Goal: Communication & Community: Answer question/provide support

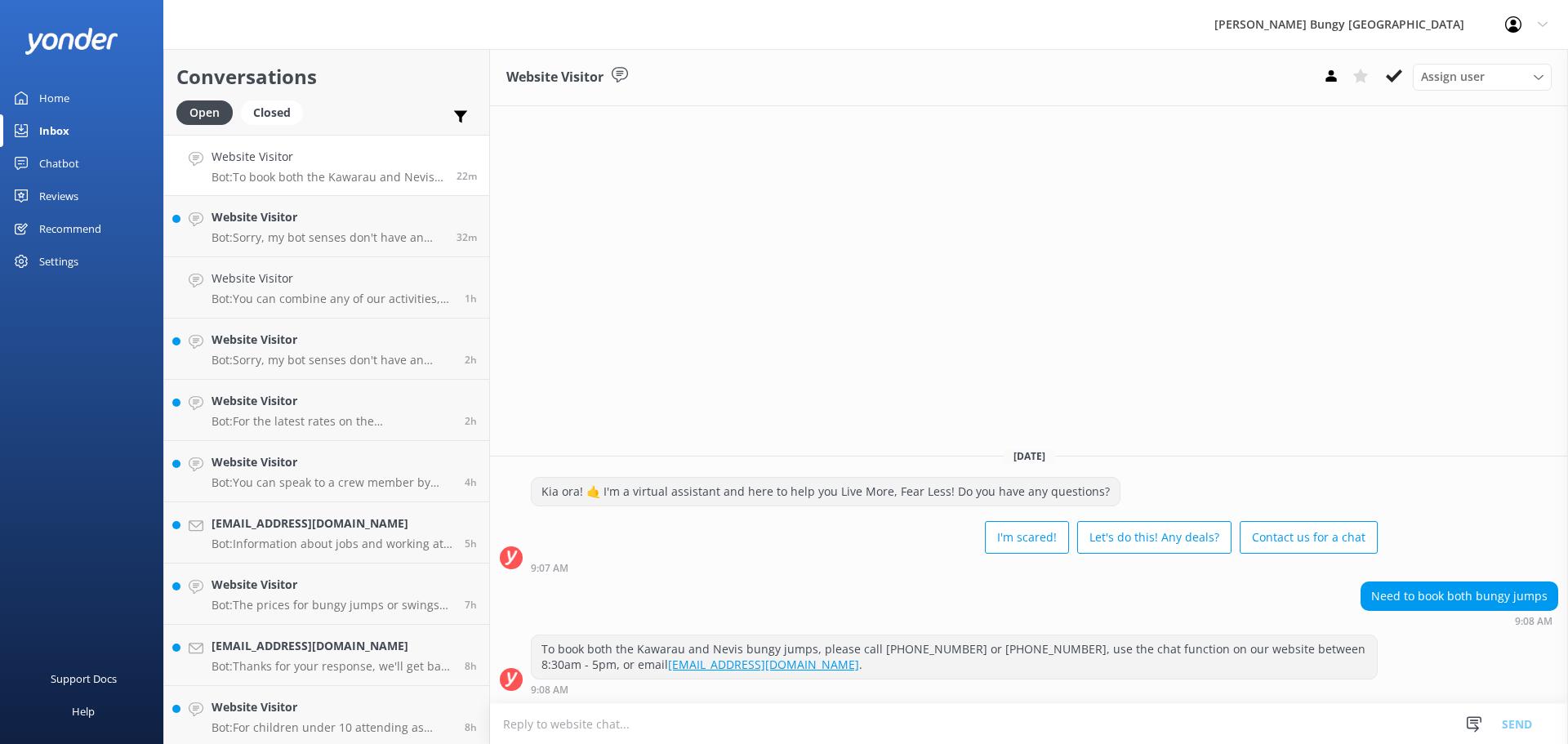
click at [889, 711] on textarea at bounding box center [1030, 725] width 1078 height 40
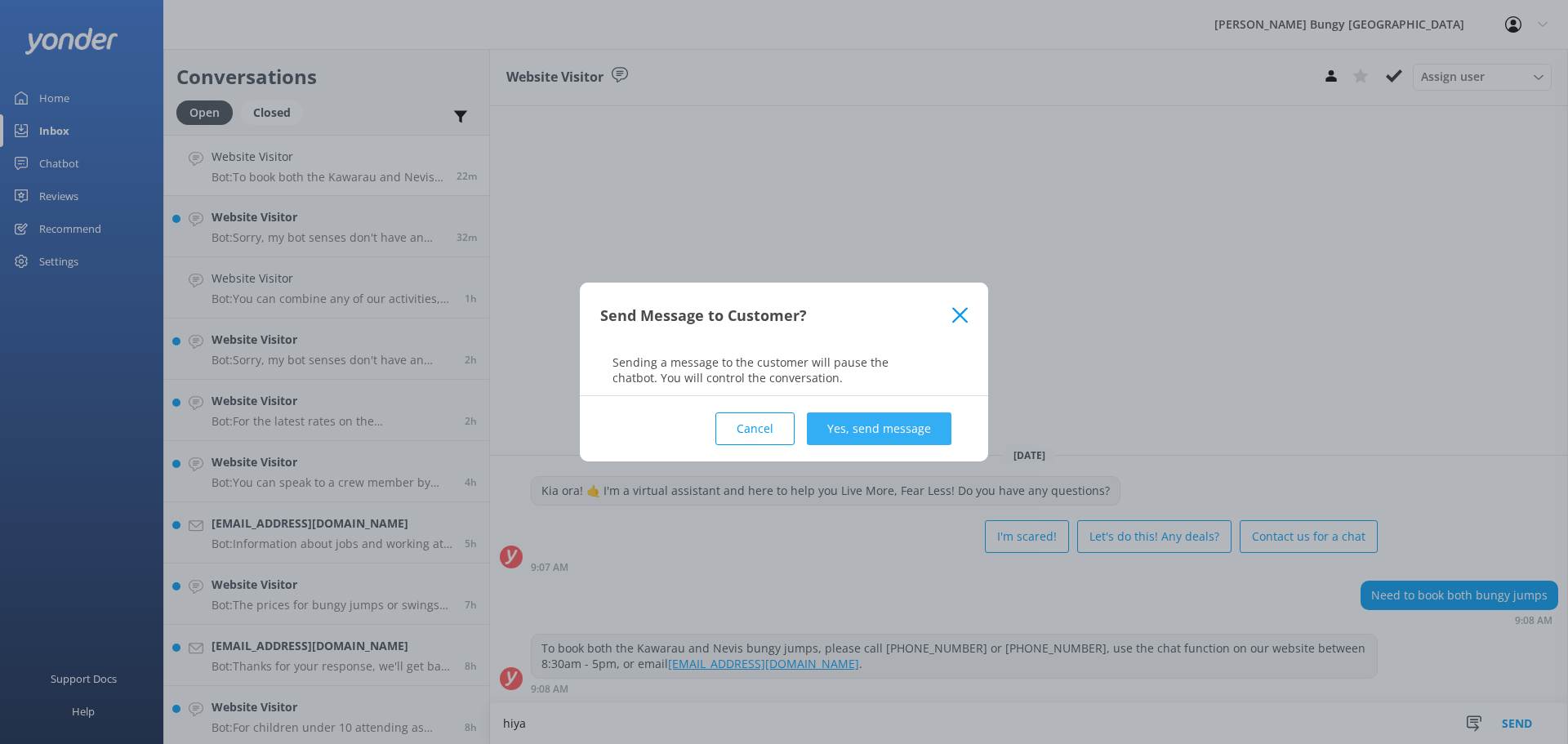
type textarea "hiya"
click at [930, 431] on button "Yes, send message" at bounding box center [879, 428] width 144 height 33
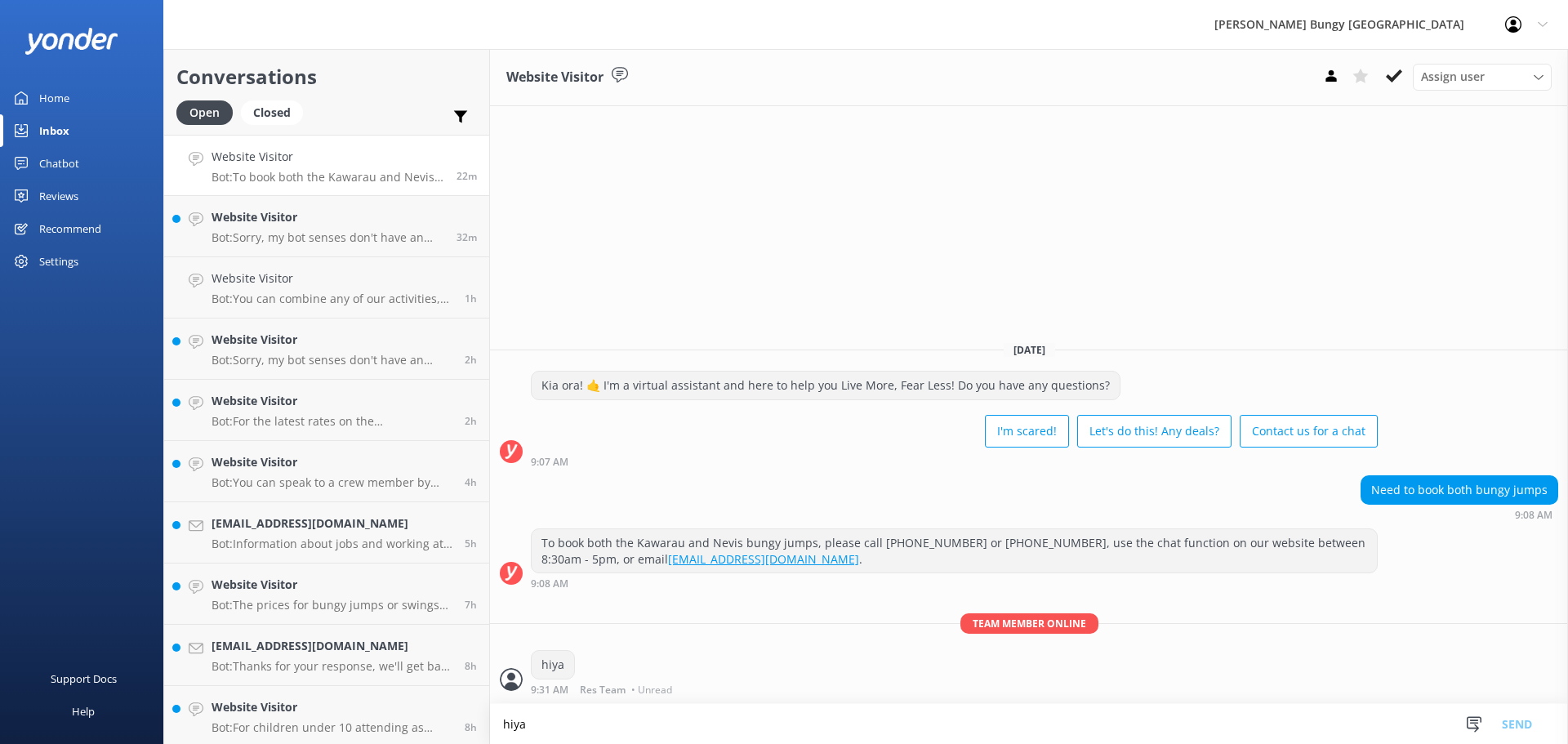
click at [916, 705] on textarea "hiya" at bounding box center [1030, 725] width 1078 height 40
click at [379, 235] on p "Bot: Sorry, my bot senses don't have an answer for that, please try and rephras…" at bounding box center [328, 237] width 233 height 14
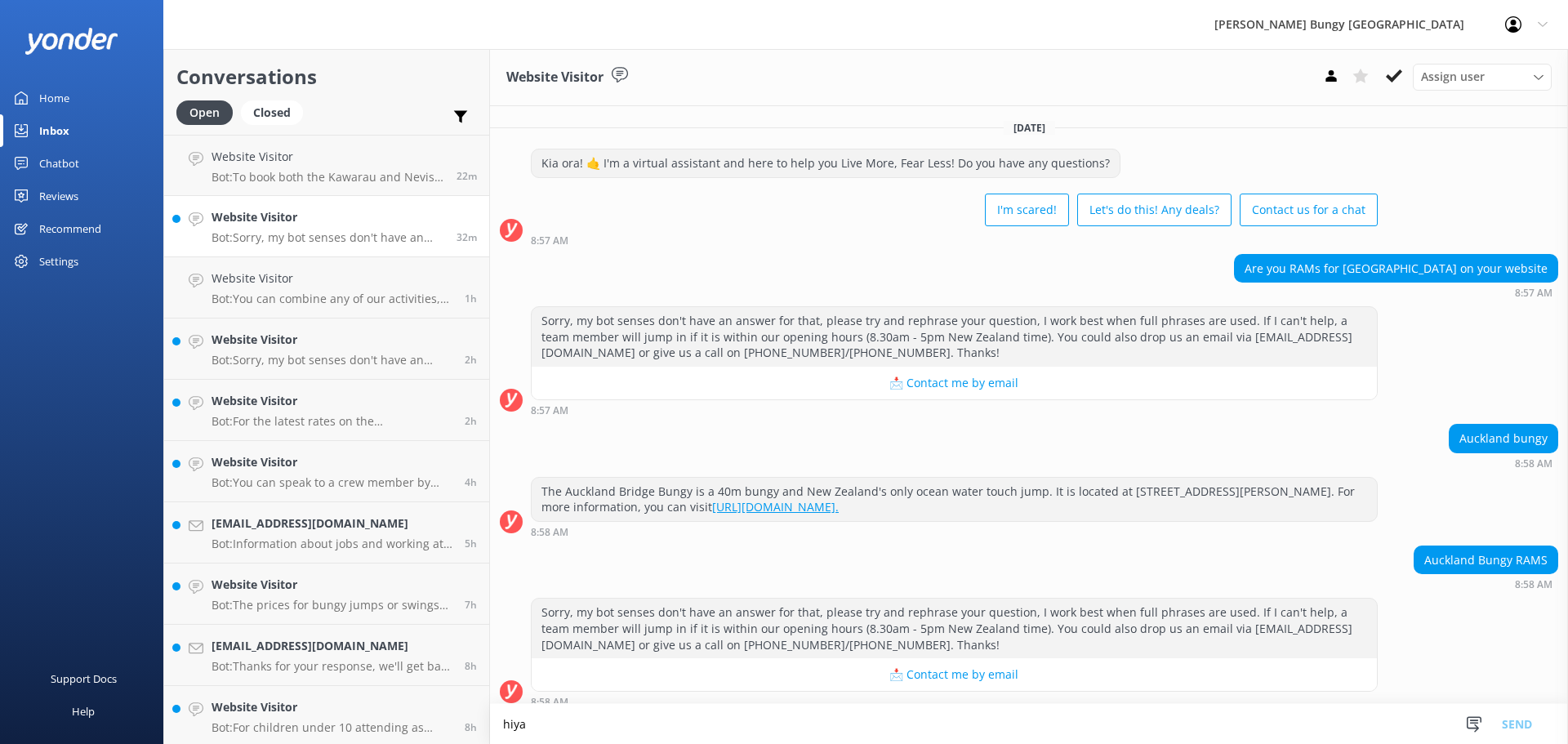
scroll to position [12, 0]
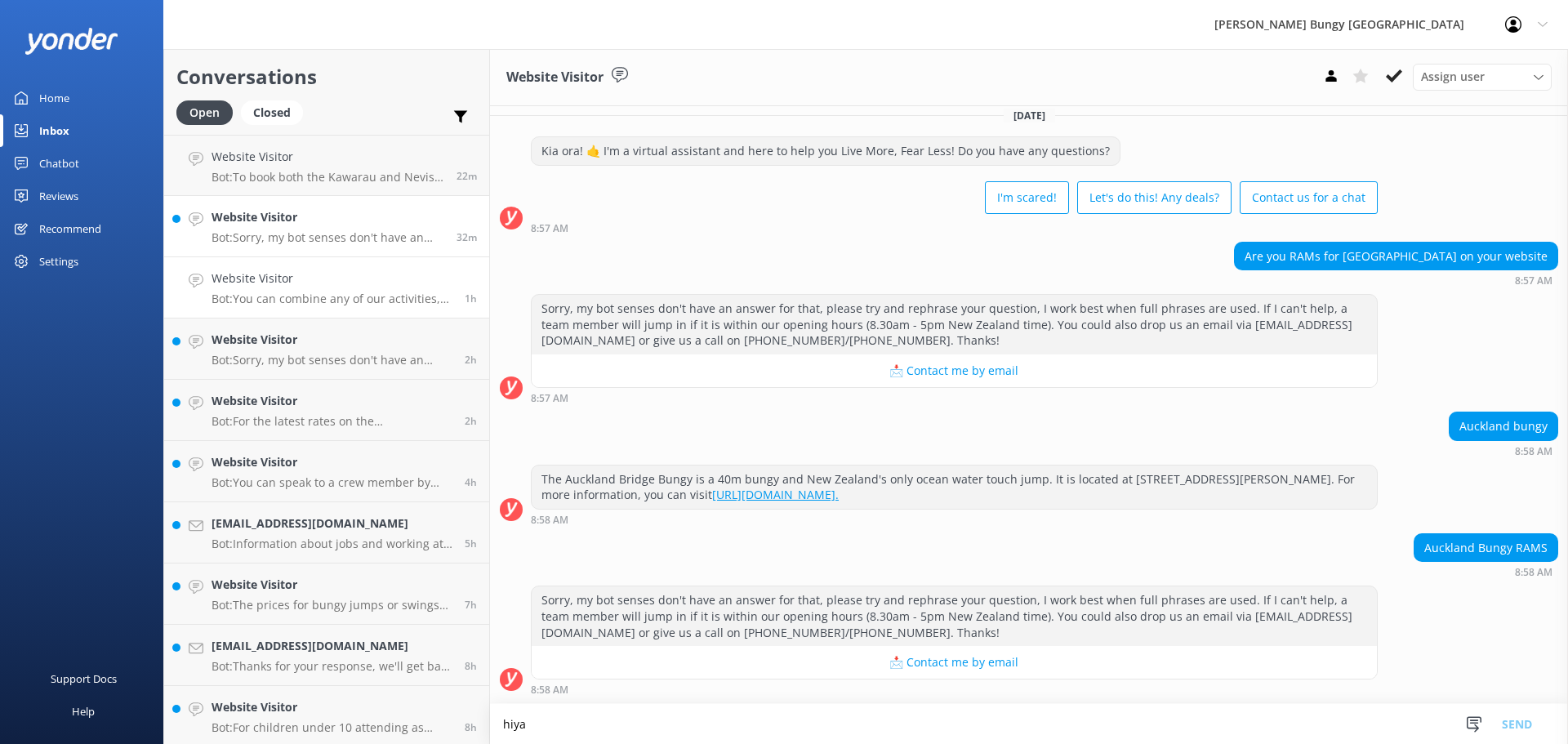
click at [351, 299] on p "Bot: You can combine any of our activities, including the Skywalk and Skyjump, …" at bounding box center [332, 298] width 241 height 14
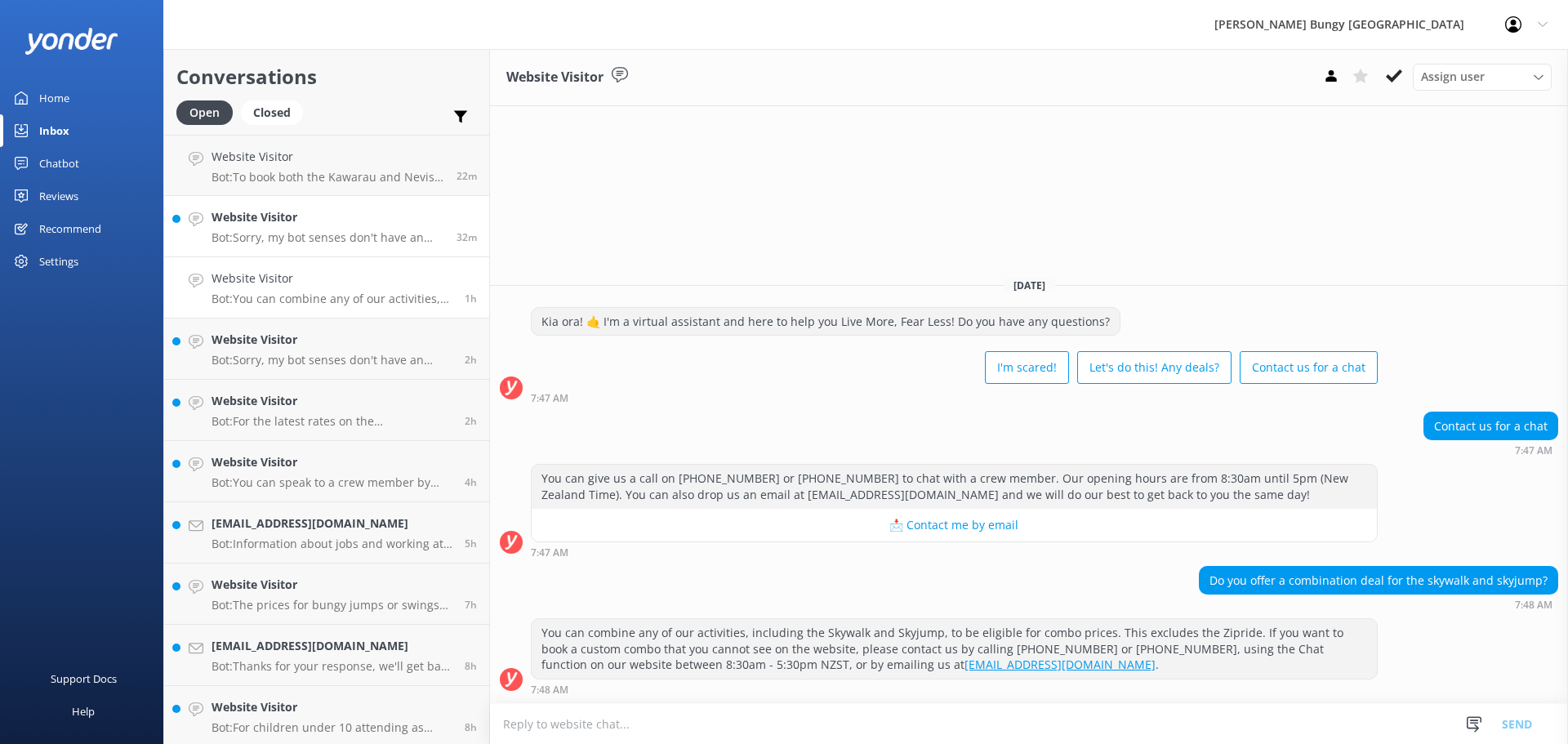
click at [365, 235] on p "Bot: Sorry, my bot senses don't have an answer for that, please try and rephras…" at bounding box center [328, 237] width 233 height 14
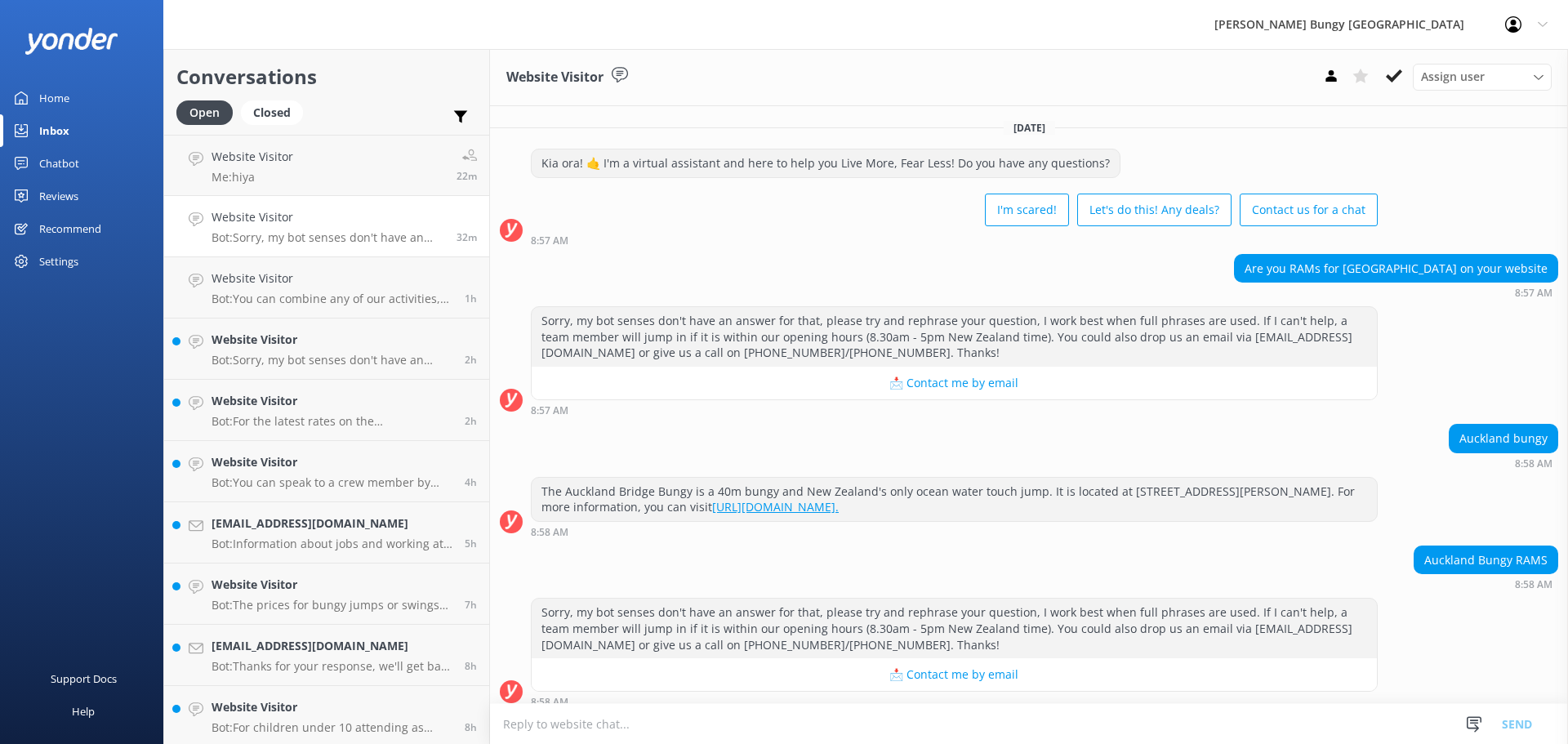
scroll to position [12, 0]
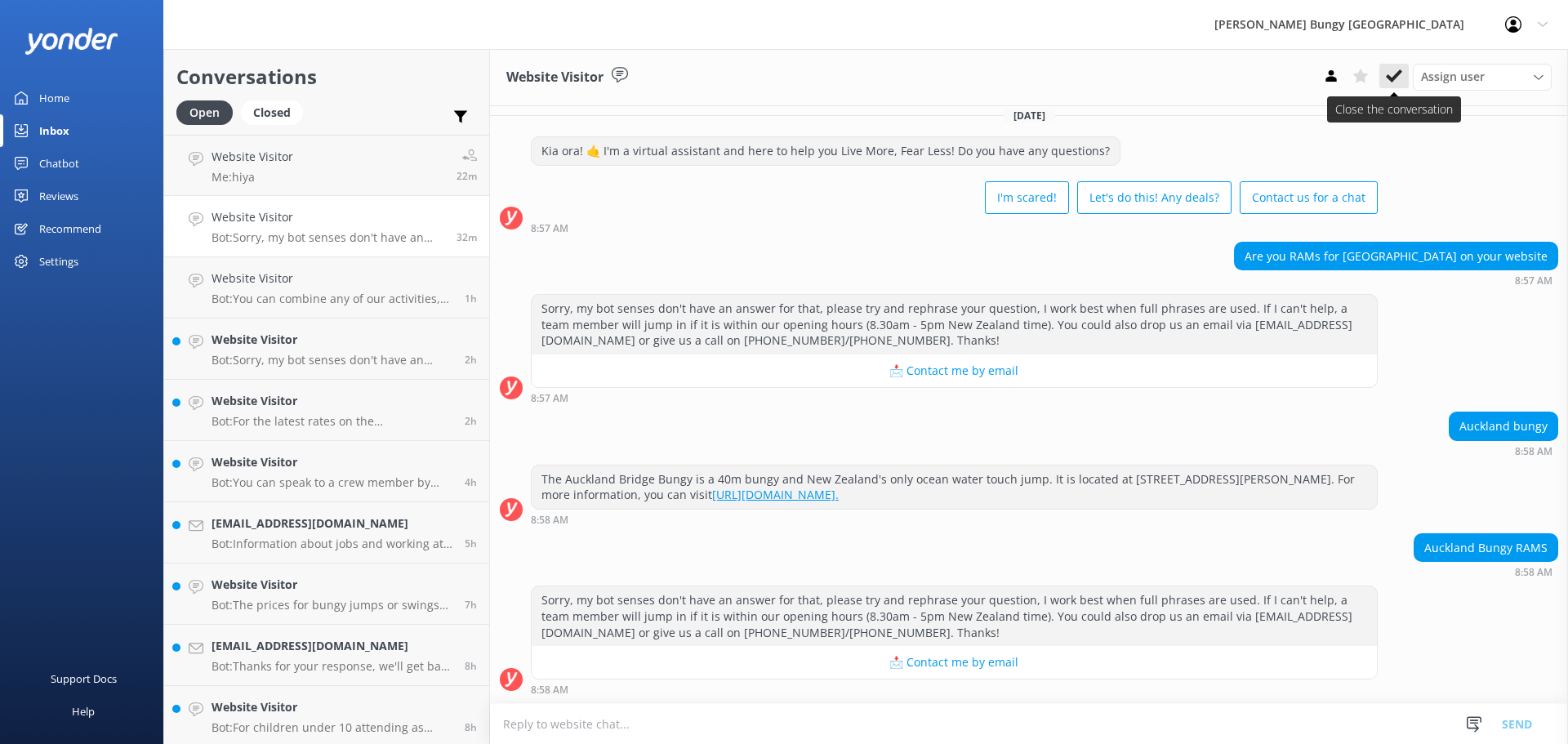
click at [1400, 73] on use at bounding box center [1394, 77] width 16 height 13
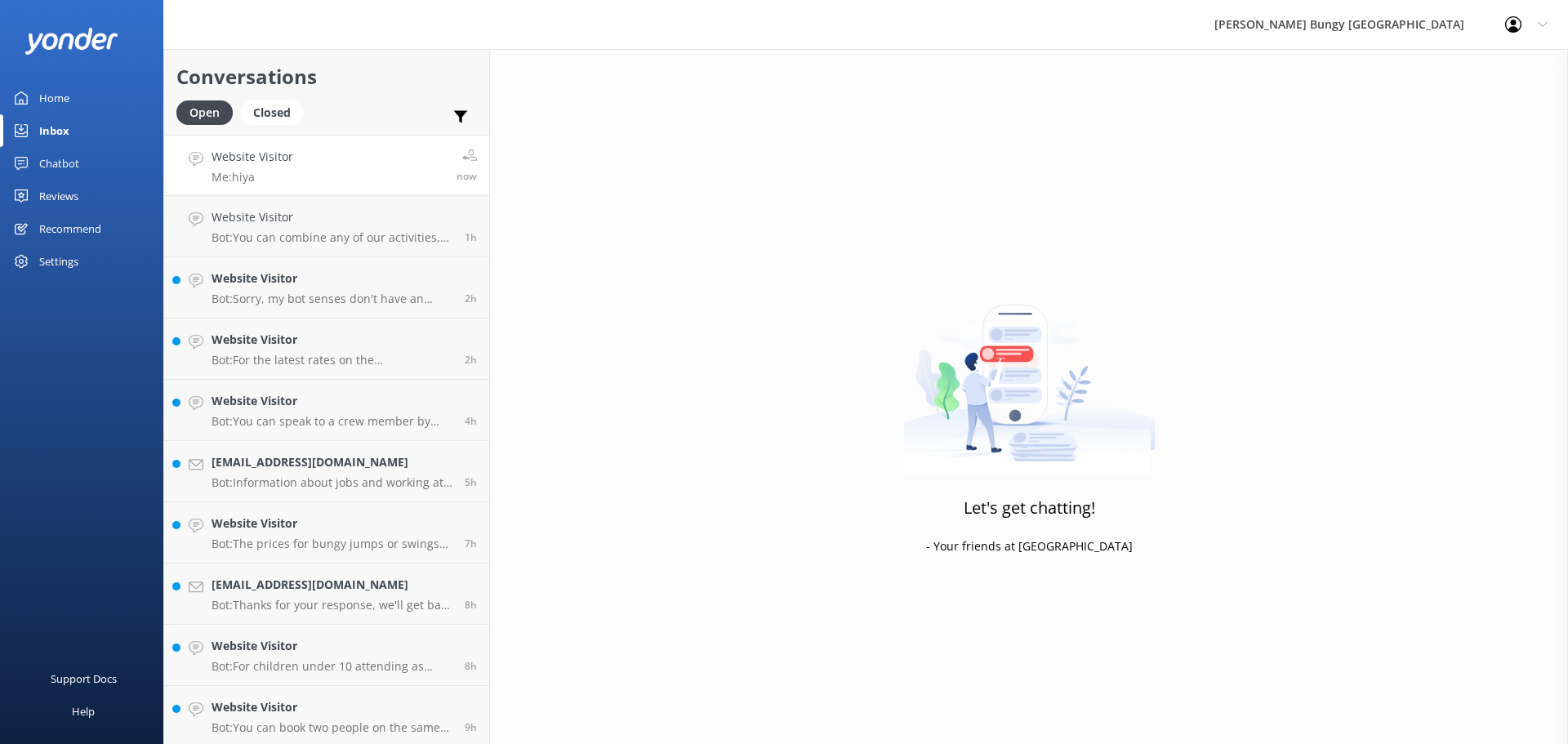
click at [241, 176] on p "Me: hiya" at bounding box center [251, 177] width 81 height 14
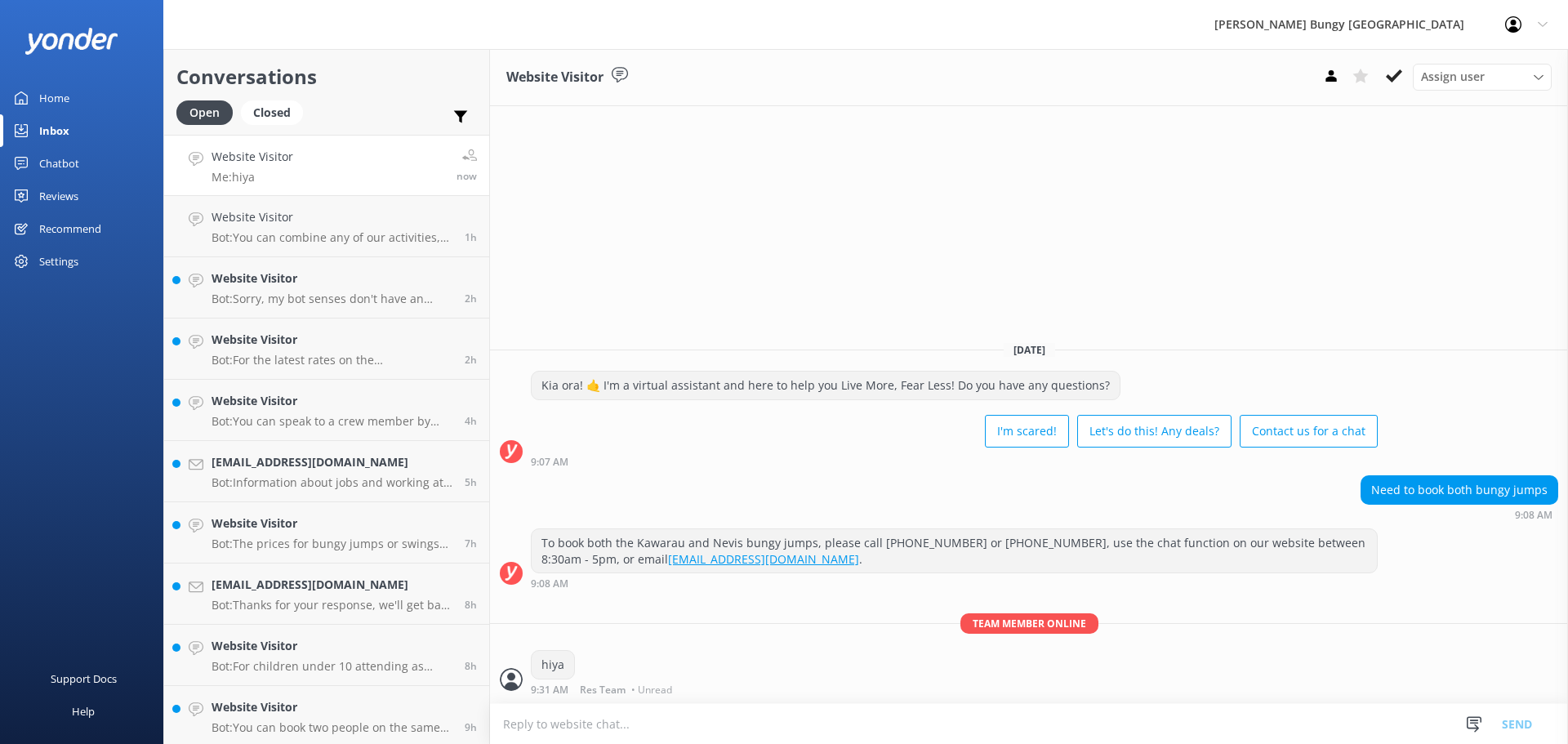
click at [796, 720] on textarea at bounding box center [1030, 725] width 1078 height 40
type textarea "thanks for your patience, we can book here"
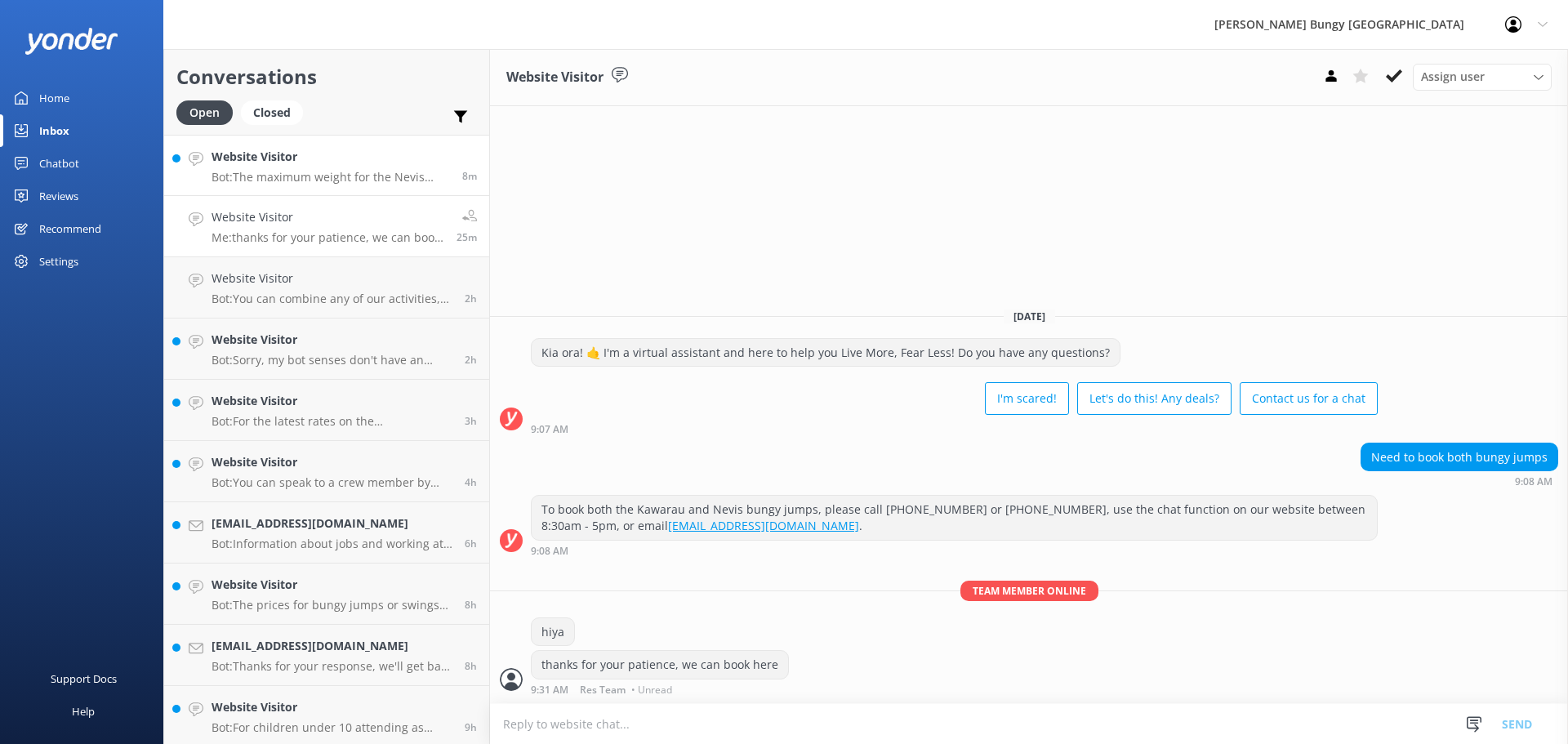
click at [405, 184] on p "Bot: The maximum weight for the Nevis Swing is 160kg for a solo swing and 220kg…" at bounding box center [330, 177] width 238 height 14
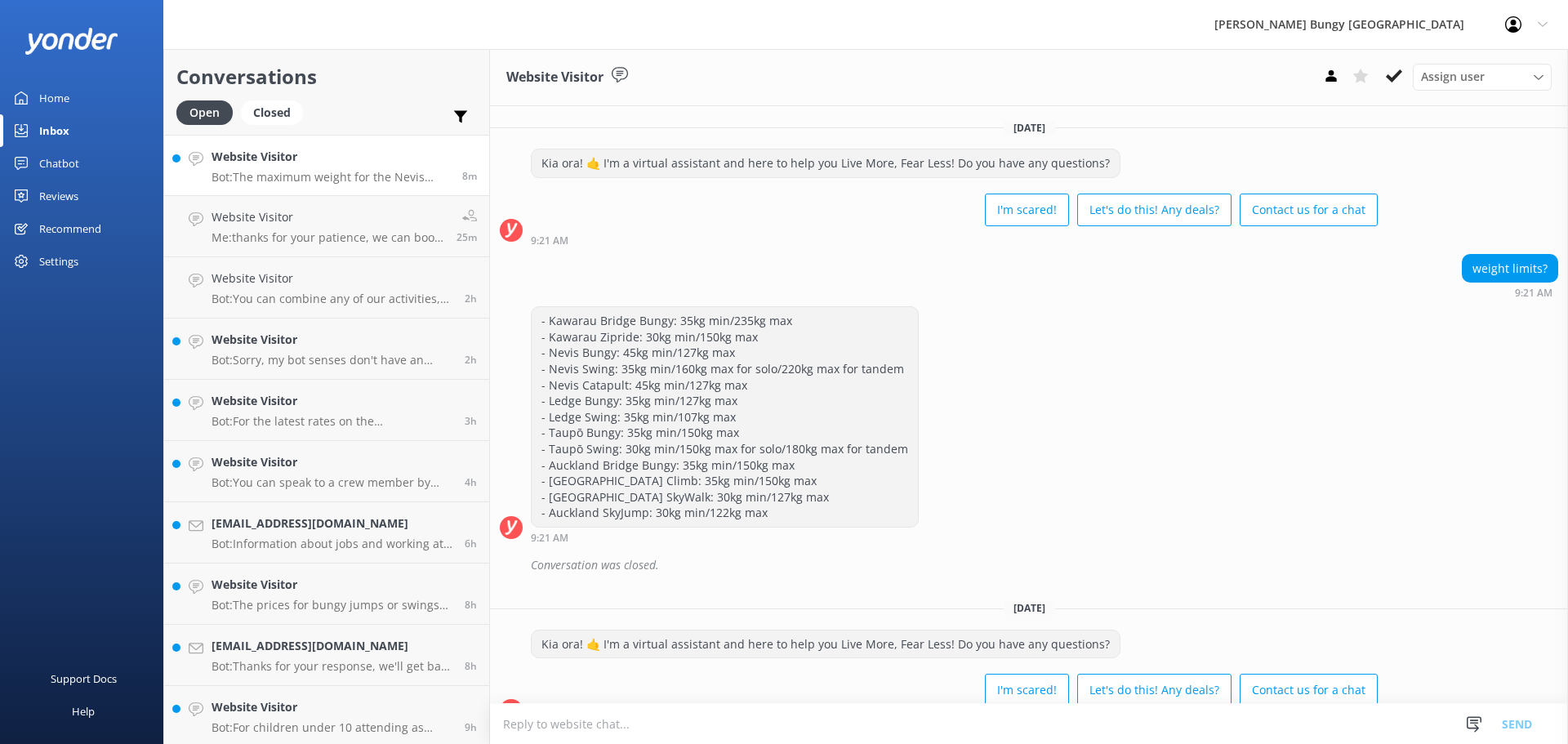
scroll to position [137, 0]
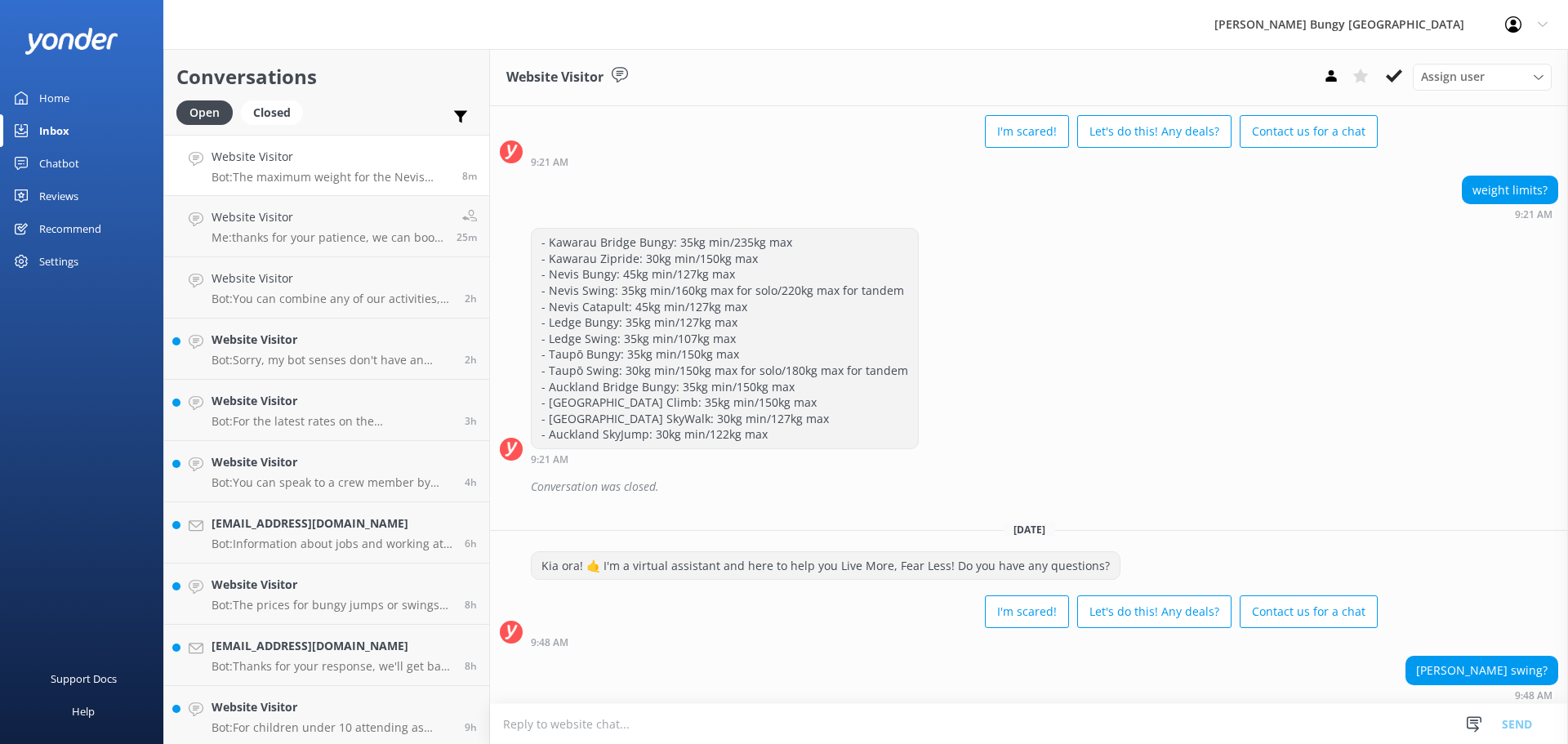
scroll to position [137, 0]
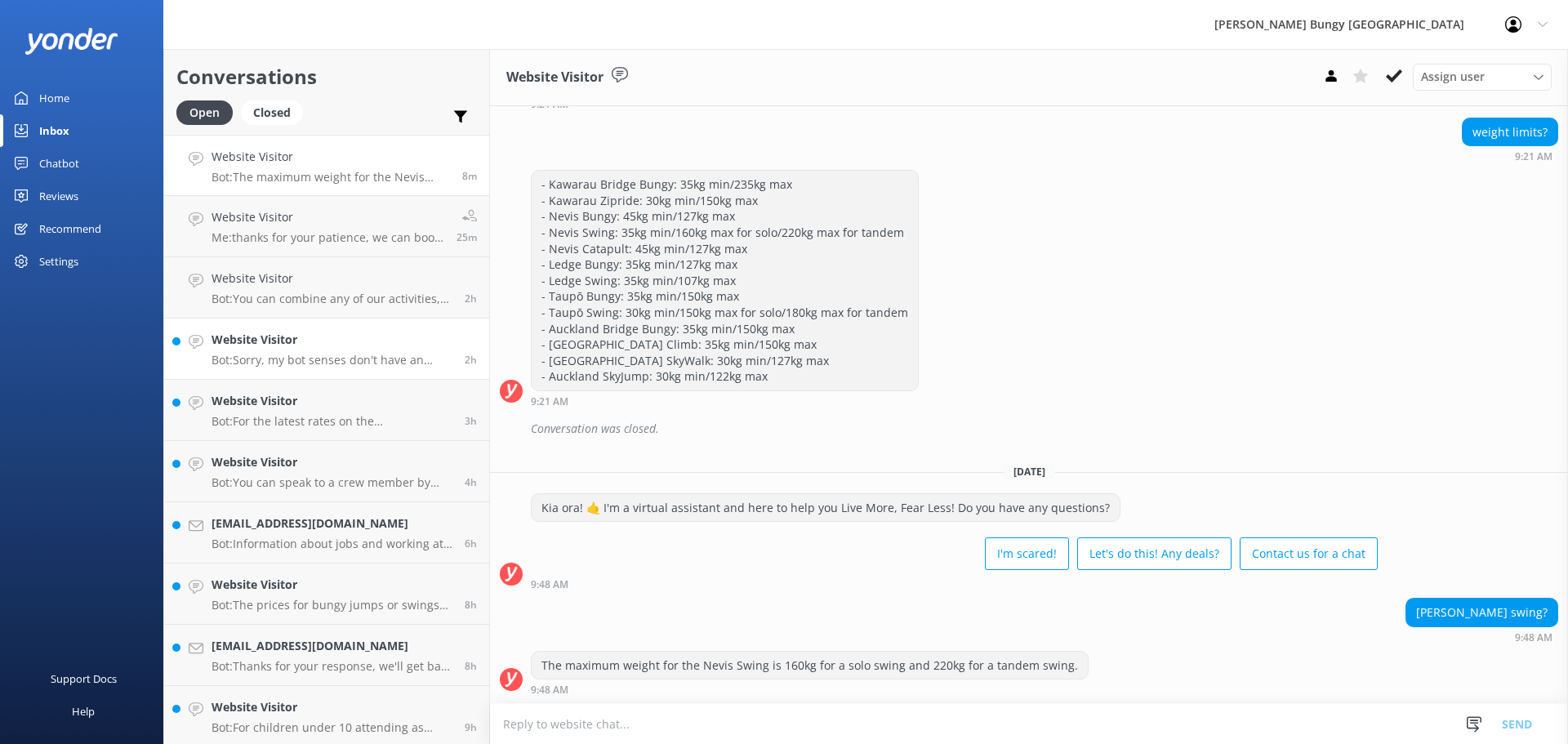
click at [342, 343] on h4 "Website Visitor" at bounding box center [332, 339] width 241 height 18
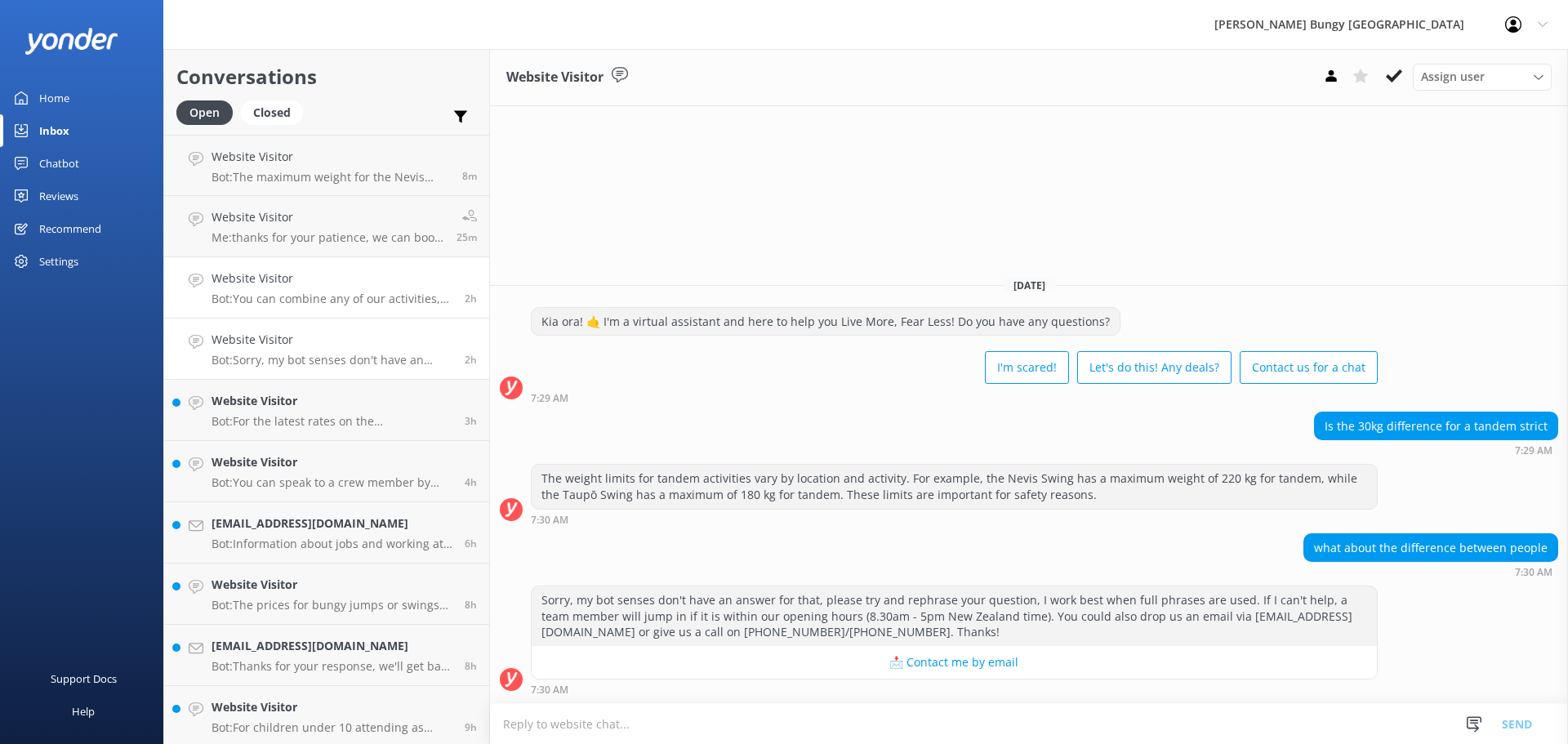
click at [351, 311] on link "Website Visitor Bot: You can combine any of our activities, including the Skywa…" at bounding box center [327, 288] width 325 height 61
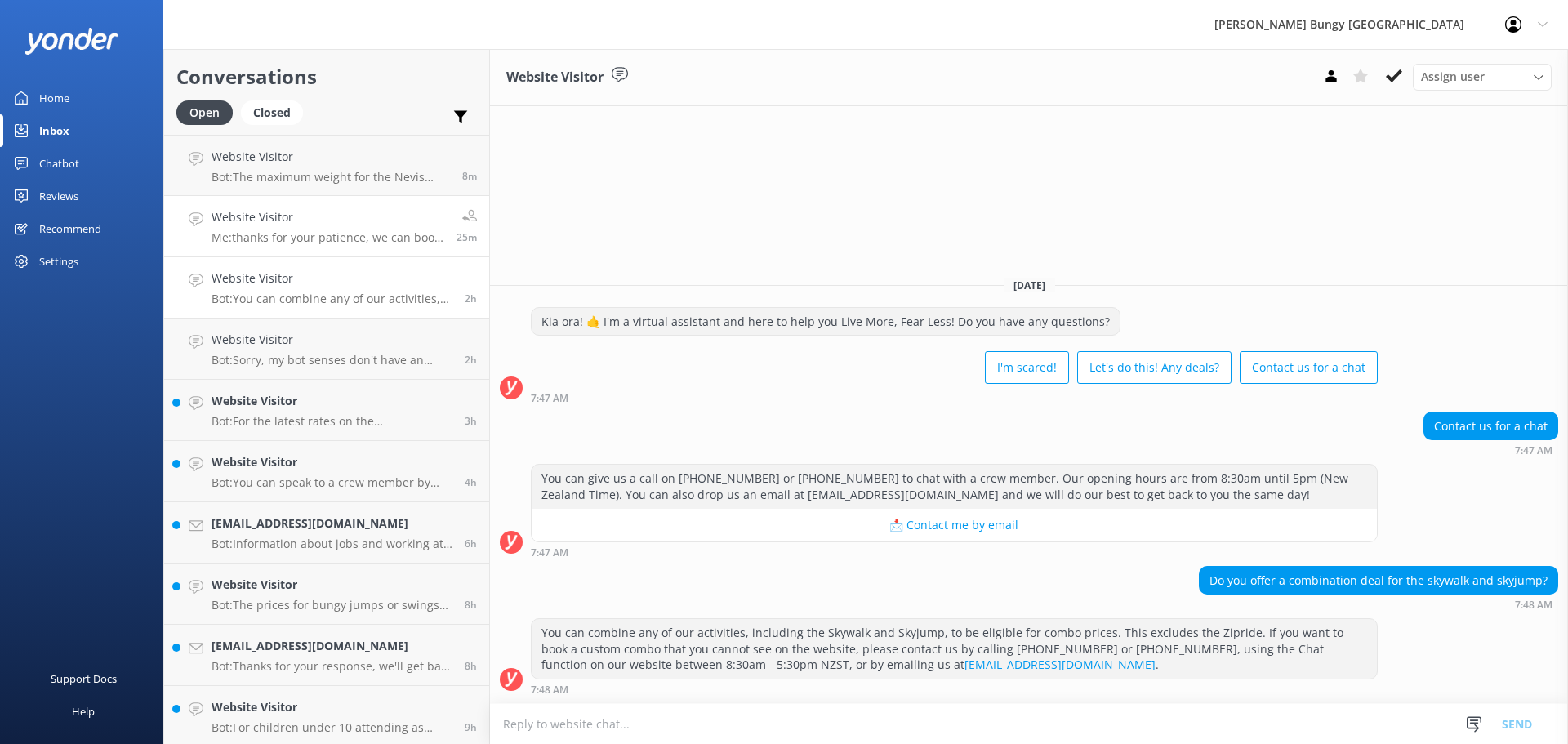
click at [332, 234] on p "Me: thanks for your patience, we can book here" at bounding box center [328, 237] width 233 height 14
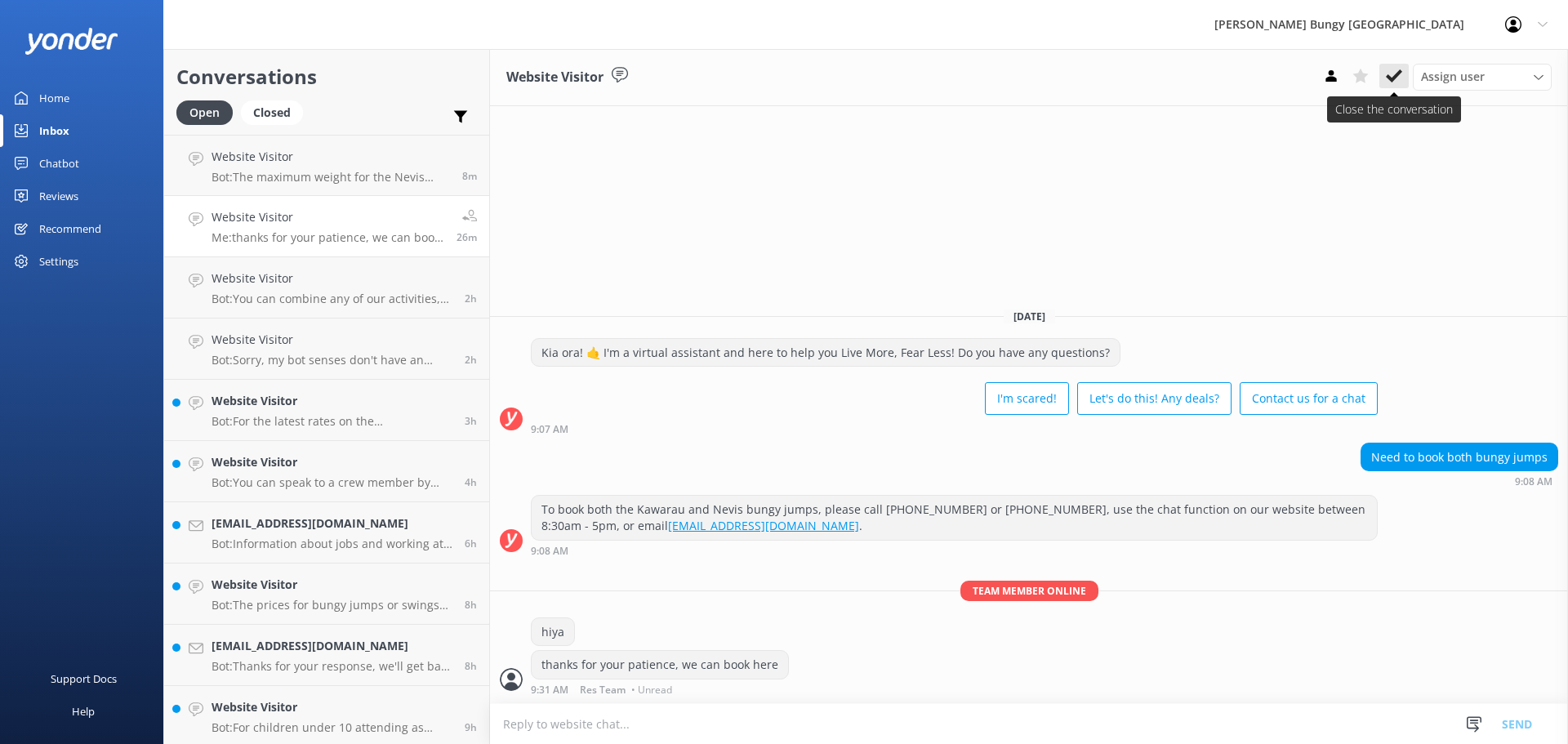
click at [1399, 80] on icon at bounding box center [1394, 76] width 16 height 16
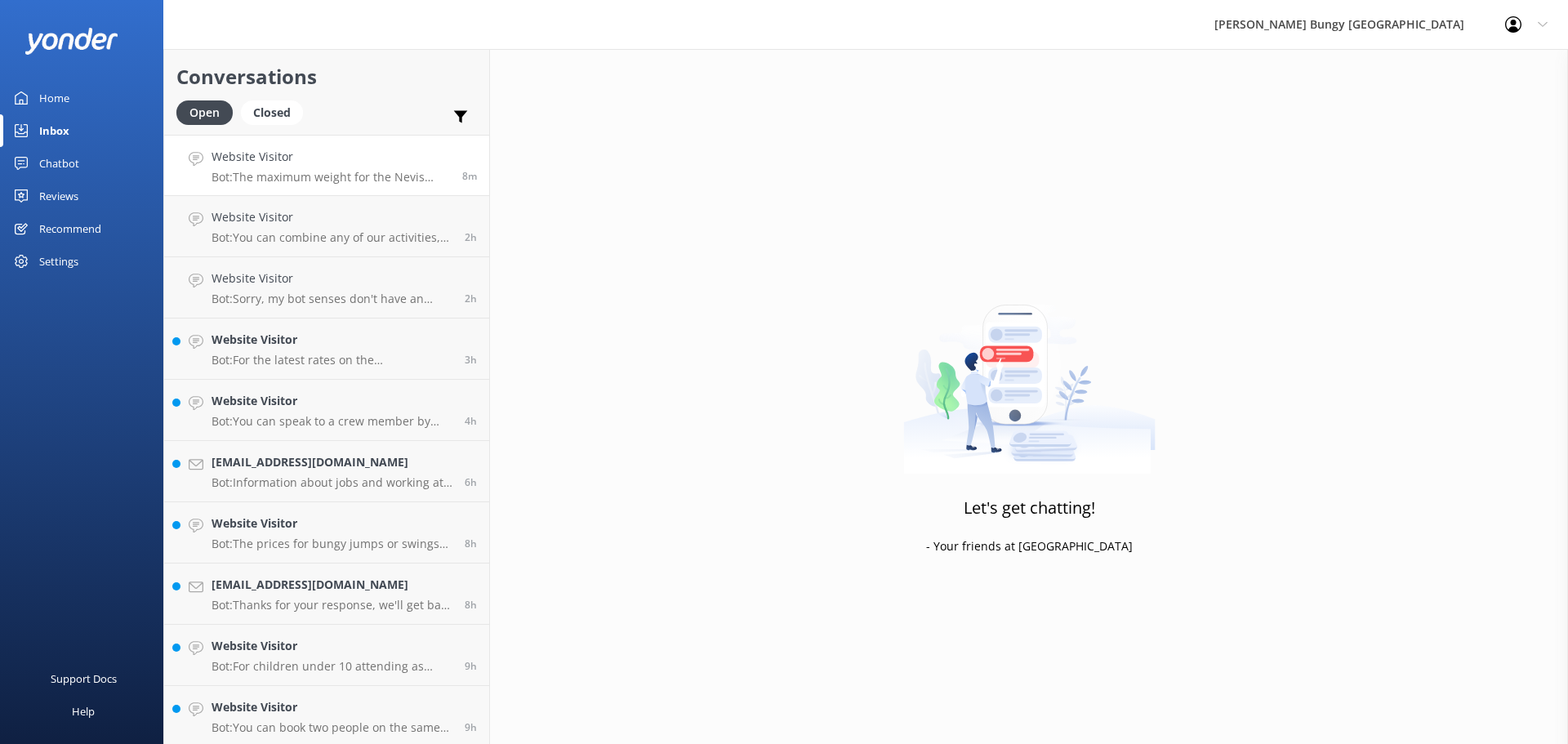
click at [305, 171] on p "Bot: The maximum weight for the Nevis Swing is 160kg for a solo swing and 220kg…" at bounding box center [330, 177] width 238 height 14
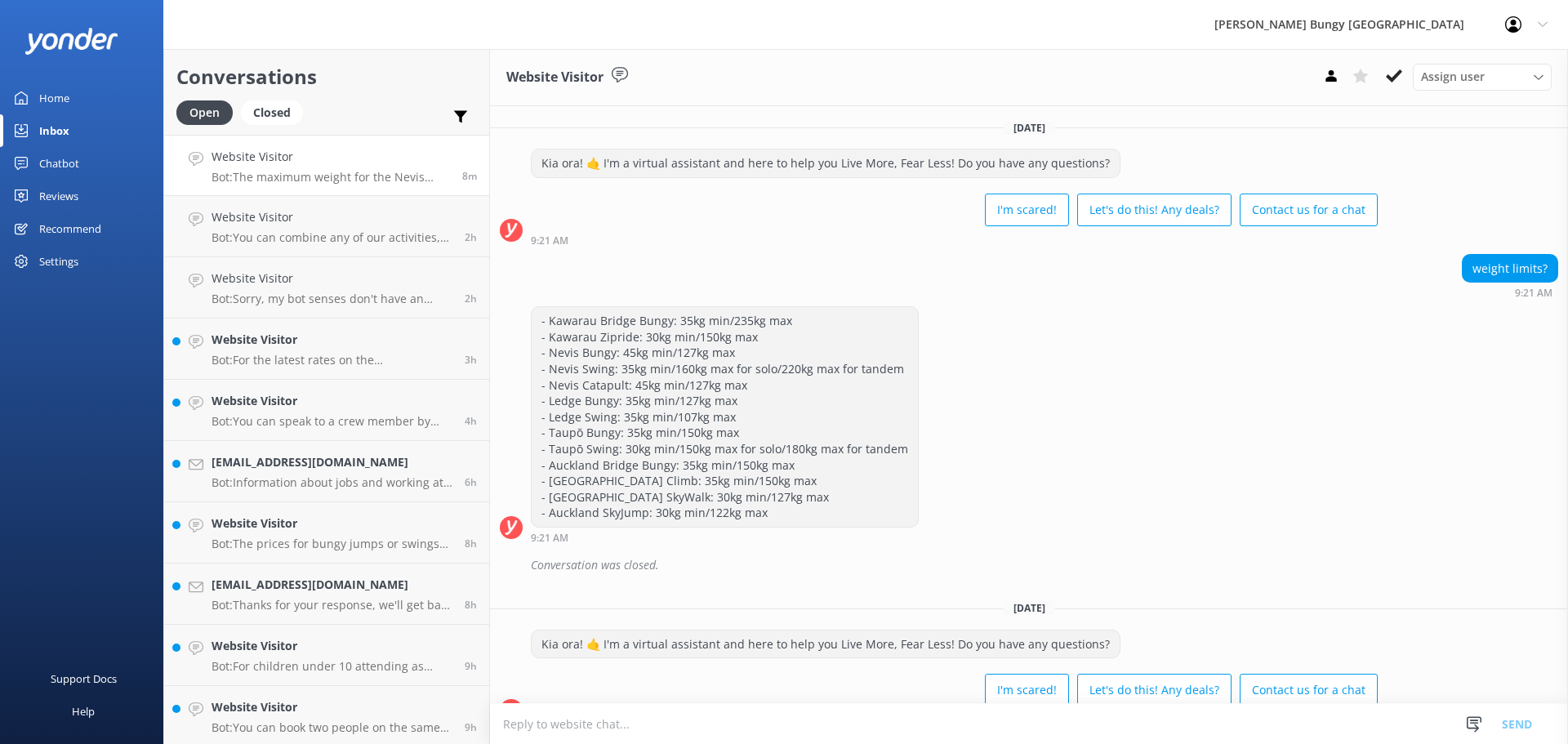
scroll to position [137, 0]
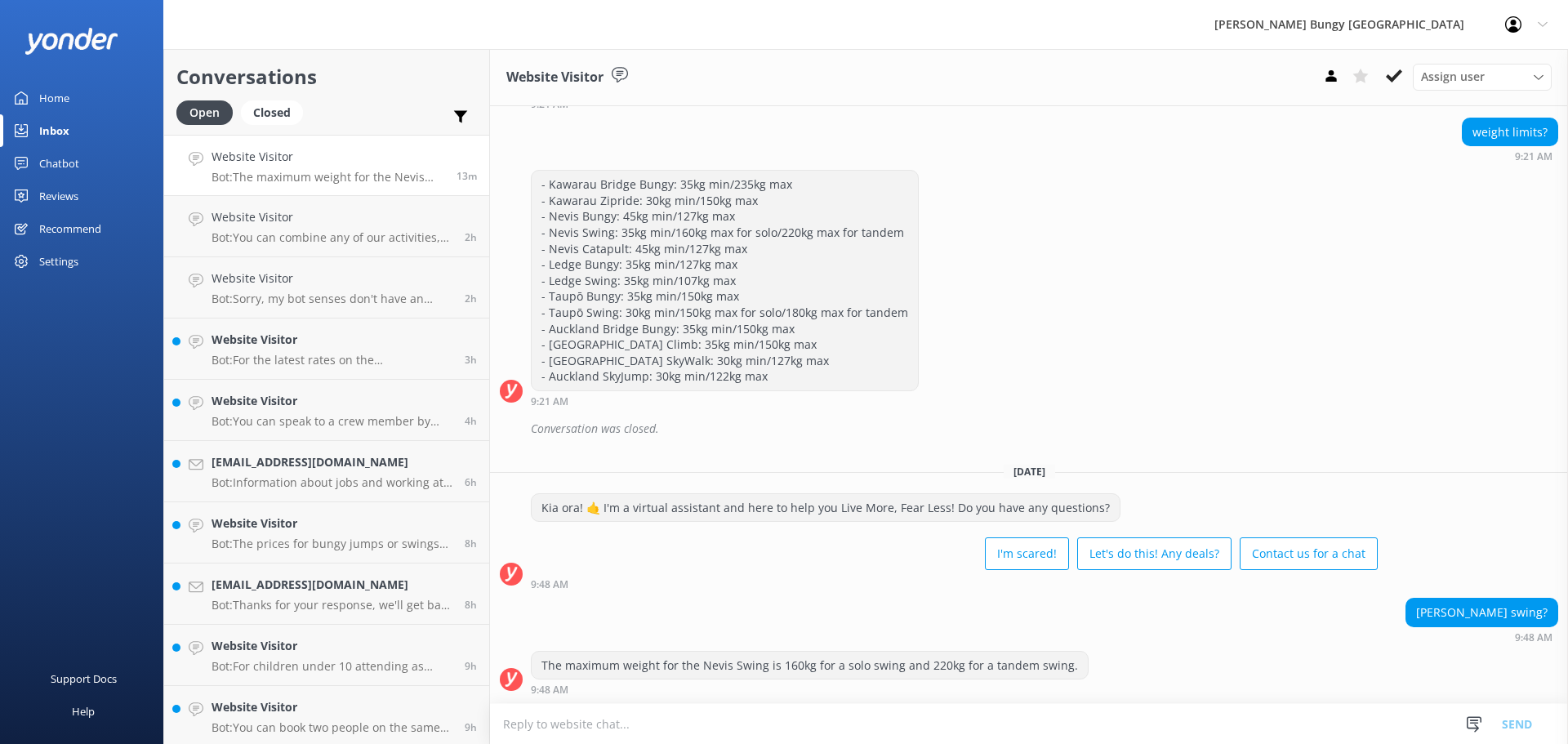
click at [124, 531] on div "Support Docs Help" at bounding box center [81, 559] width 163 height 373
click at [1394, 70] on icon at bounding box center [1394, 76] width 16 height 16
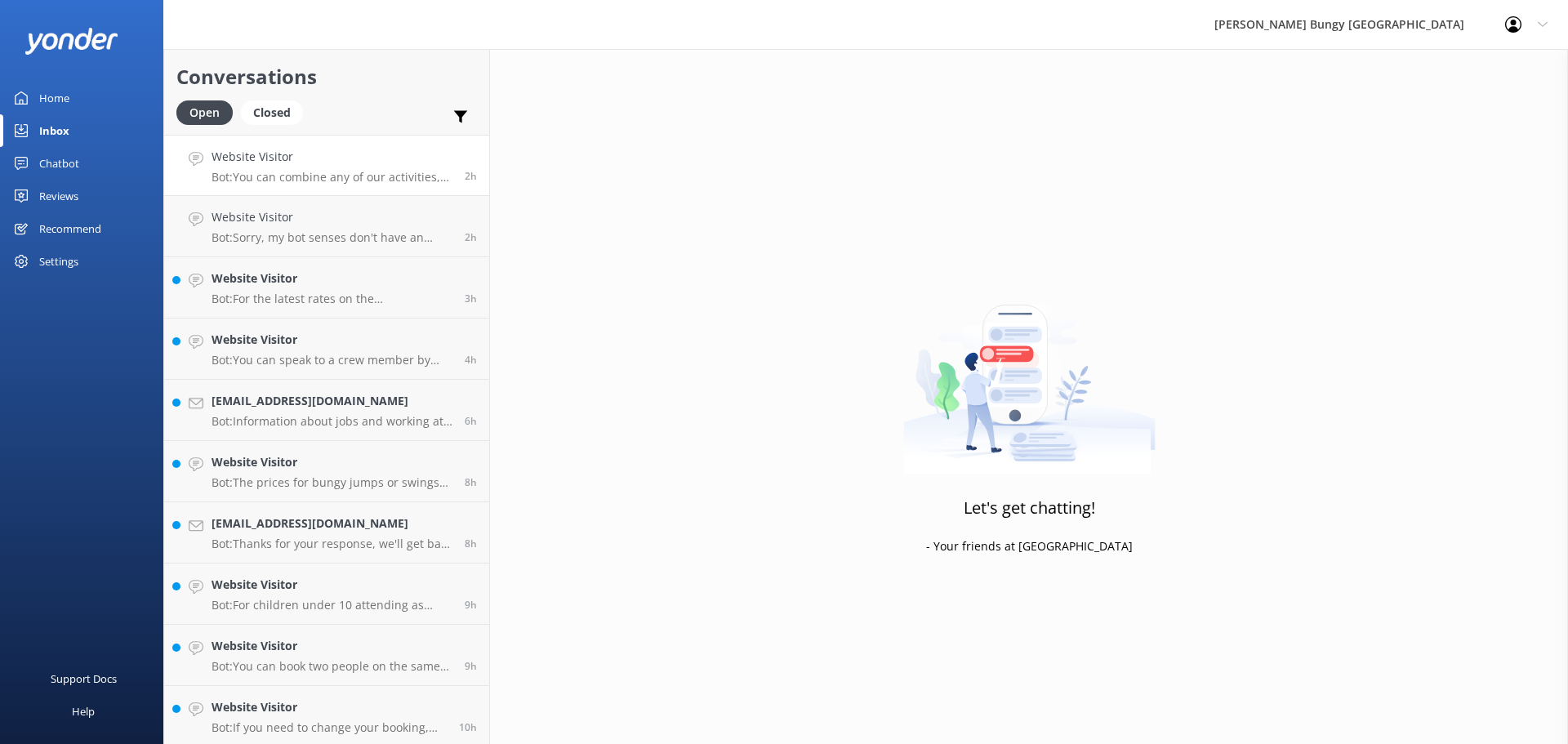
click at [441, 192] on link "Website Visitor Bot: You can combine any of our activities, including the Skywa…" at bounding box center [327, 165] width 325 height 61
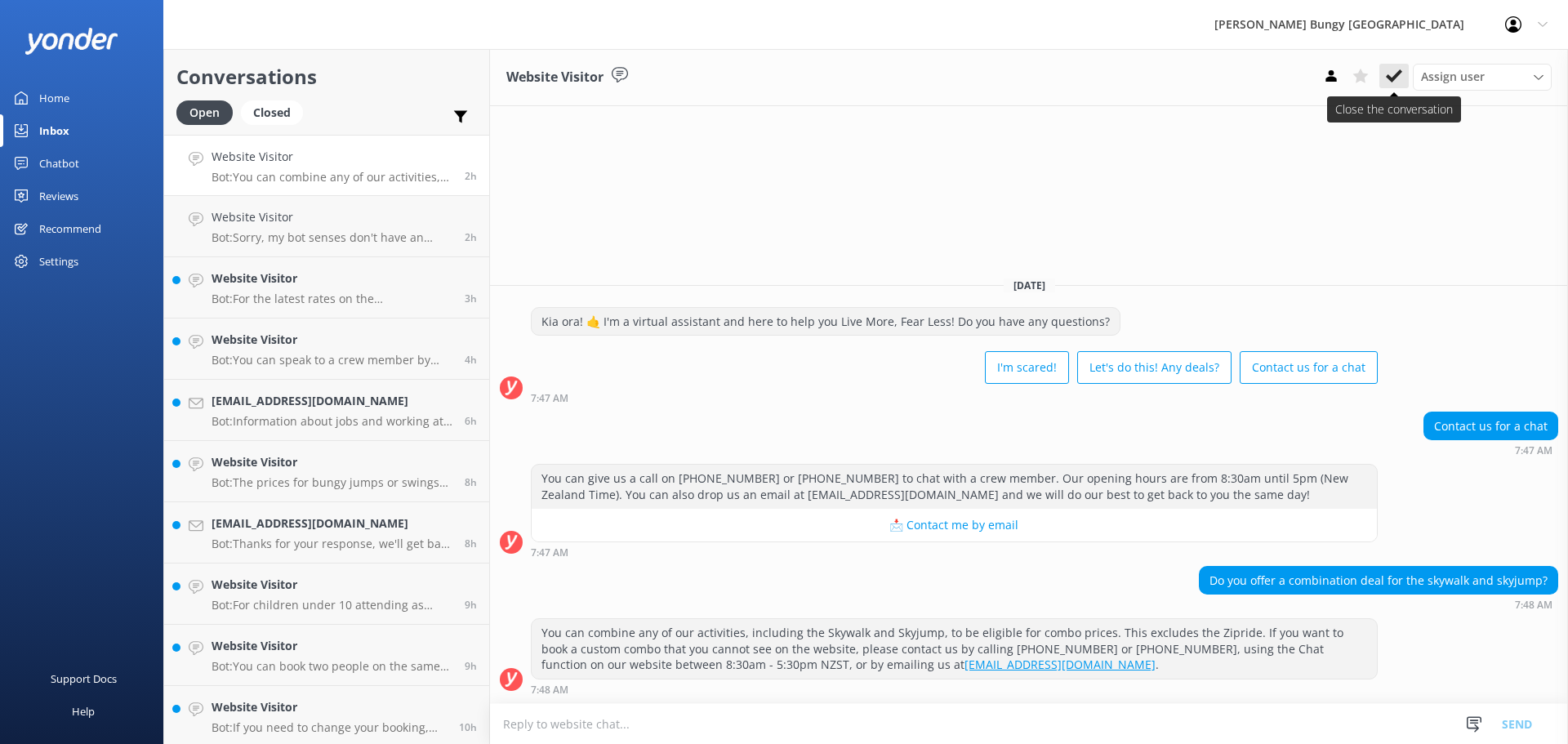
click at [1407, 64] on button at bounding box center [1394, 77] width 30 height 25
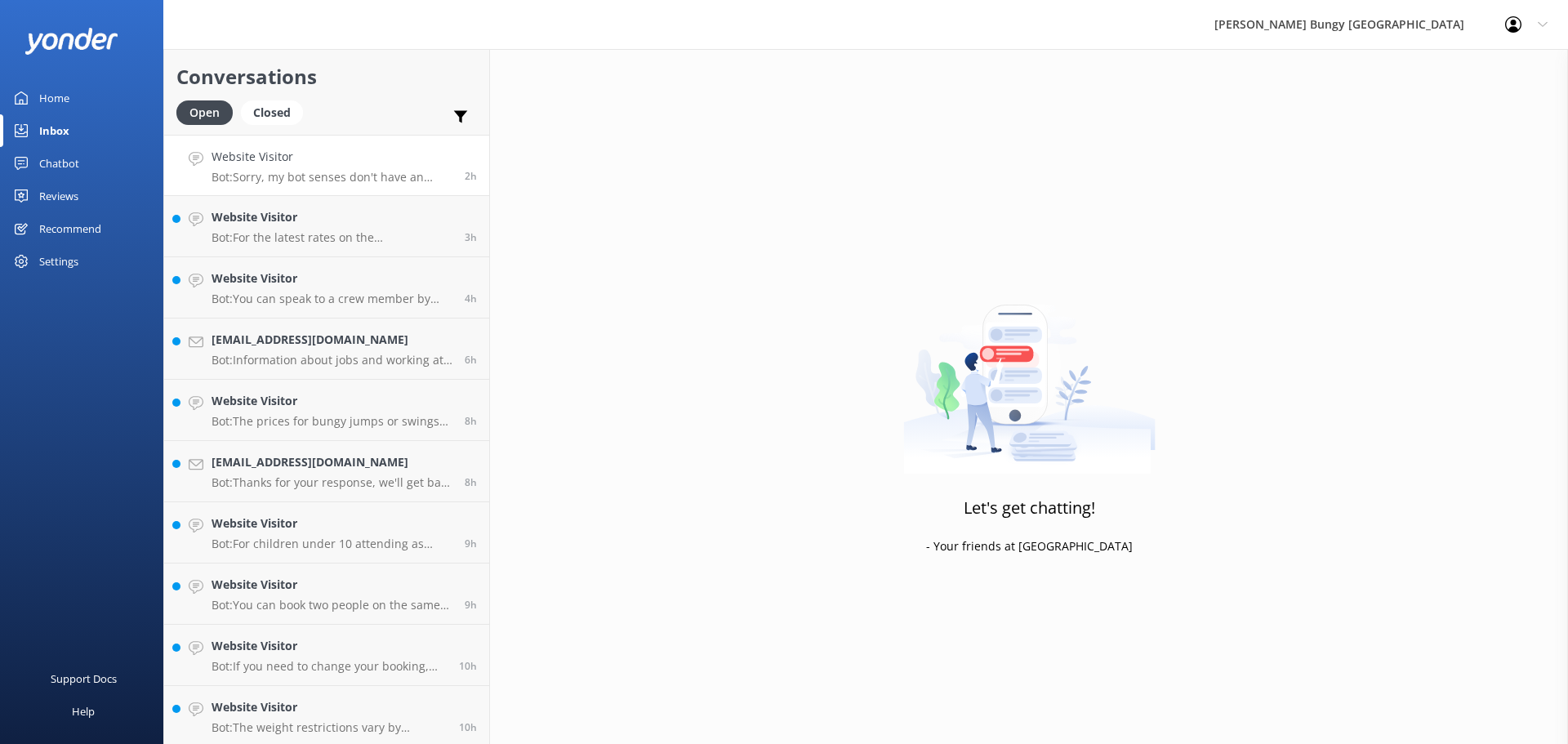
click at [222, 164] on h4 "Website Visitor" at bounding box center [332, 157] width 241 height 18
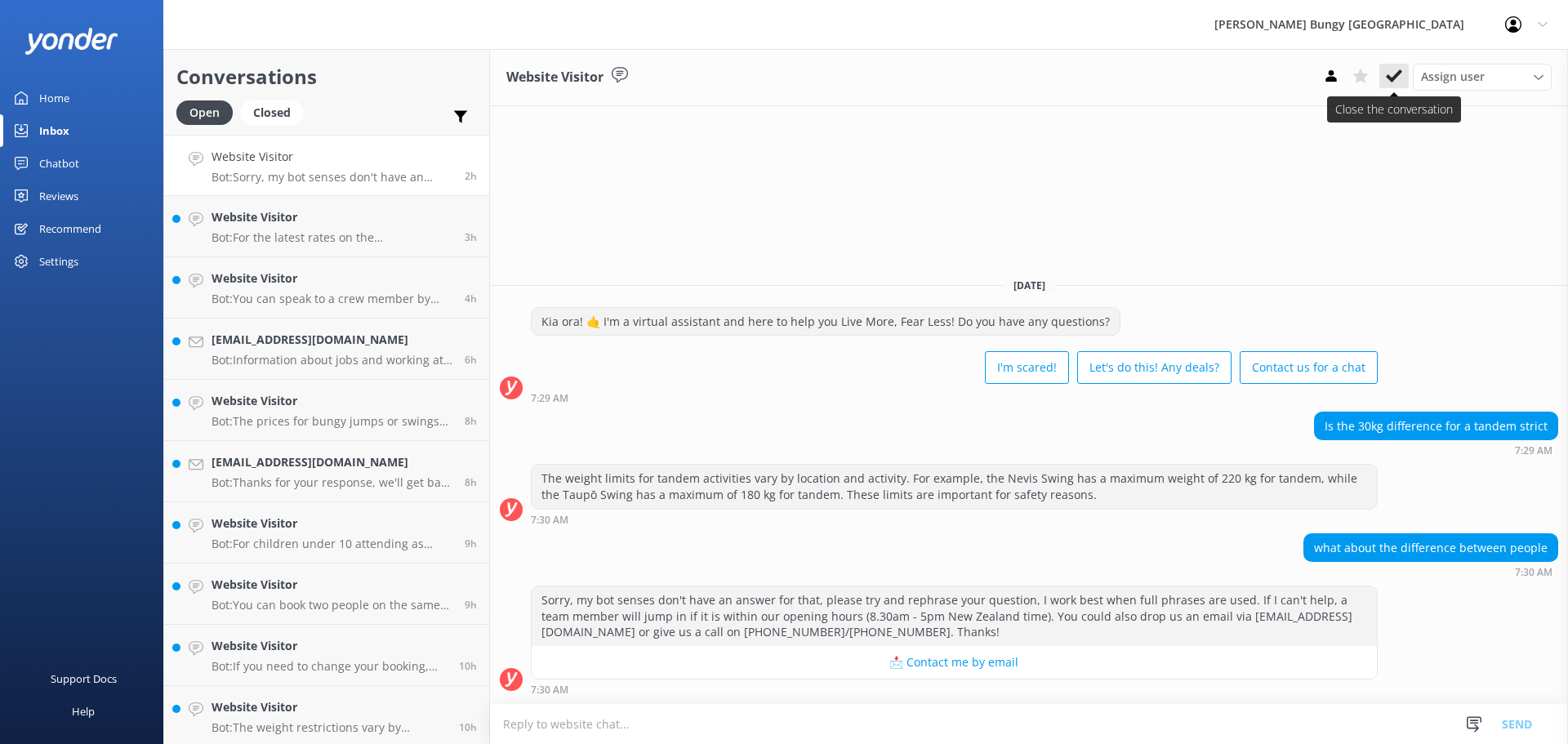
click at [1391, 71] on icon at bounding box center [1394, 76] width 16 height 16
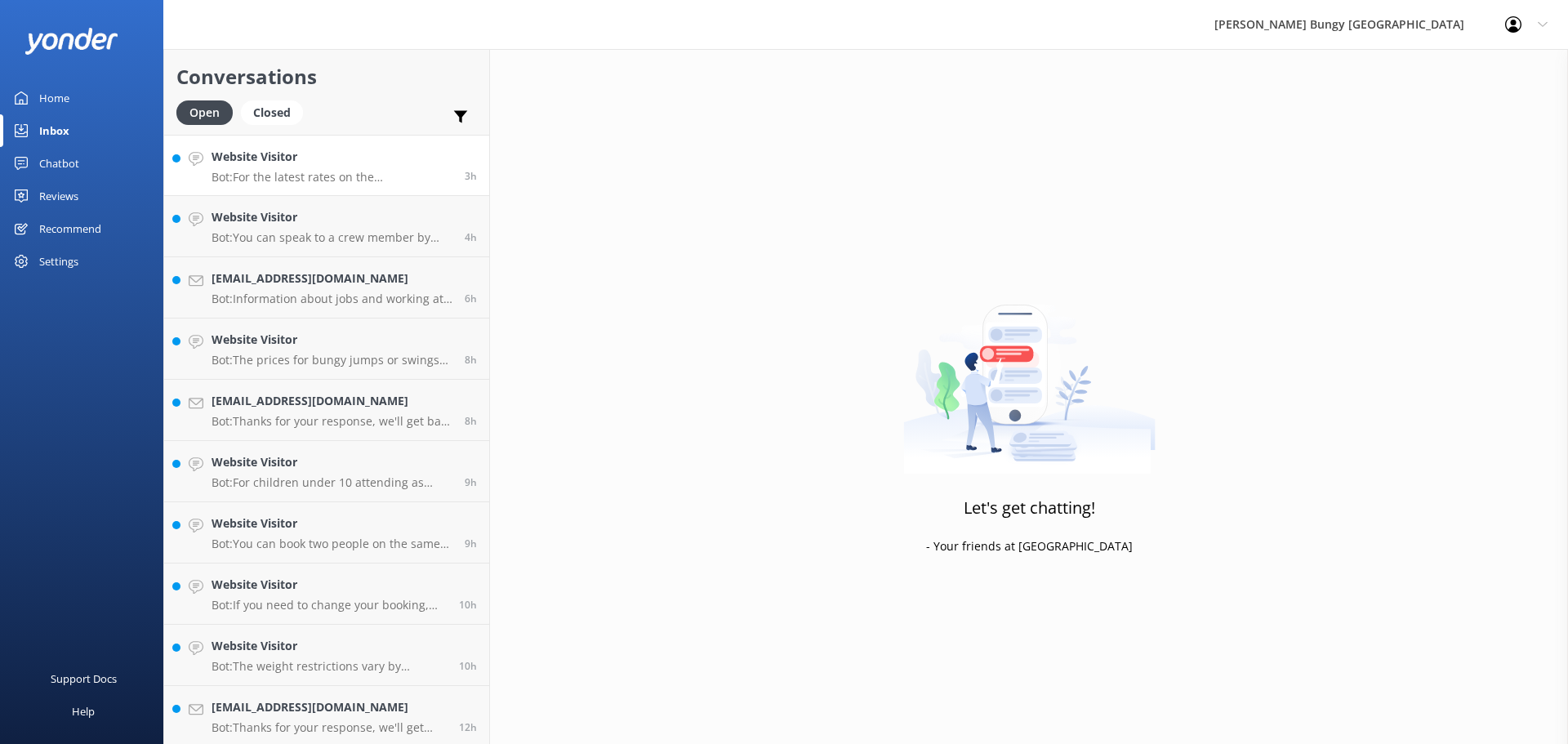
click at [428, 154] on h4 "Website Visitor" at bounding box center [332, 157] width 241 height 18
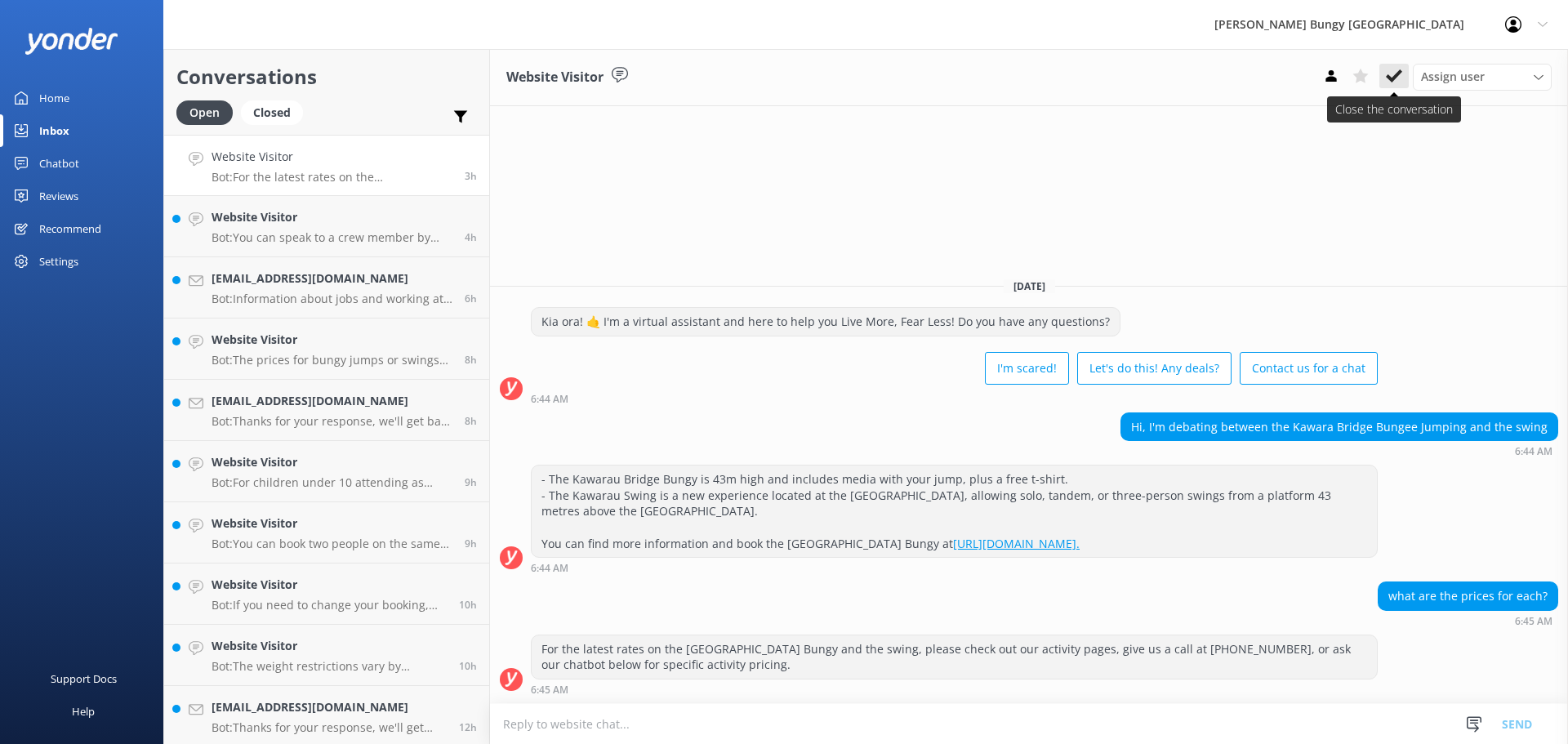
click at [1390, 72] on icon at bounding box center [1394, 76] width 16 height 16
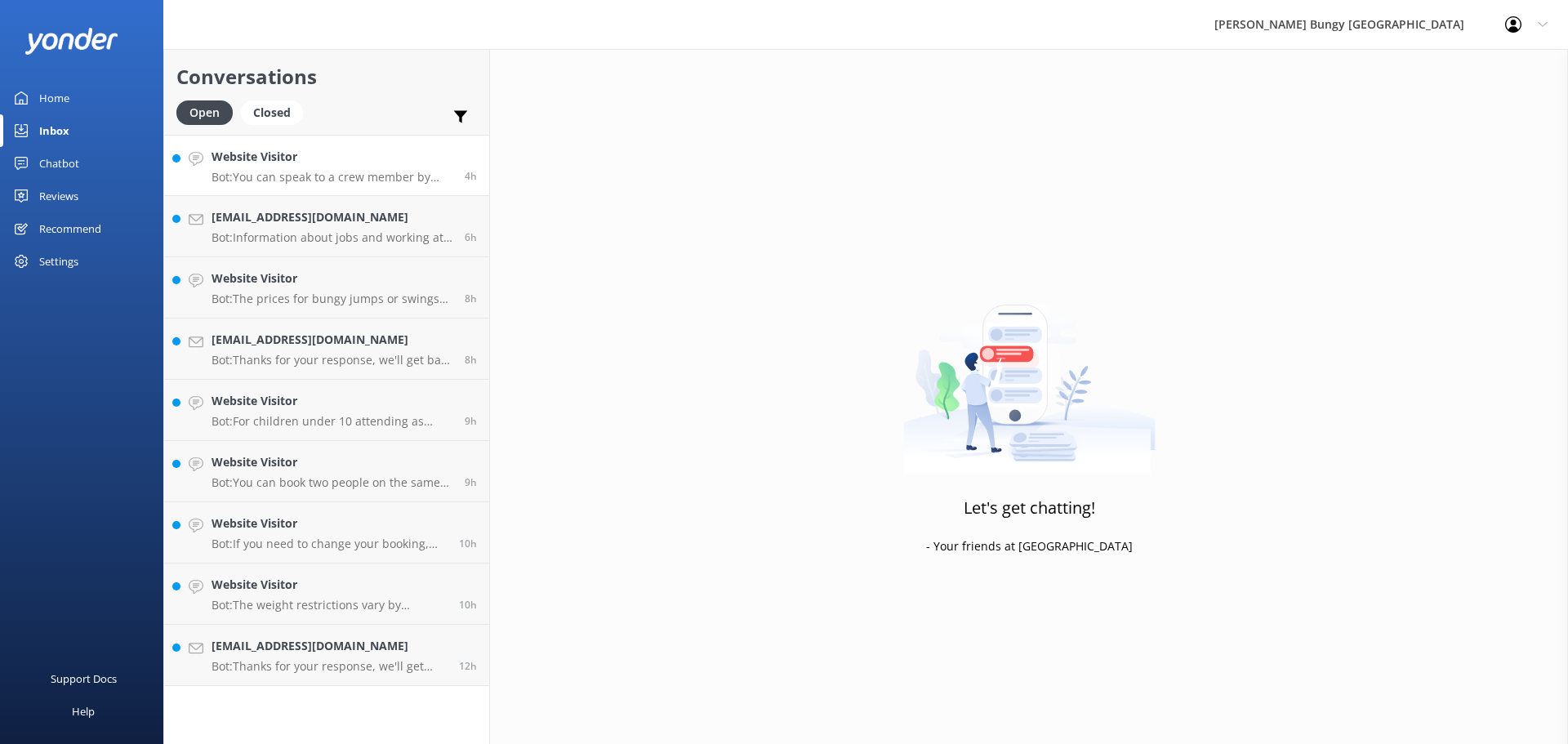
click at [272, 163] on h4 "Website Visitor" at bounding box center [332, 157] width 241 height 18
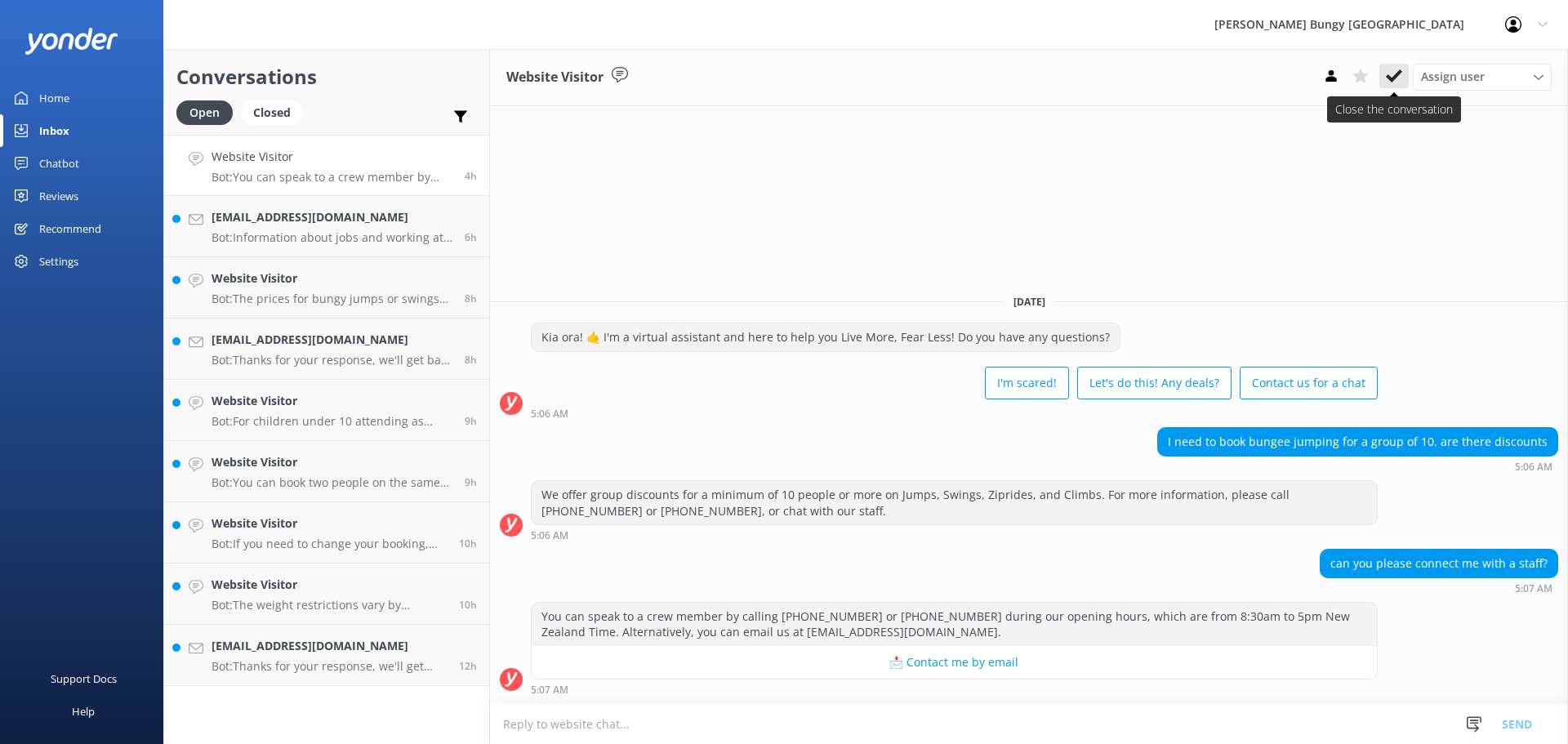
click at [1405, 68] on button at bounding box center [1394, 77] width 30 height 25
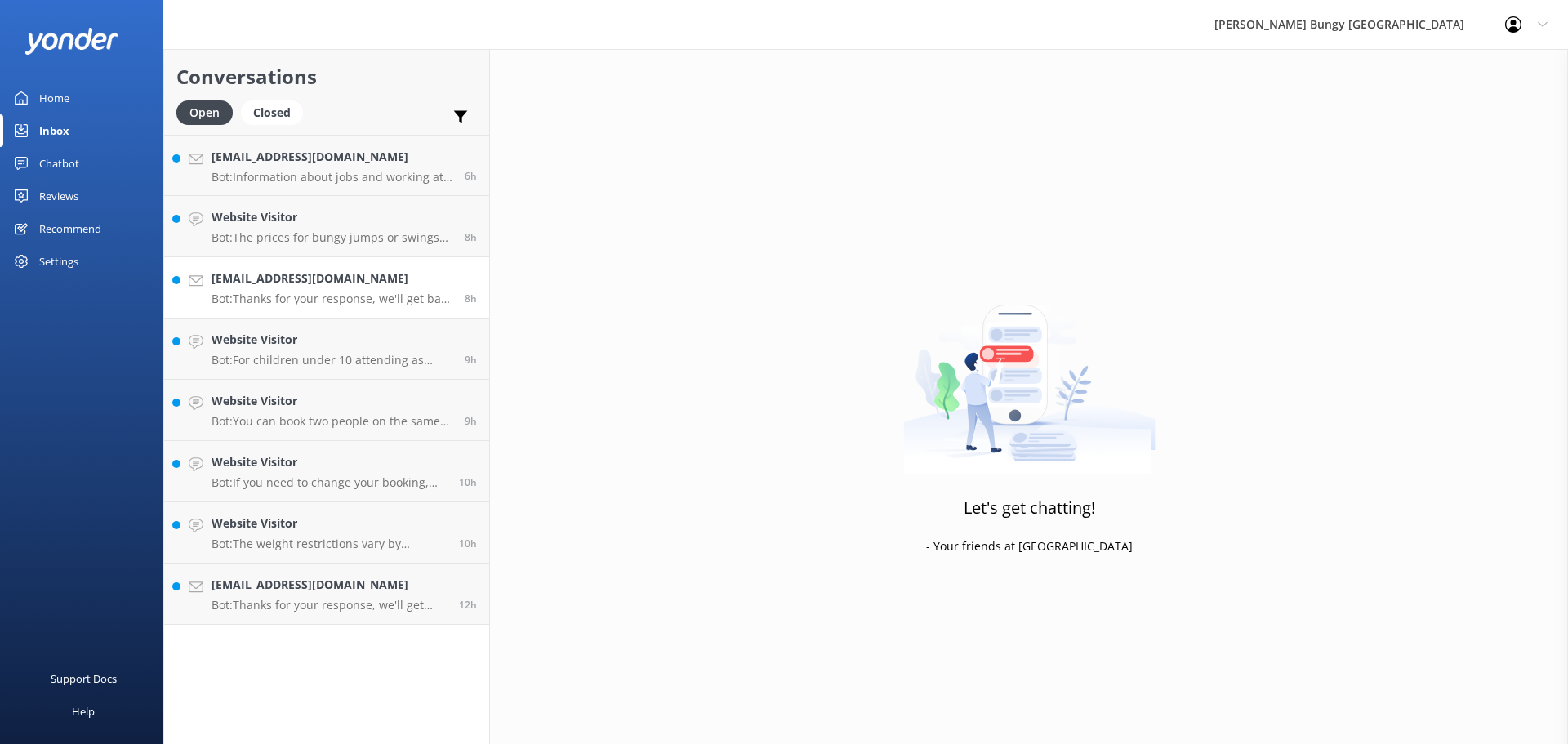
click at [312, 261] on link "hasey511@gmail.com Bot: Thanks for your response, we'll get back to you as soon…" at bounding box center [327, 288] width 325 height 61
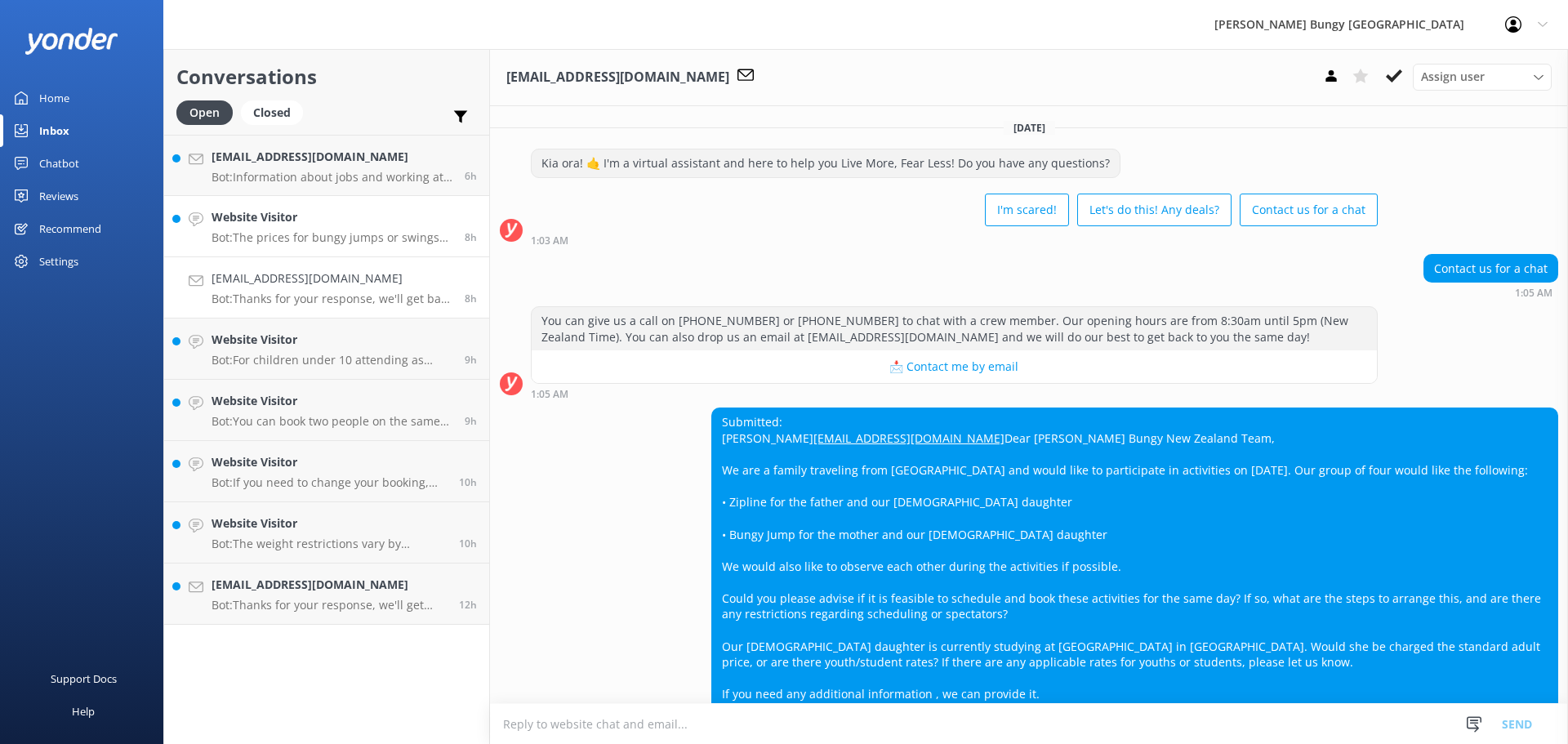
click at [321, 222] on h4 "Website Visitor" at bounding box center [332, 217] width 241 height 18
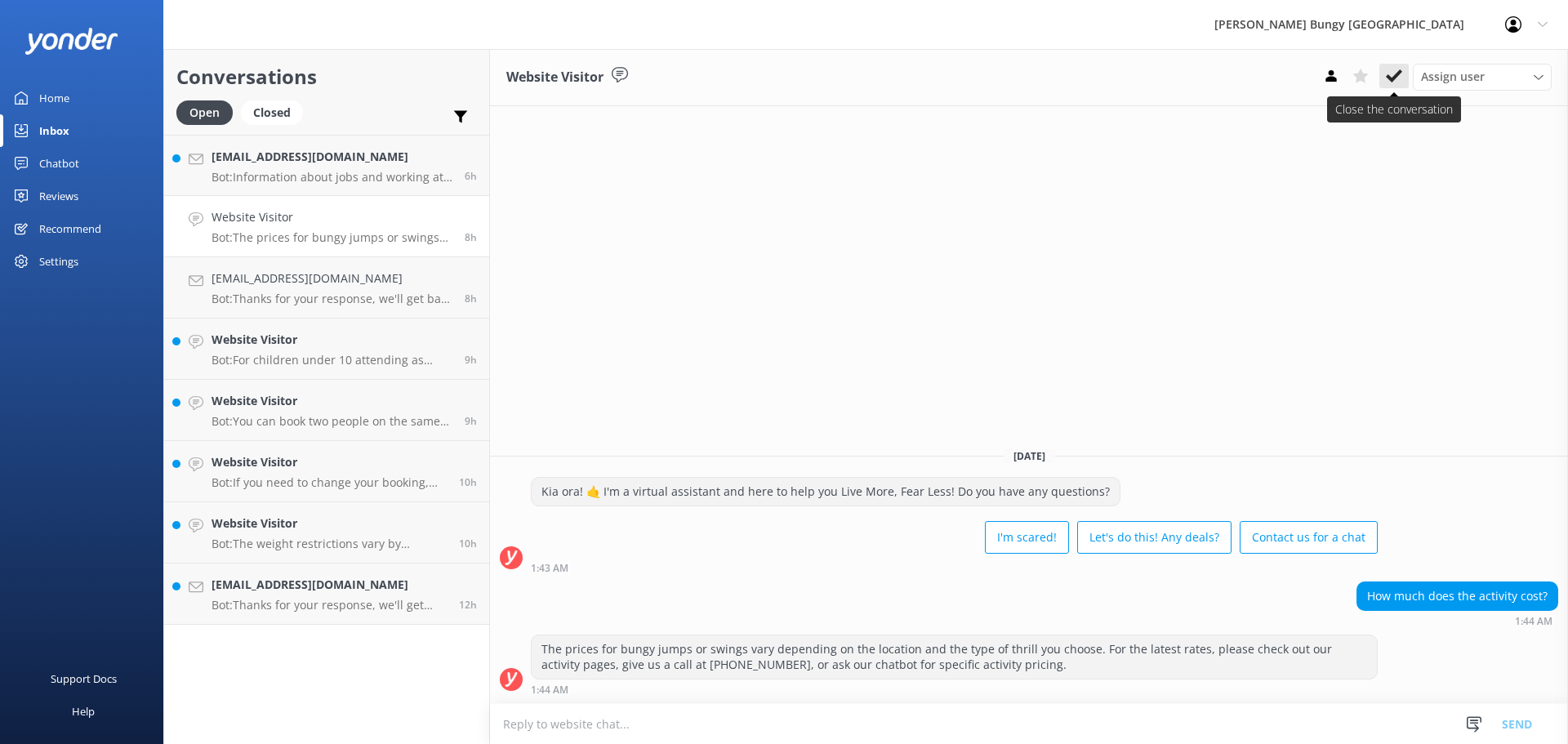
click at [1397, 70] on icon at bounding box center [1394, 76] width 16 height 16
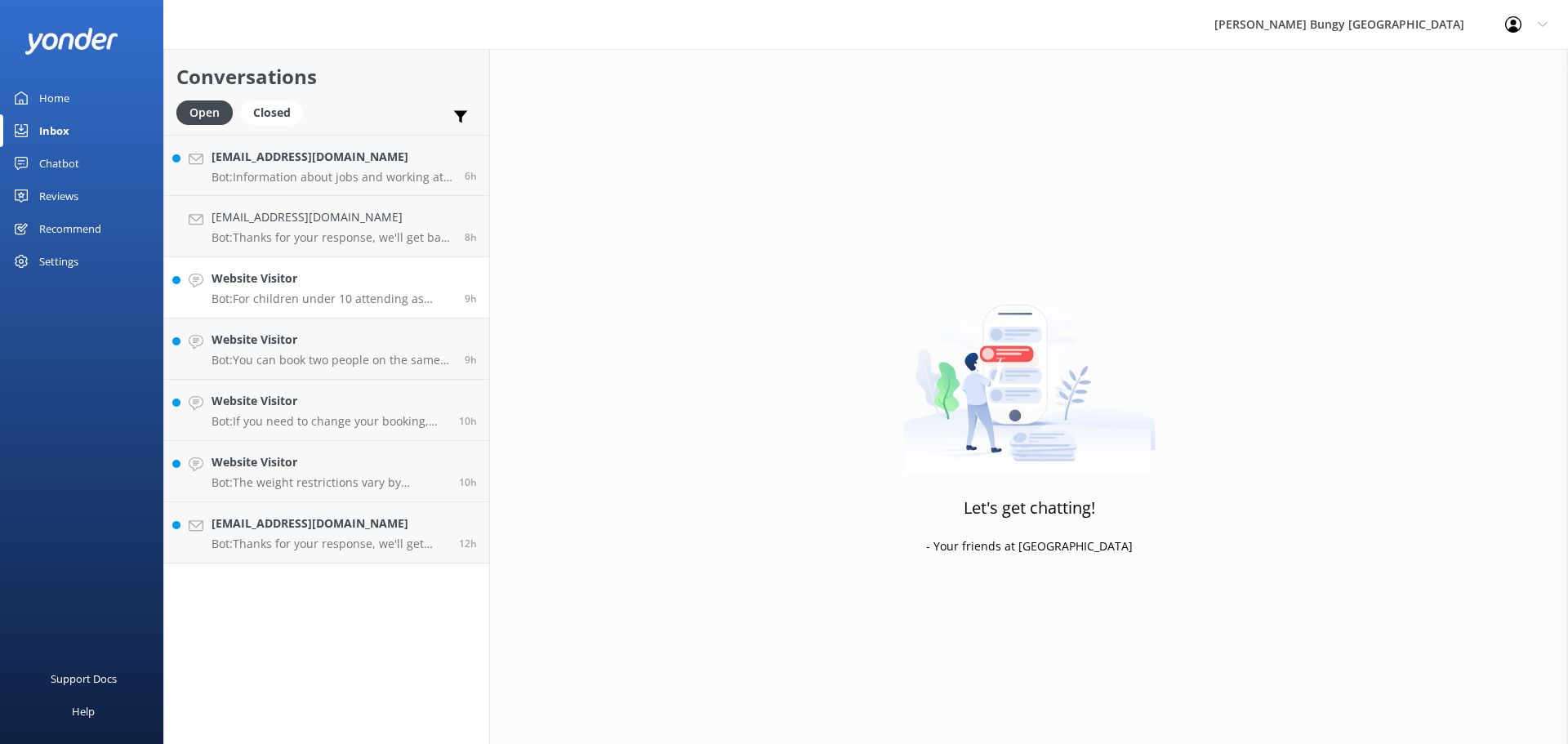
click at [350, 305] on p "Bot: For children under 10 attending as spectators, you need to contact our tea…" at bounding box center [332, 298] width 241 height 14
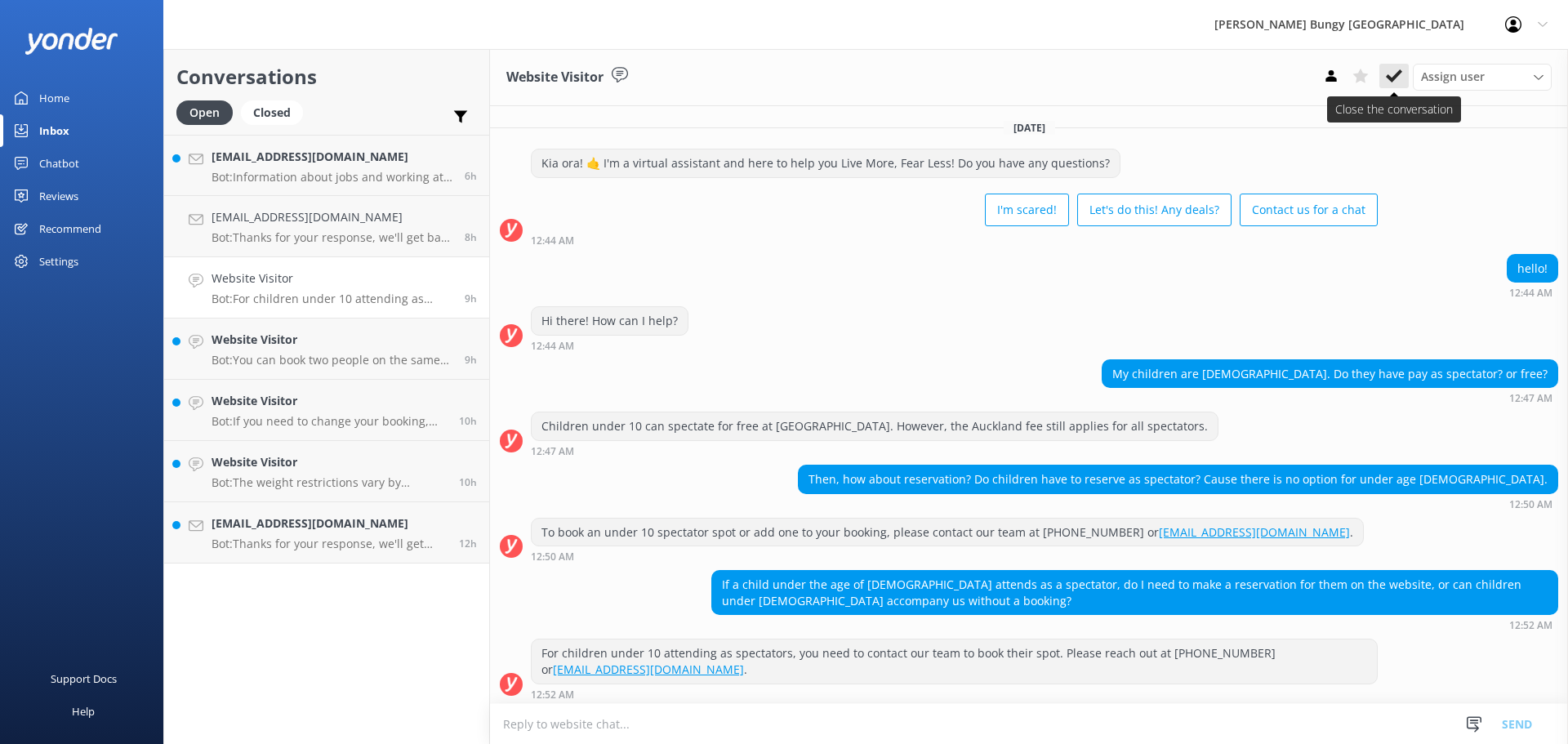
click at [1401, 66] on button at bounding box center [1394, 77] width 30 height 25
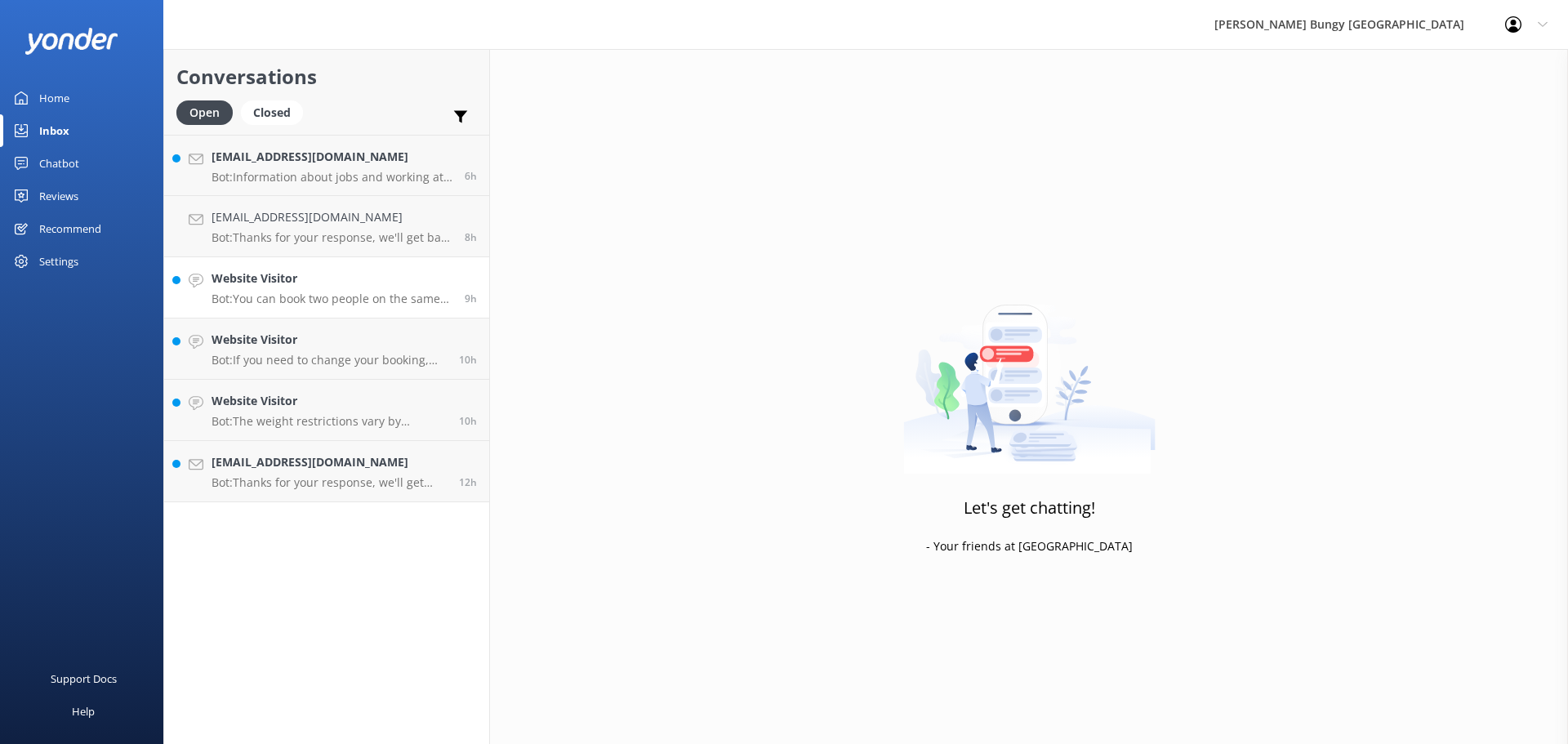
click at [306, 284] on h4 "Website Visitor" at bounding box center [332, 278] width 241 height 18
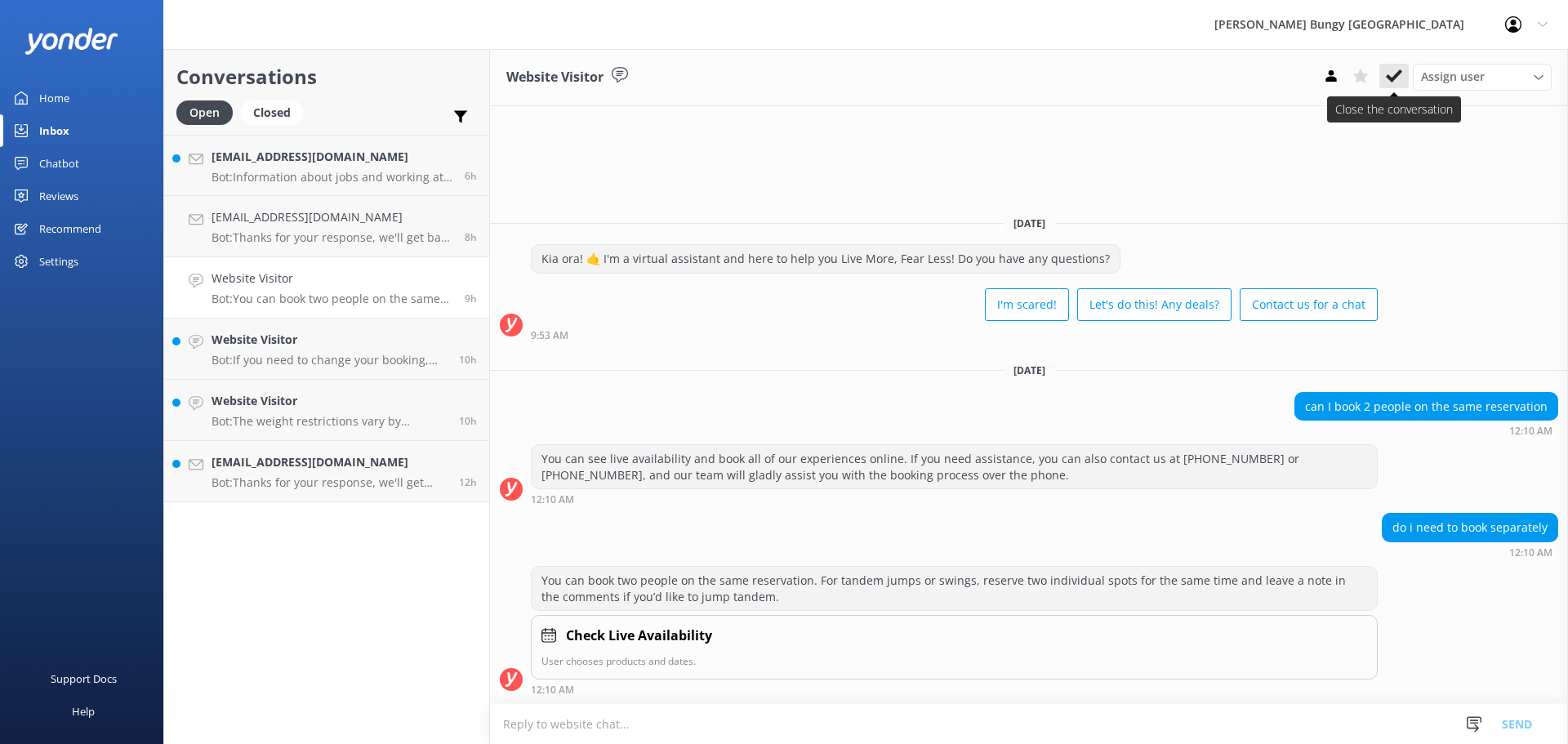
click at [1399, 75] on use at bounding box center [1394, 77] width 16 height 13
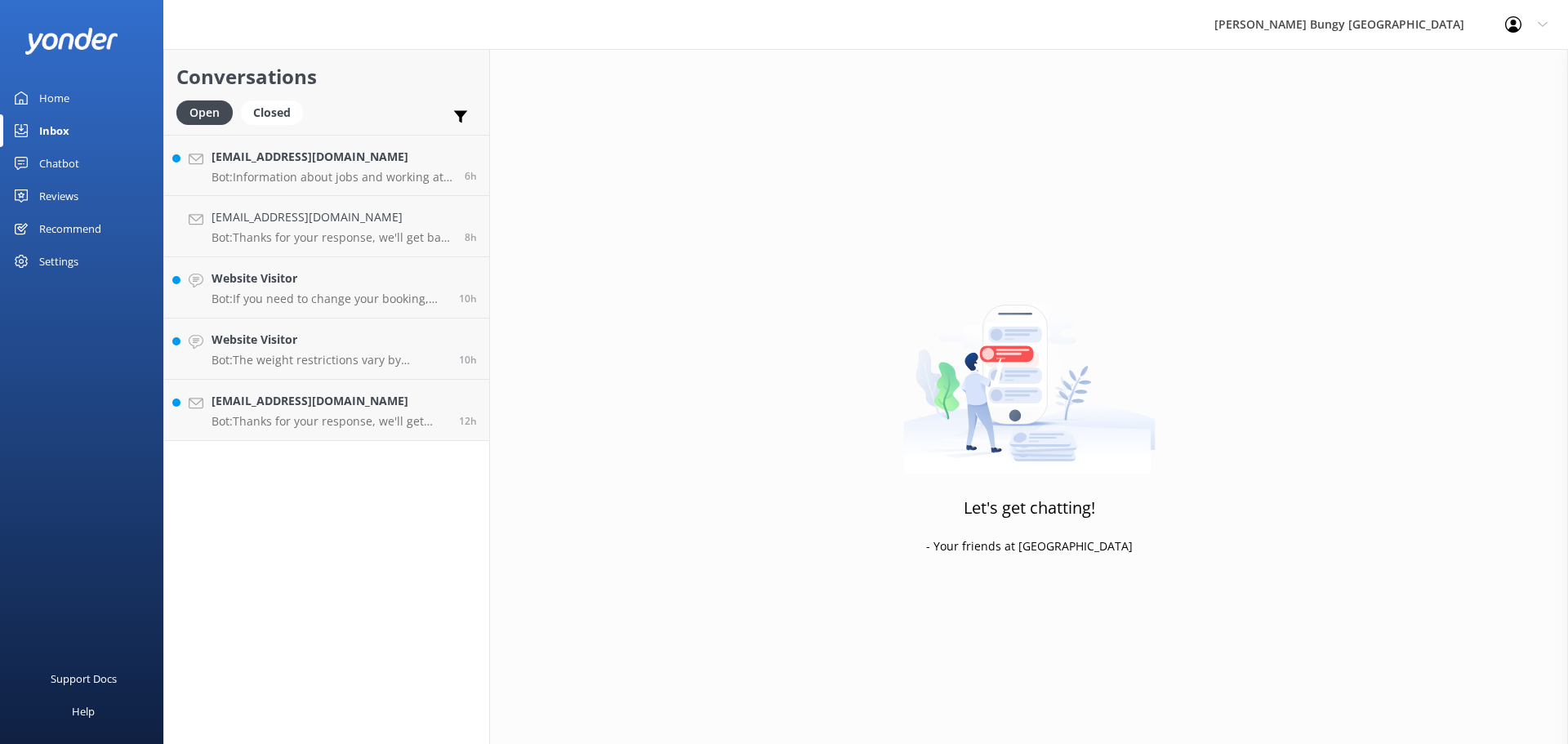
click at [349, 316] on link "Website Visitor Bot: If you need to change your booking, please give us a call …" at bounding box center [327, 288] width 325 height 61
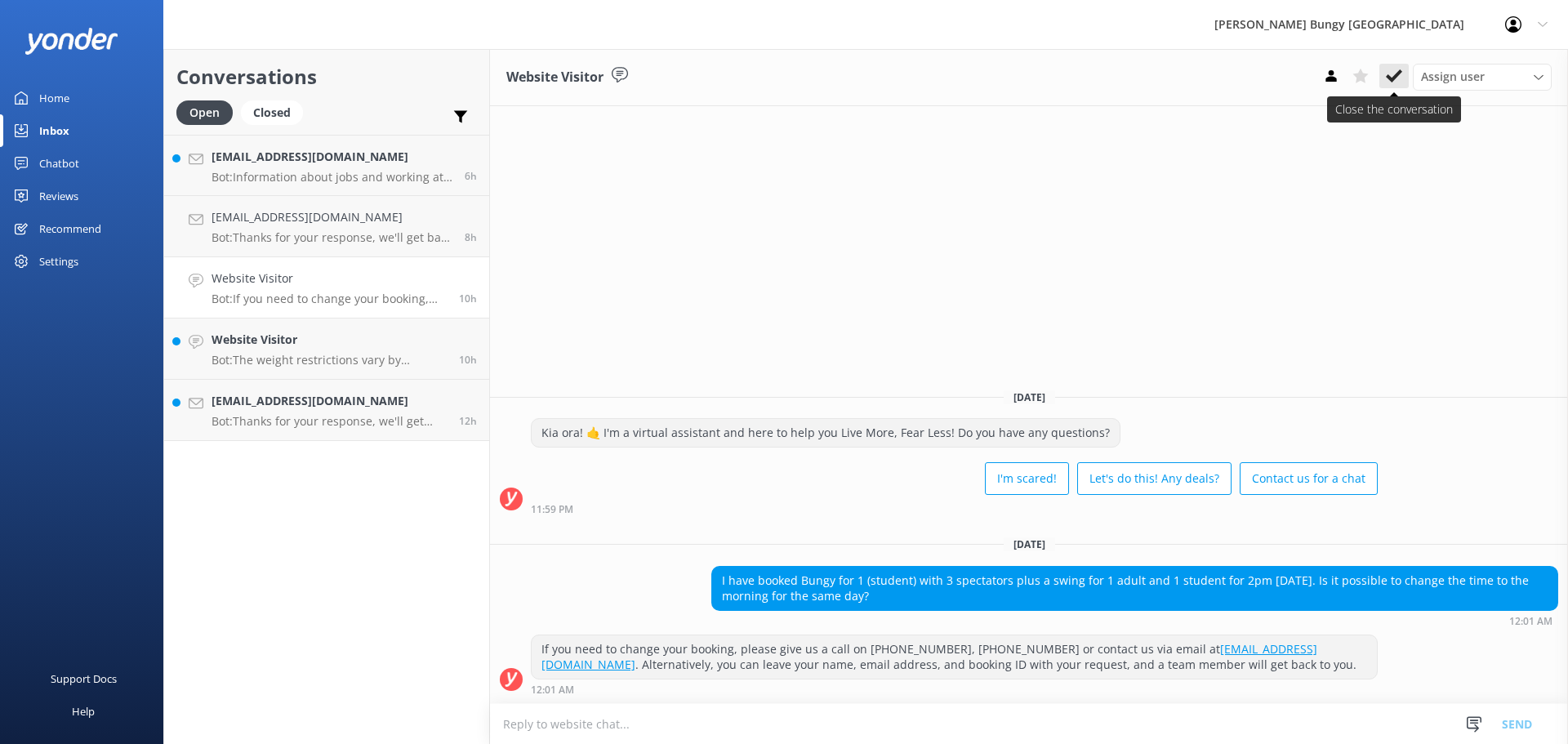
click at [1389, 65] on button at bounding box center [1394, 77] width 30 height 25
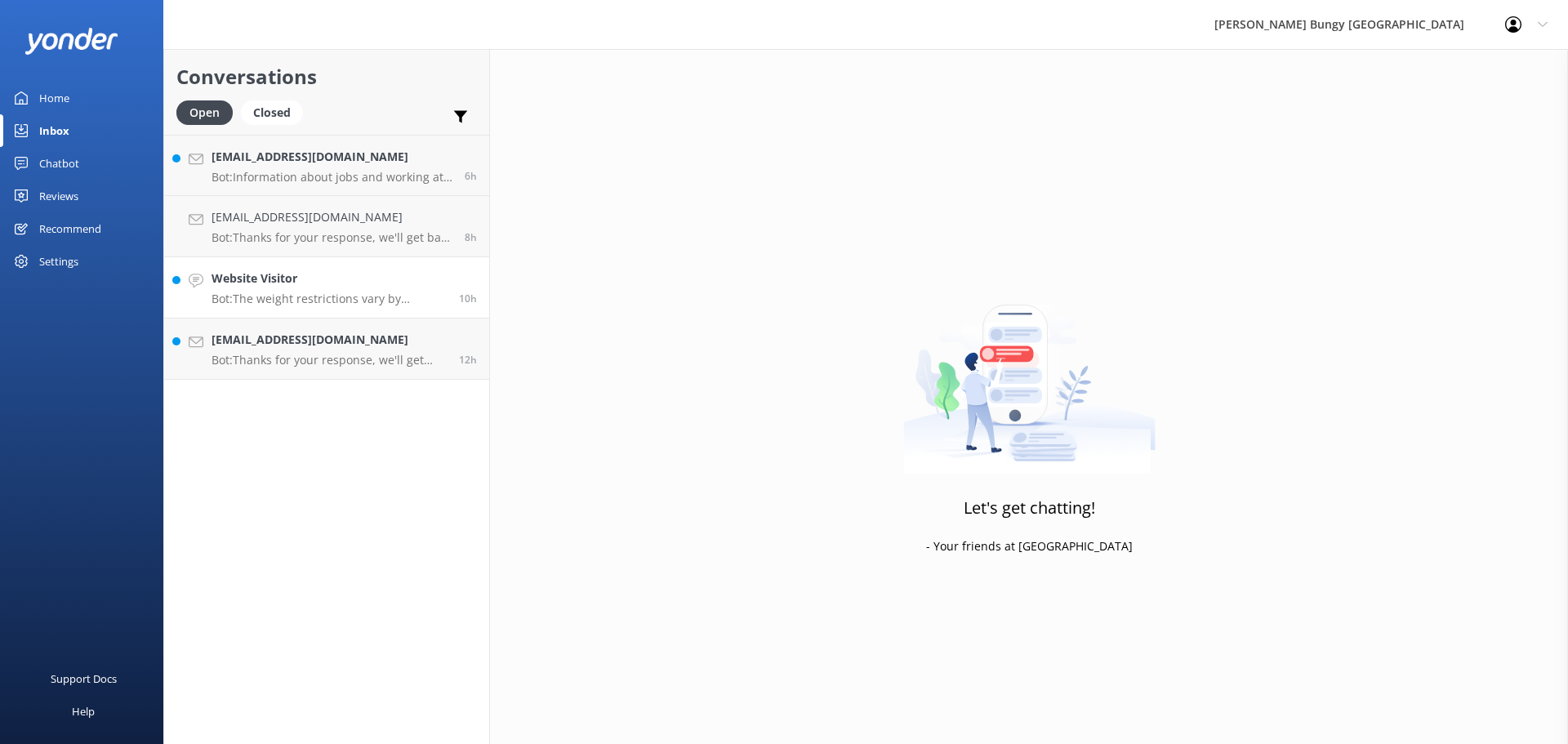
click at [249, 273] on h4 "Website Visitor" at bounding box center [329, 278] width 235 height 18
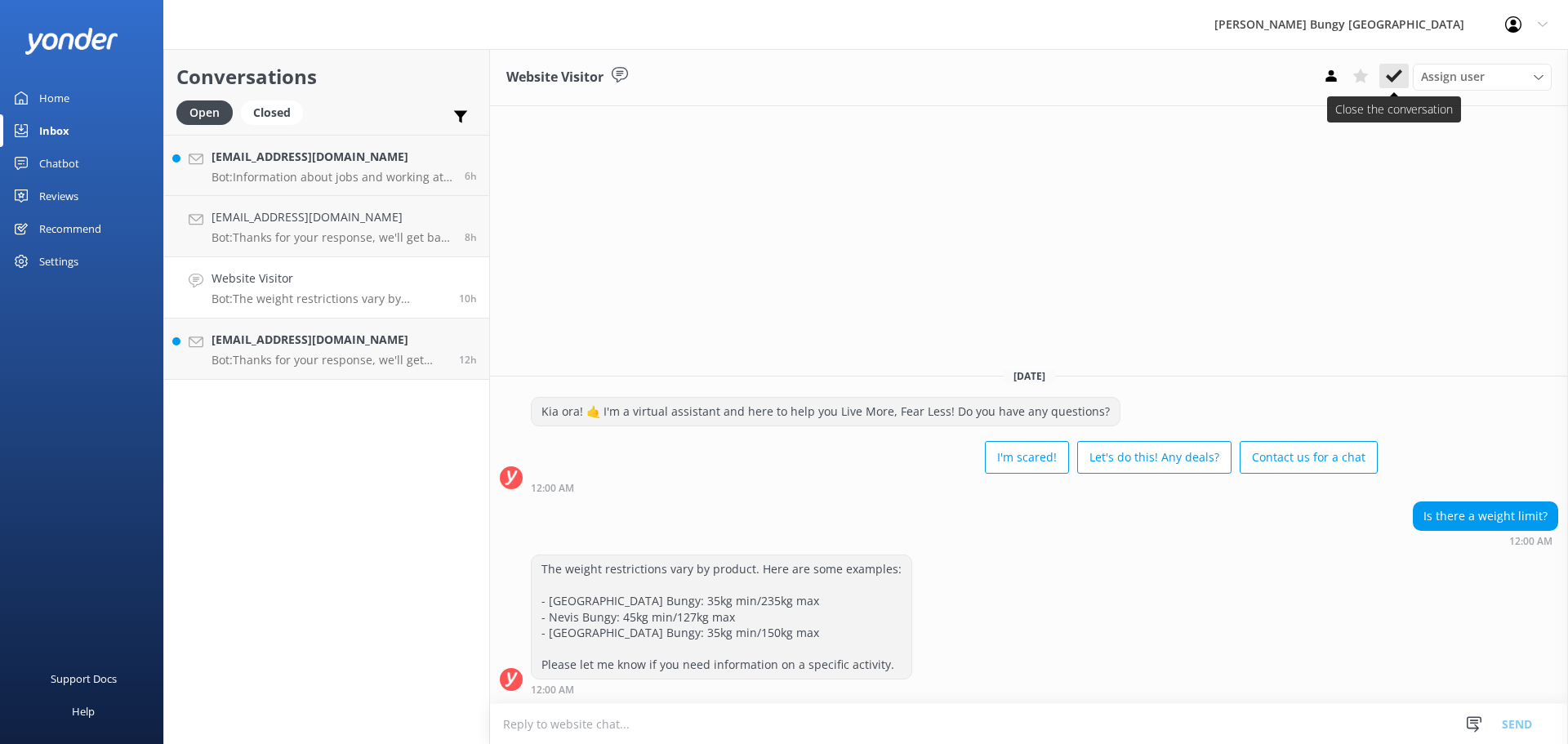
click at [1398, 71] on icon at bounding box center [1394, 76] width 16 height 16
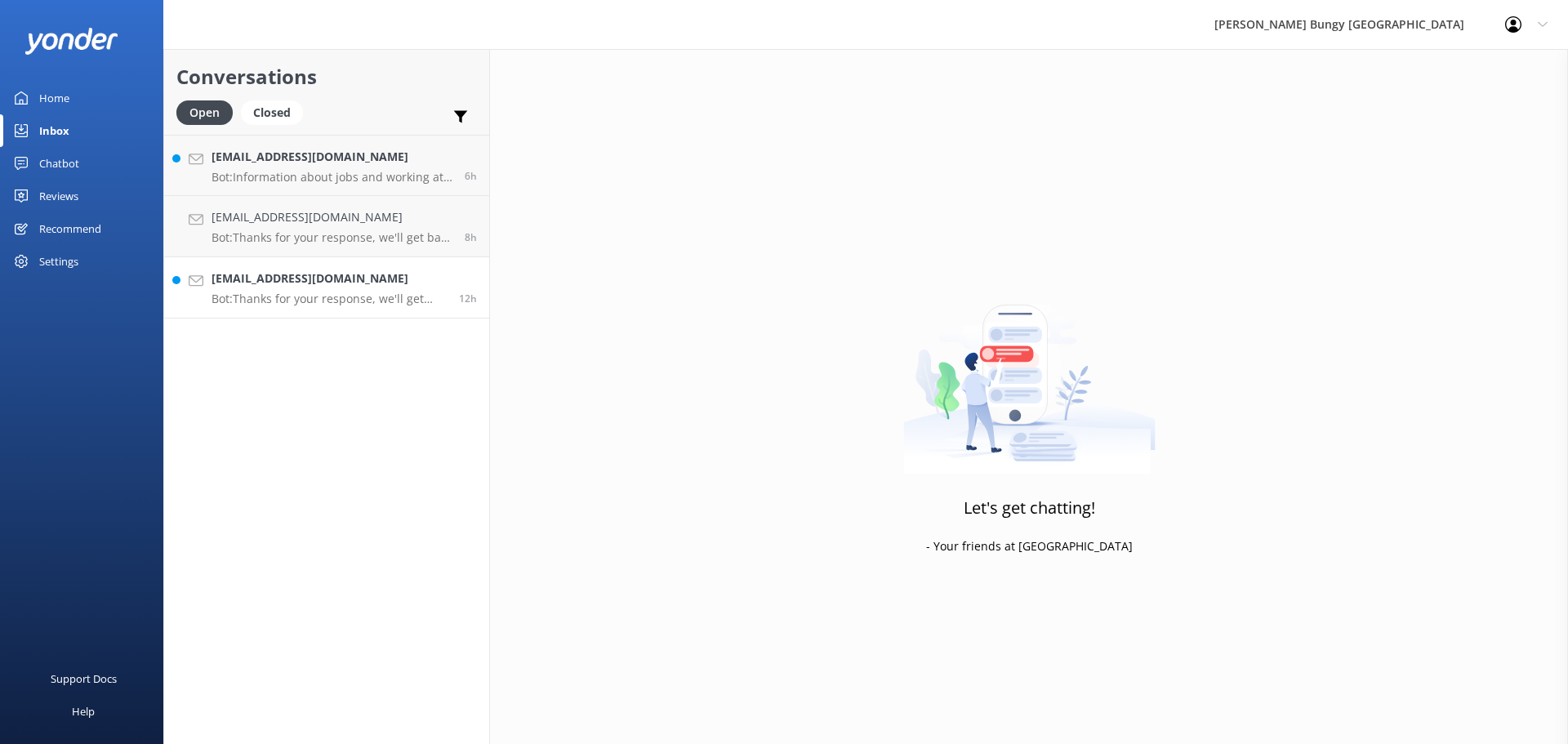
click at [302, 273] on h4 "[EMAIL_ADDRESS][DOMAIN_NAME]" at bounding box center [329, 278] width 235 height 18
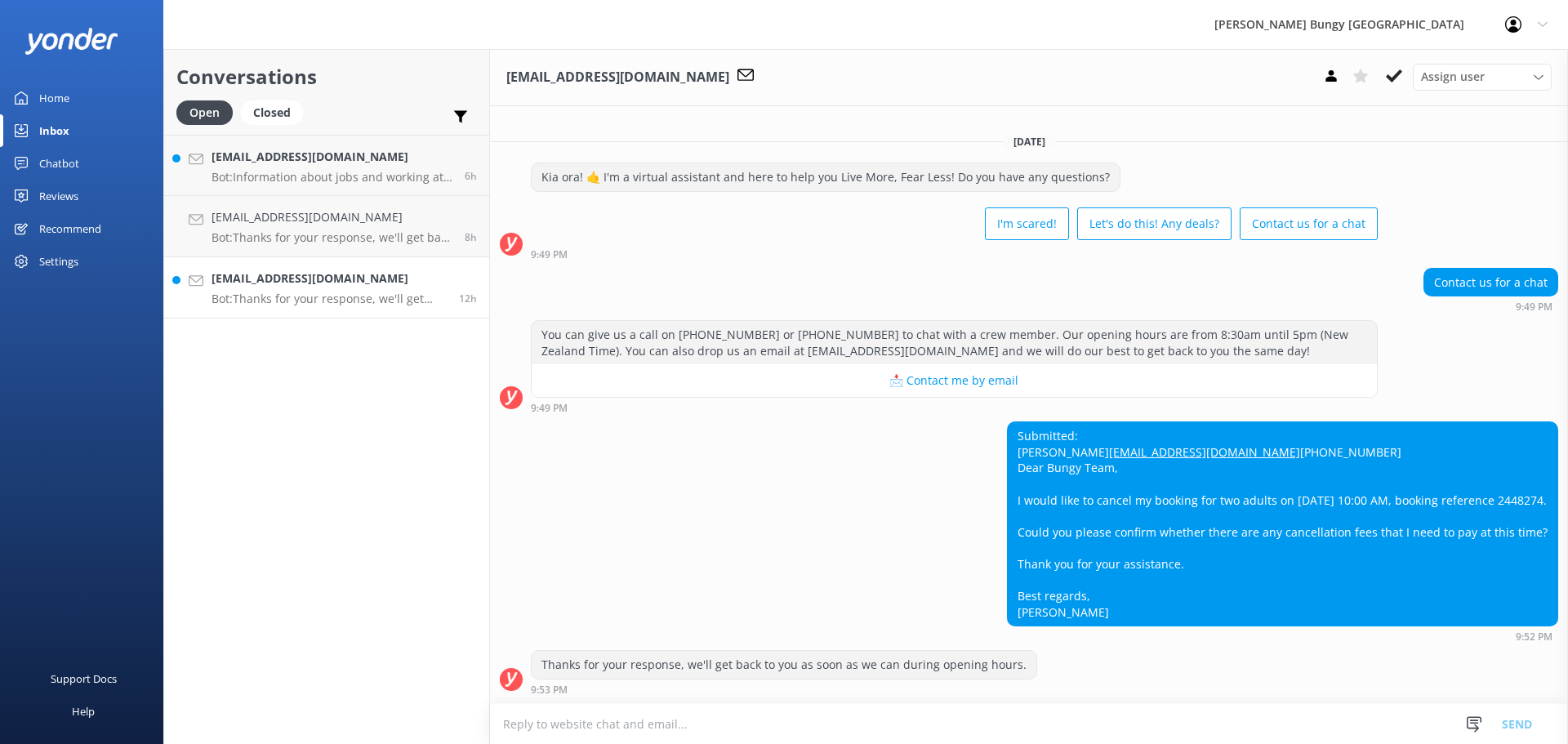
scroll to position [18, 0]
click at [1526, 495] on div "Submitted: Ivy Peterzdrgj23@gmail.com +886972885883 Dear Bungy Team, I would li…" at bounding box center [1282, 524] width 550 height 204
copy div "2448274"
click at [1418, 563] on div "Submitted: Ivy Peterzdrgj23@gmail.com +886972885883 Dear Bungy Team, I would li…" at bounding box center [1282, 524] width 550 height 204
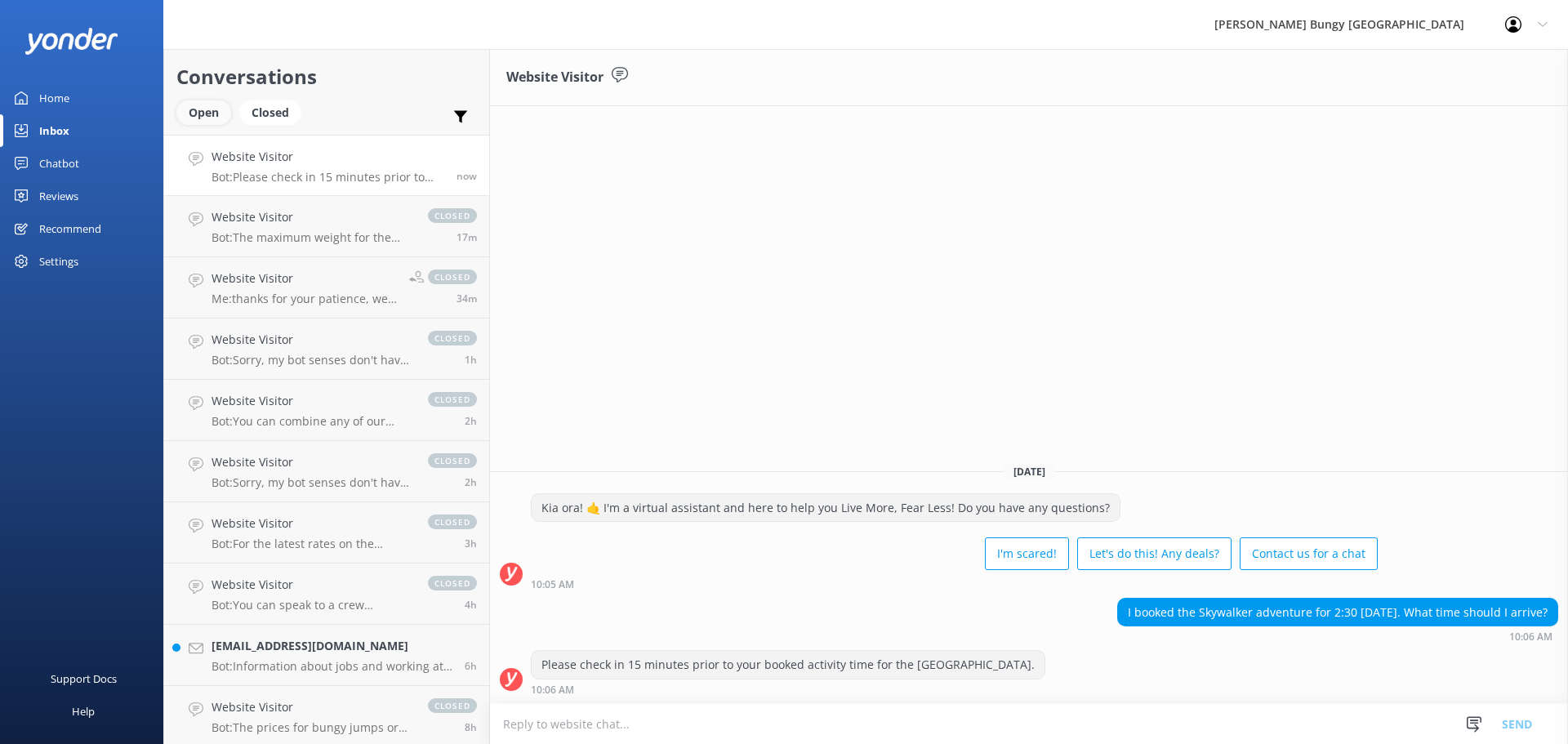
click at [205, 119] on div "Open" at bounding box center [204, 113] width 54 height 25
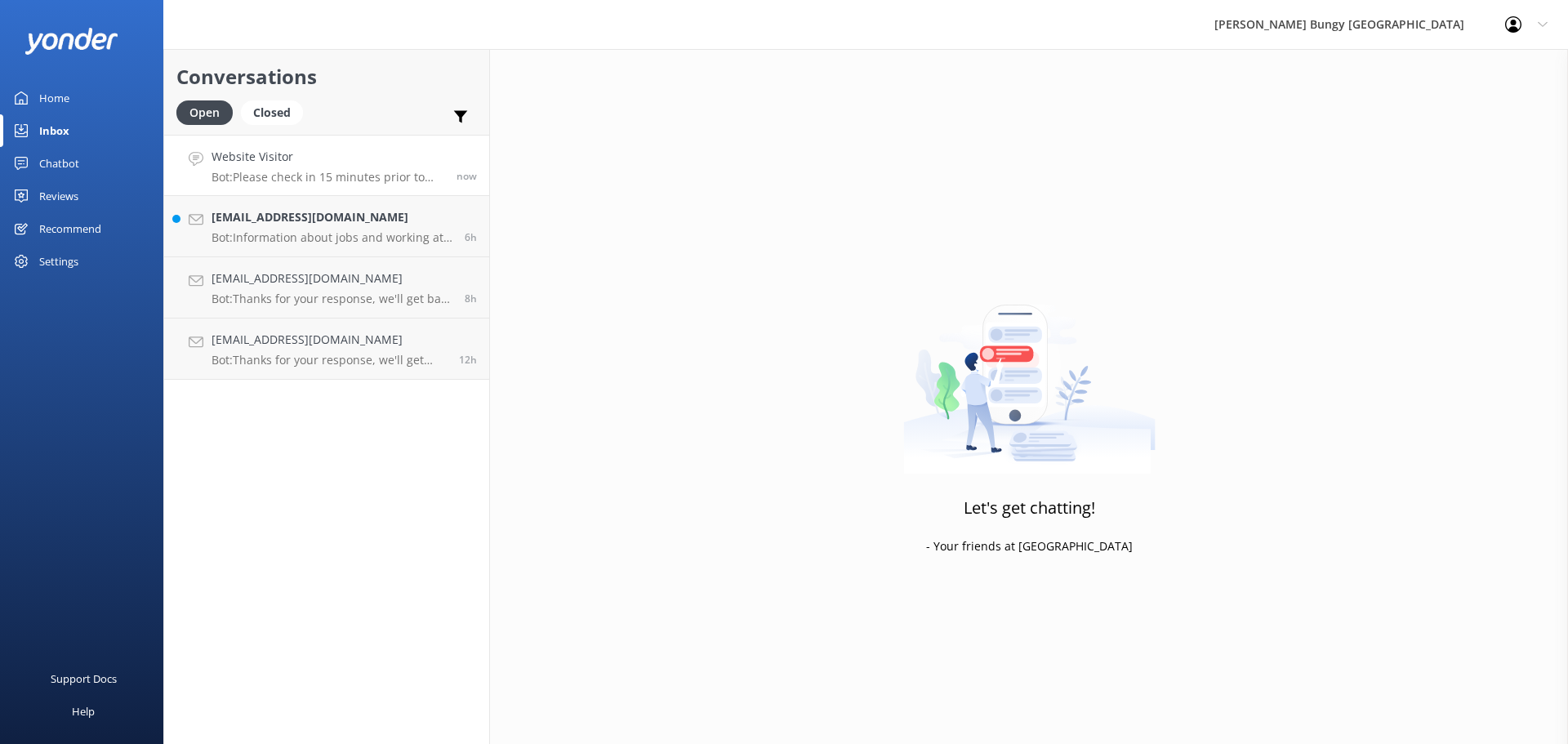
click at [272, 167] on div "Website Visitor Bot: Please check in 15 minutes prior to your booked activity t…" at bounding box center [328, 165] width 233 height 35
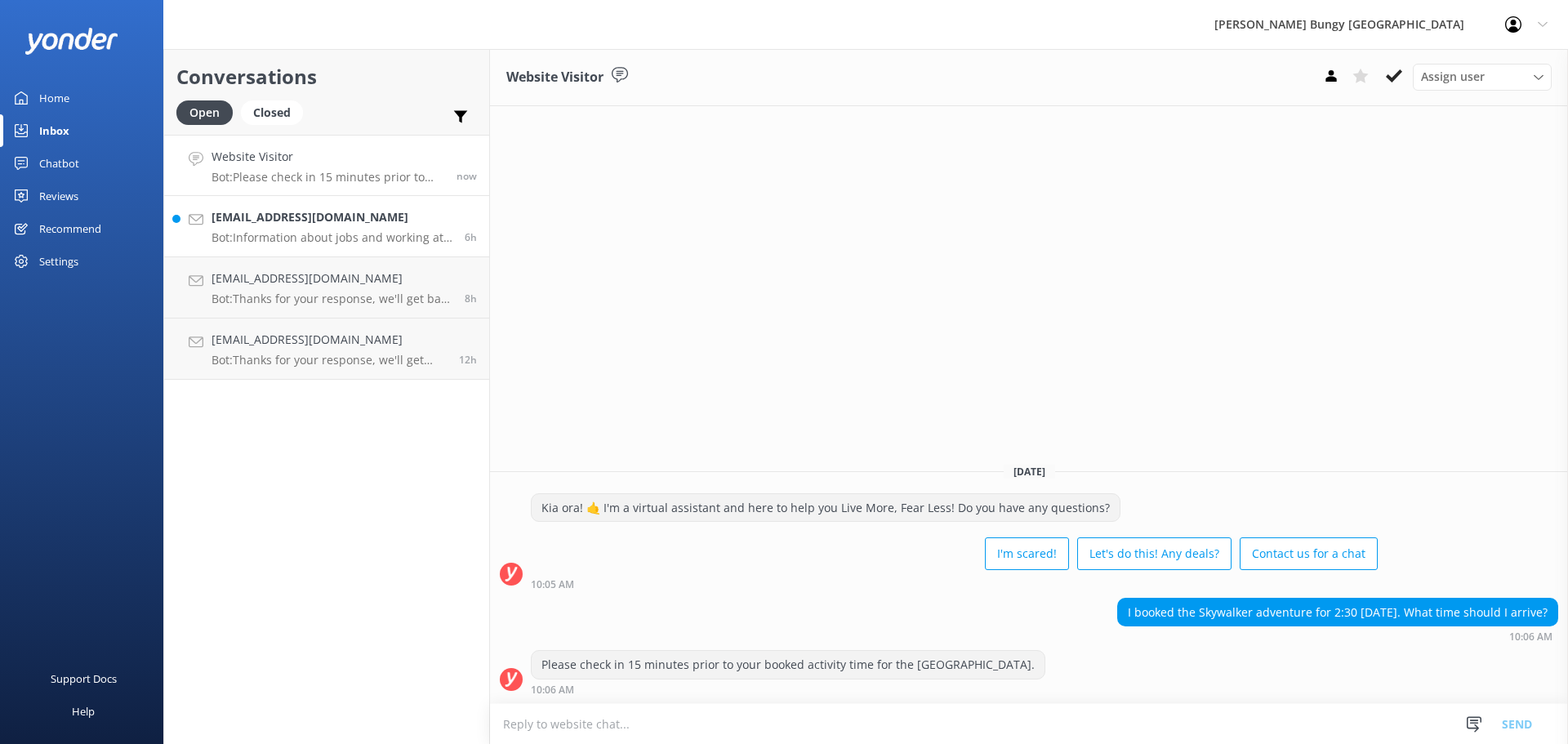
click at [285, 221] on h4 "[EMAIL_ADDRESS][DOMAIN_NAME]" at bounding box center [332, 217] width 241 height 18
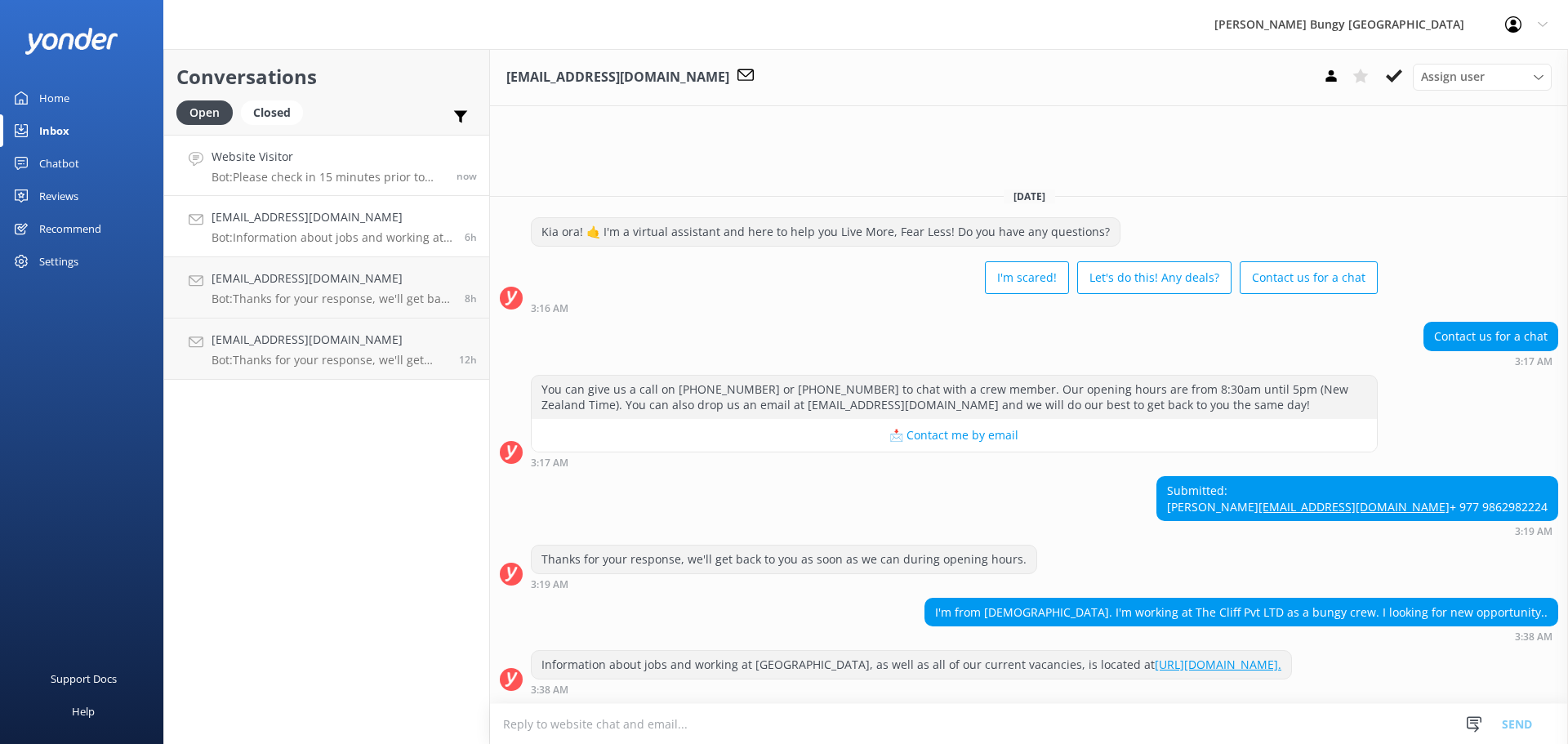
click at [303, 165] on h4 "Website Visitor" at bounding box center [328, 157] width 233 height 18
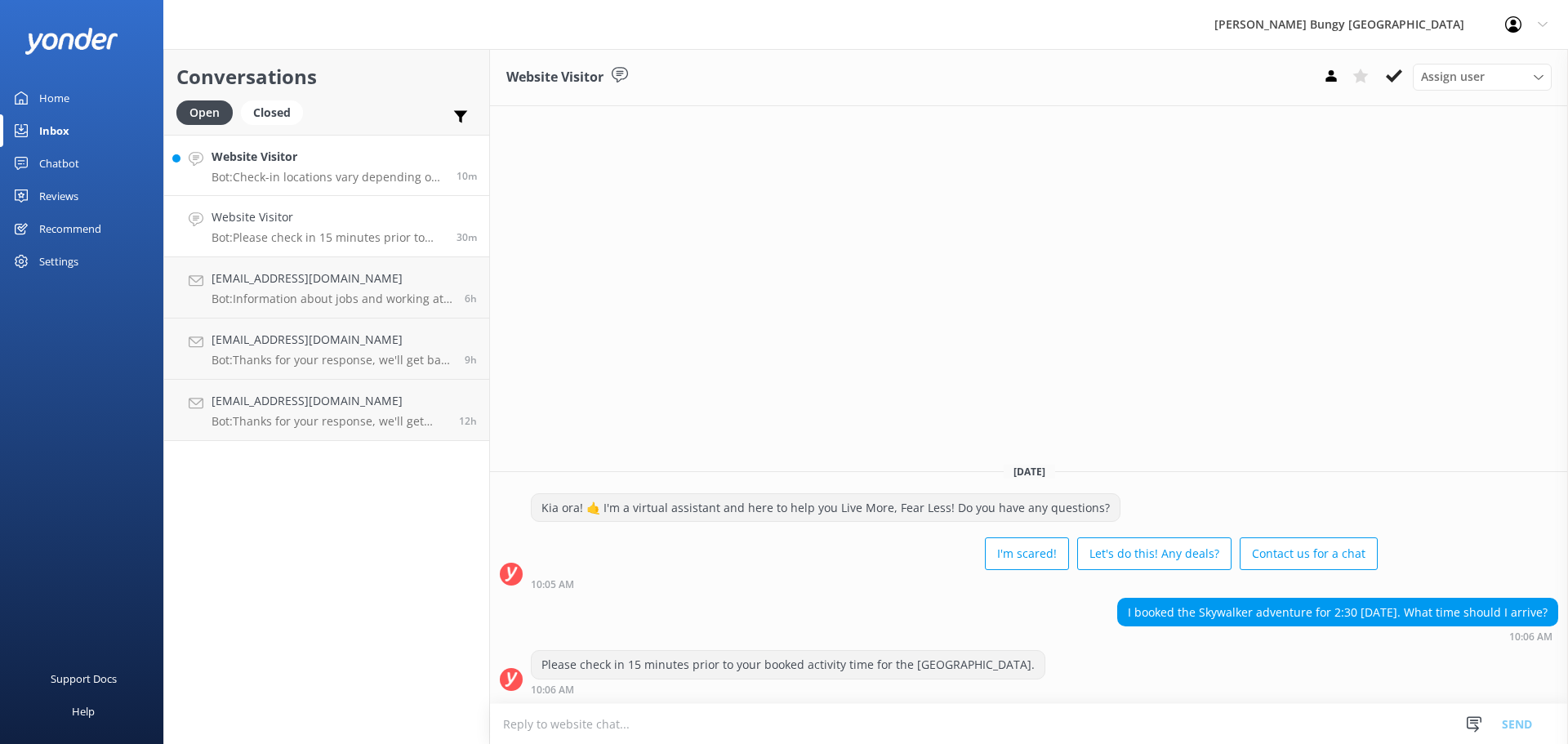
click at [358, 138] on link "Website Visitor Bot: Check-in locations vary depending on your activity: - Auck…" at bounding box center [327, 165] width 325 height 61
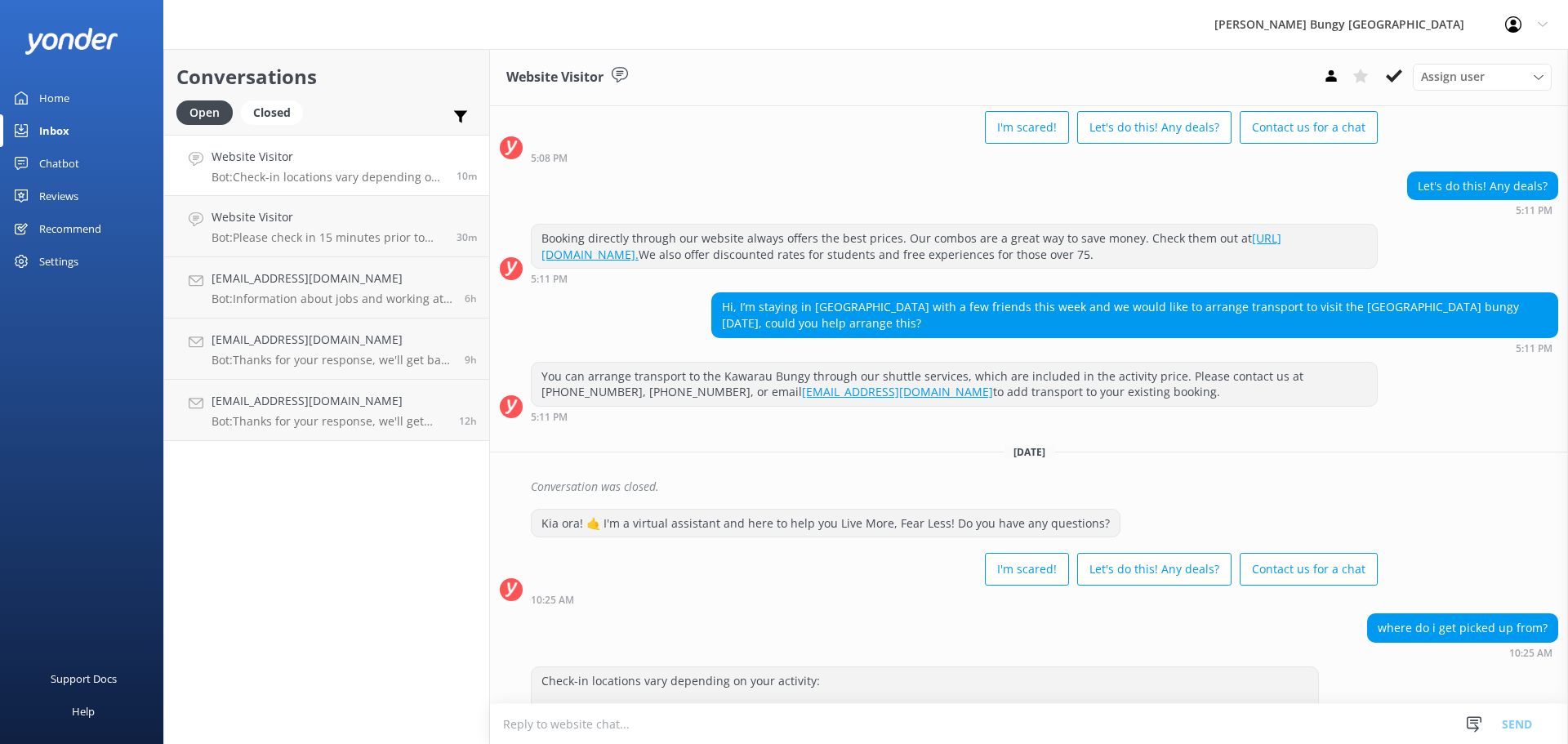
scroll to position [227, 0]
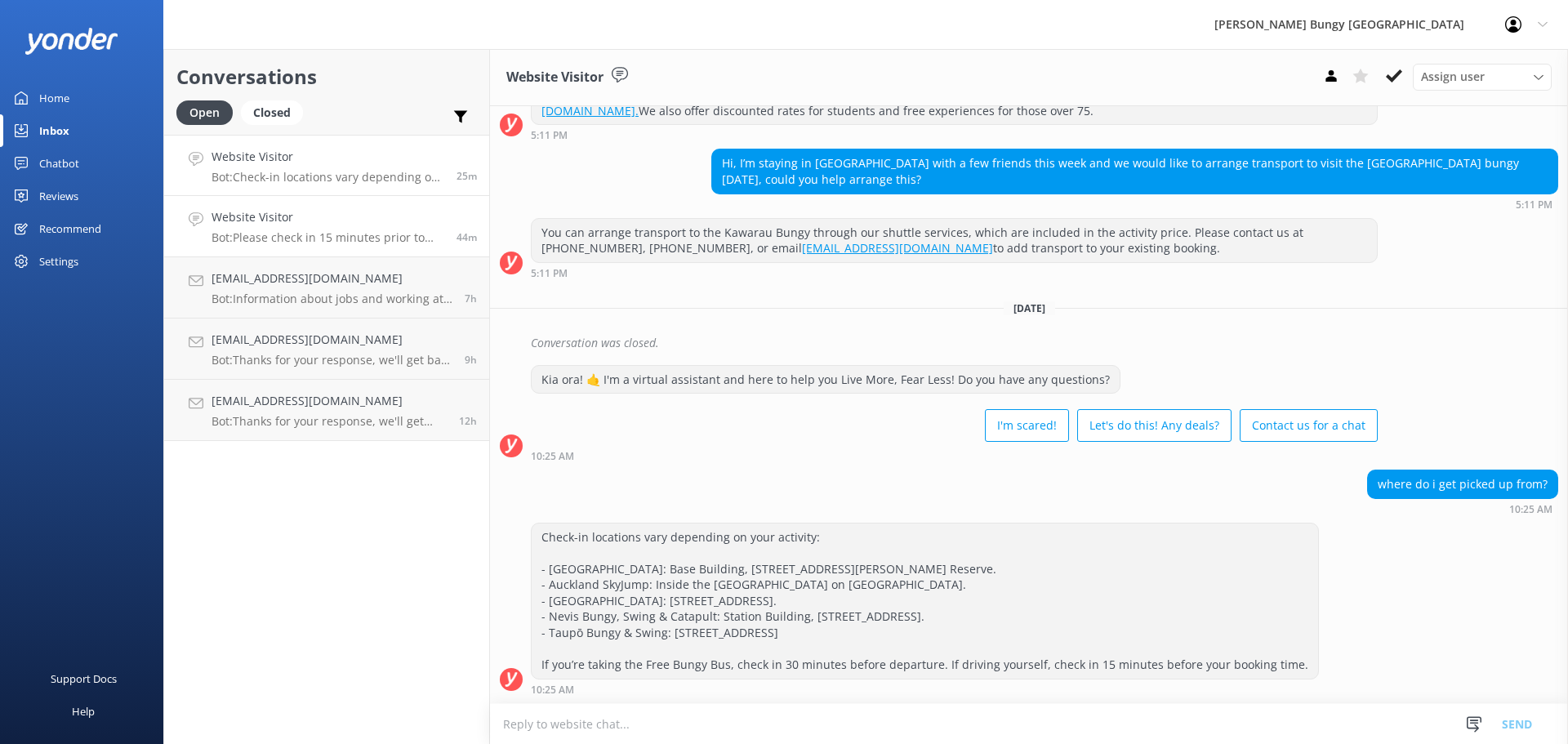
click at [256, 252] on link "Website Visitor Bot: Please check in 15 minutes prior to your booked activity t…" at bounding box center [327, 227] width 325 height 61
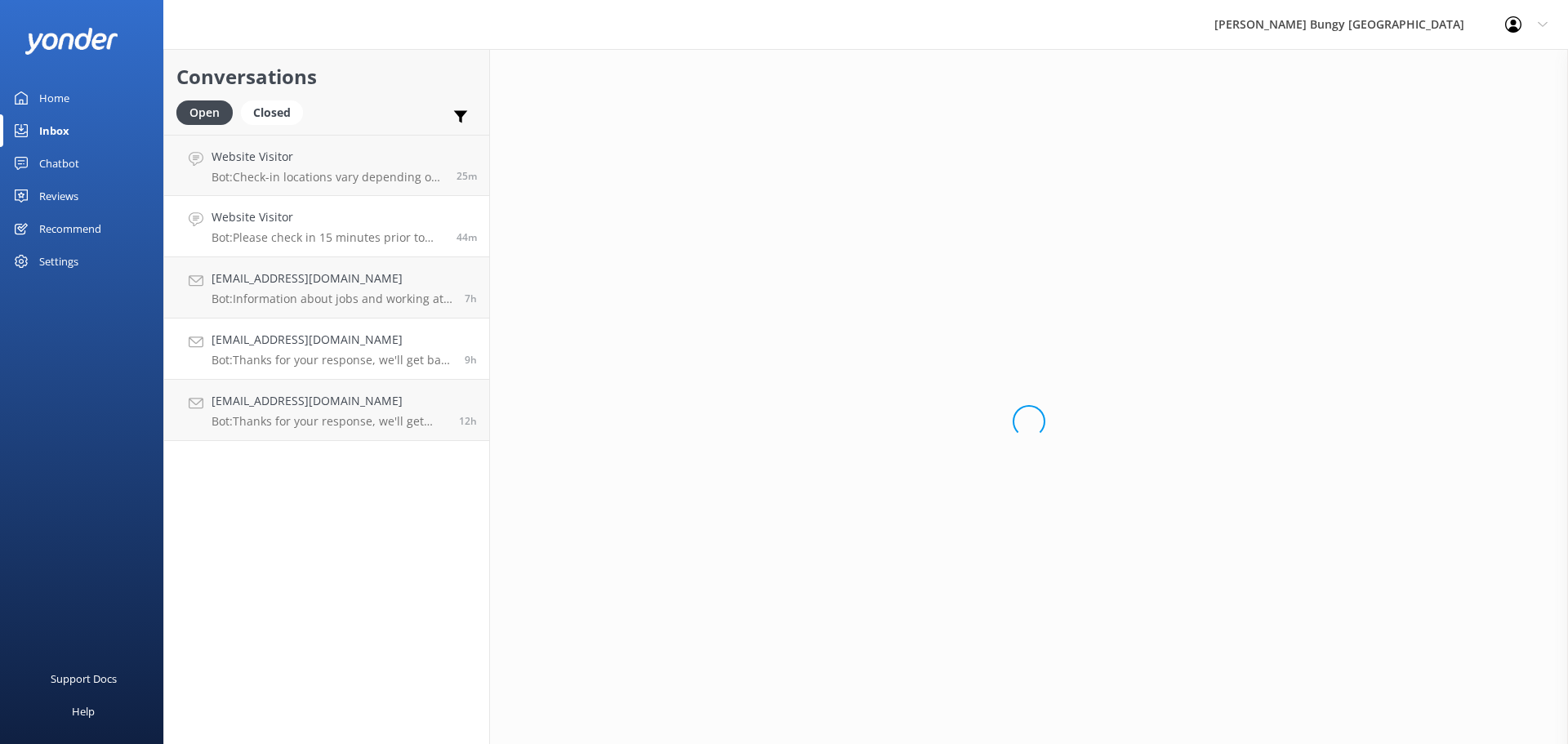
click at [291, 362] on p "Bot: Thanks for your response, we'll get back to you as soon as we can during o…" at bounding box center [332, 360] width 241 height 14
click at [291, 383] on link "Peterzdrgj23@gmail.com Bot: Thanks for your response, we'll get back to you as …" at bounding box center [327, 410] width 325 height 61
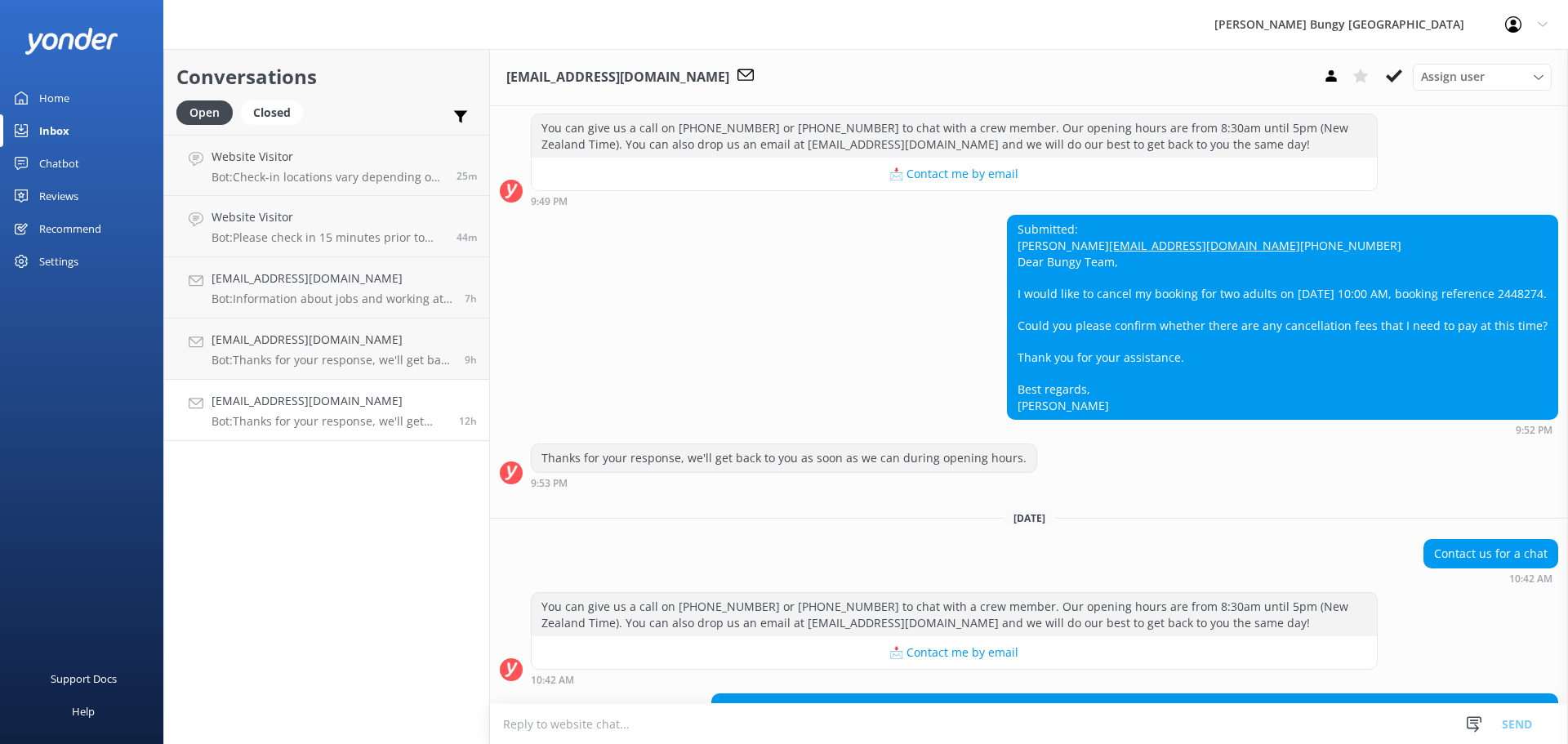
click at [293, 396] on h4 "[EMAIL_ADDRESS][DOMAIN_NAME]" at bounding box center [329, 401] width 235 height 18
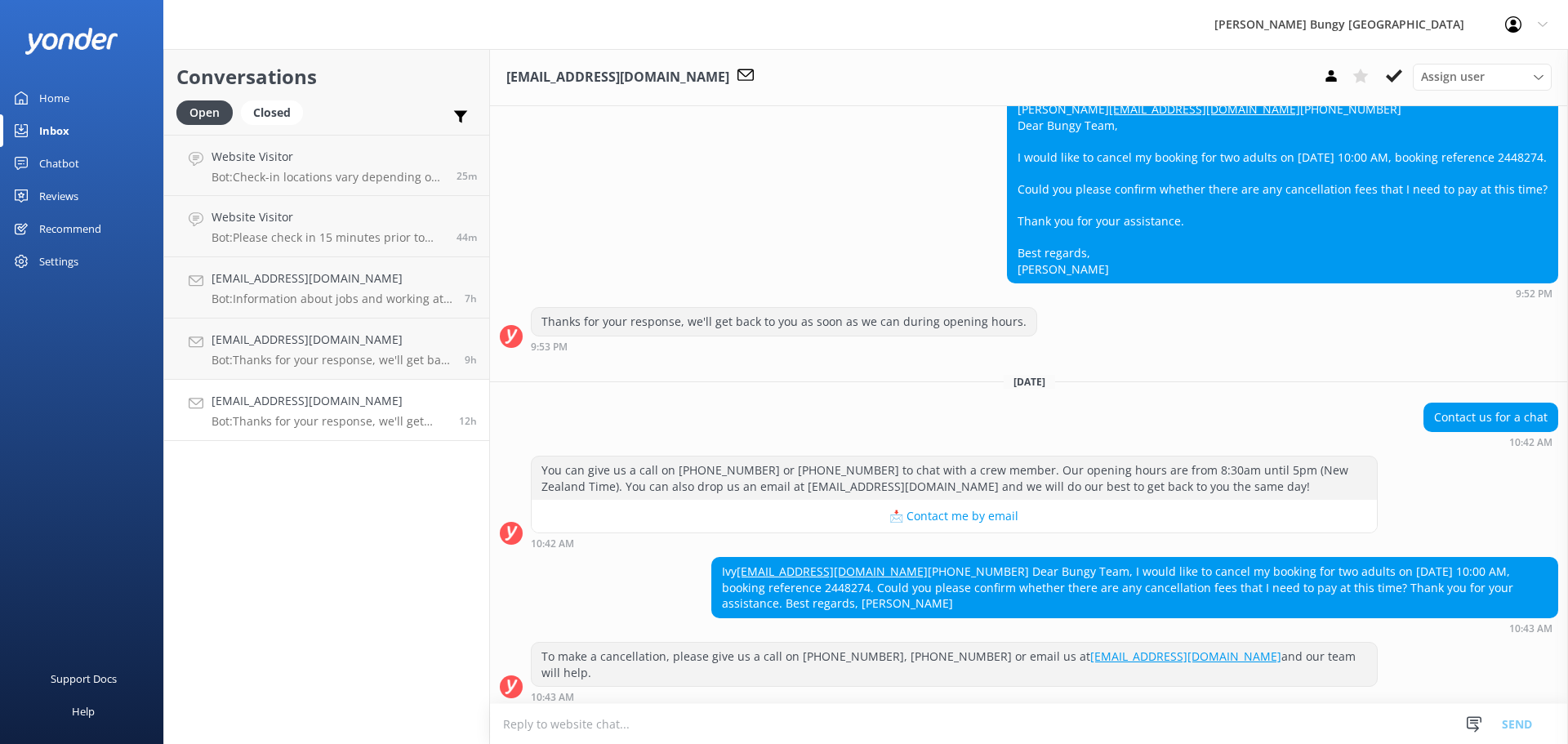
scroll to position [353, 0]
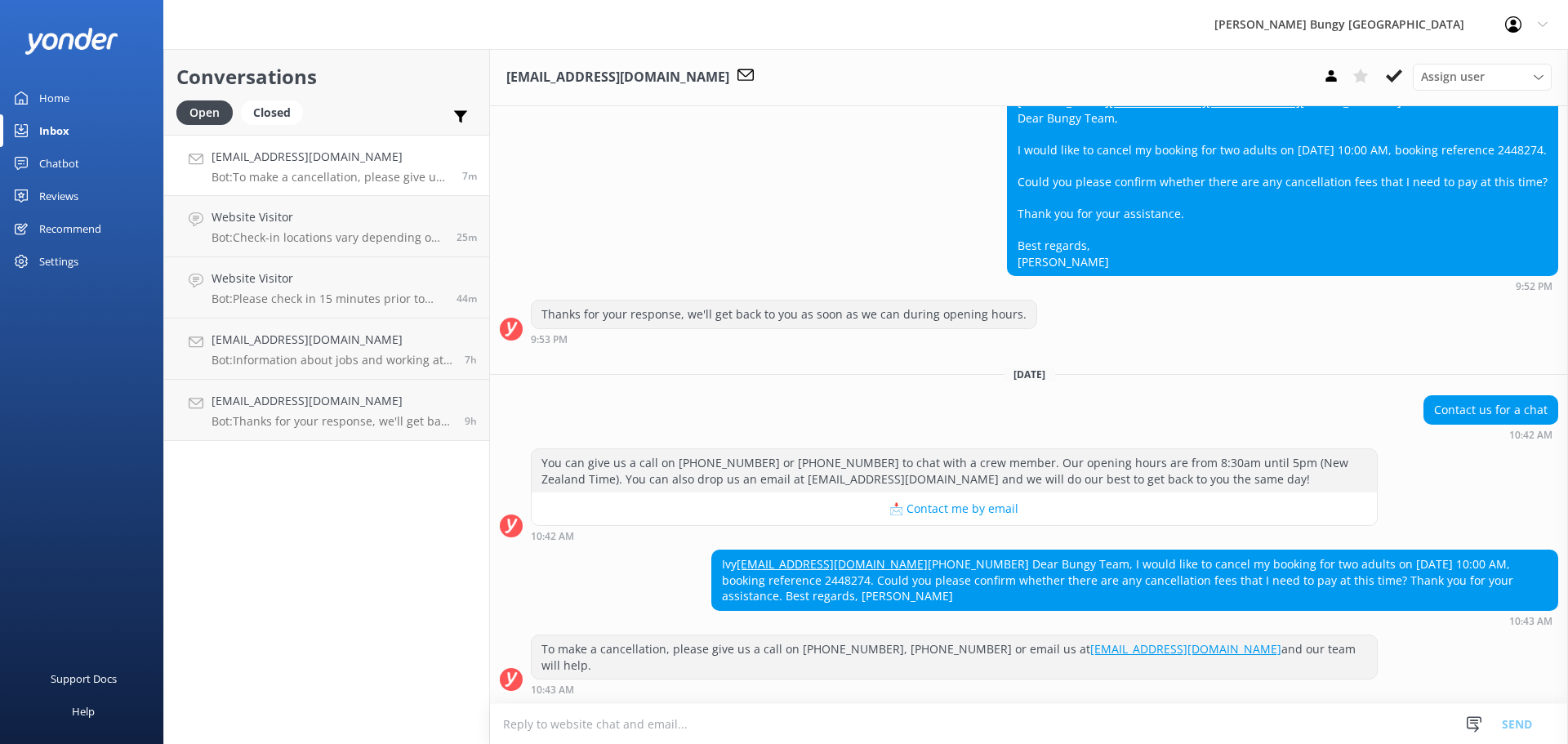
click at [791, 691] on div "10:43 AM" at bounding box center [954, 689] width 847 height 11
click at [687, 734] on textarea at bounding box center [1030, 725] width 1078 height 40
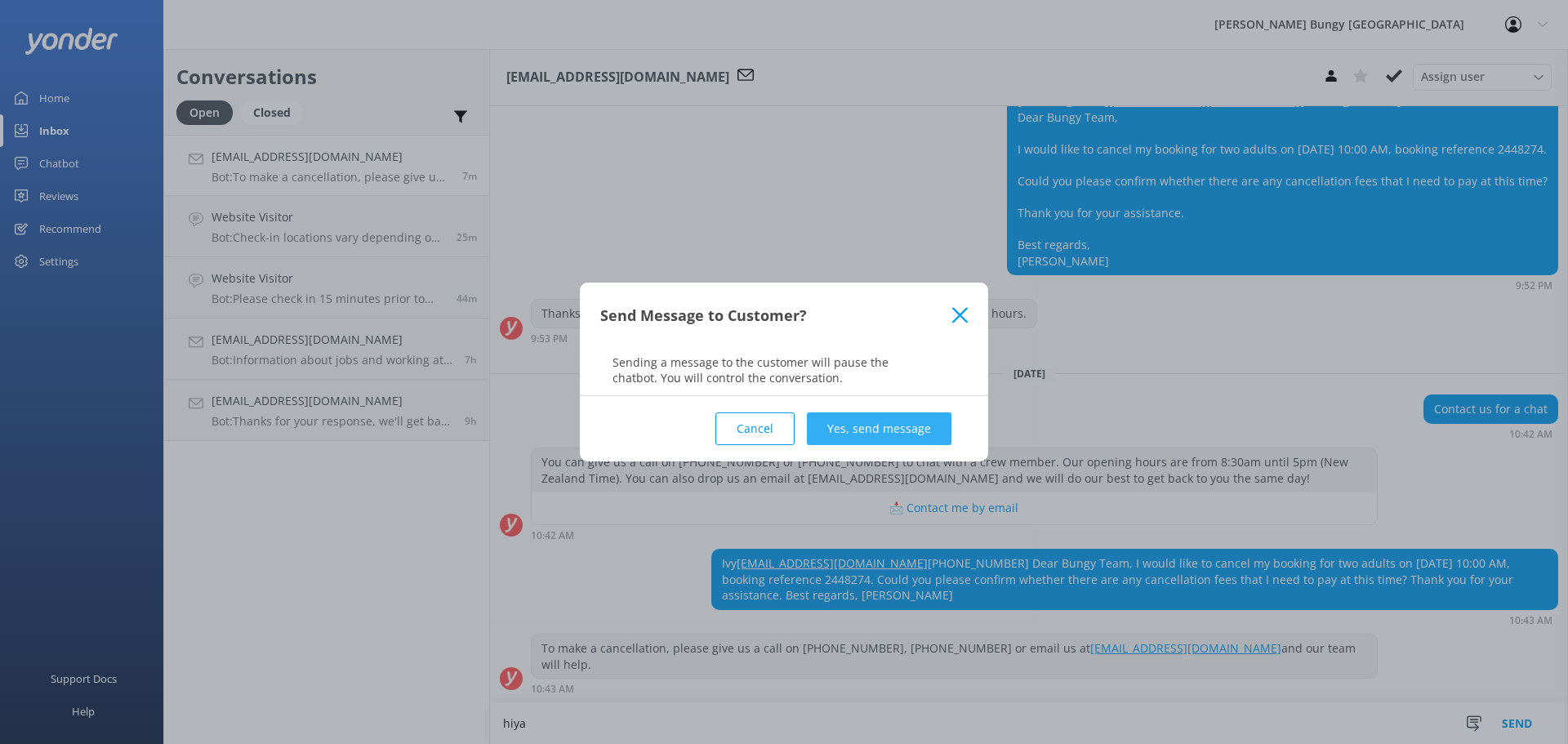
type textarea "hiya"
click at [910, 426] on button "Yes, send message" at bounding box center [879, 428] width 144 height 33
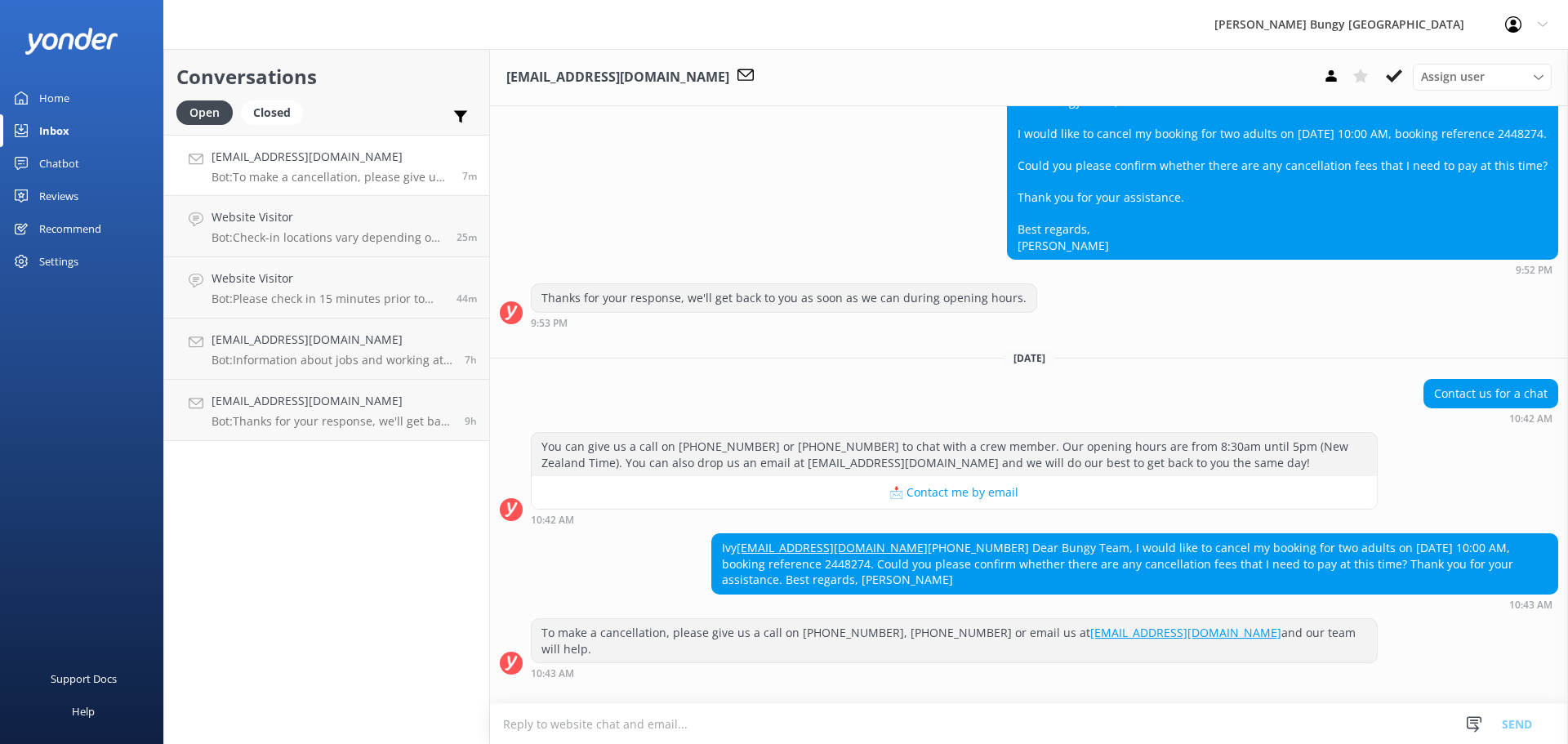
scroll to position [459, 0]
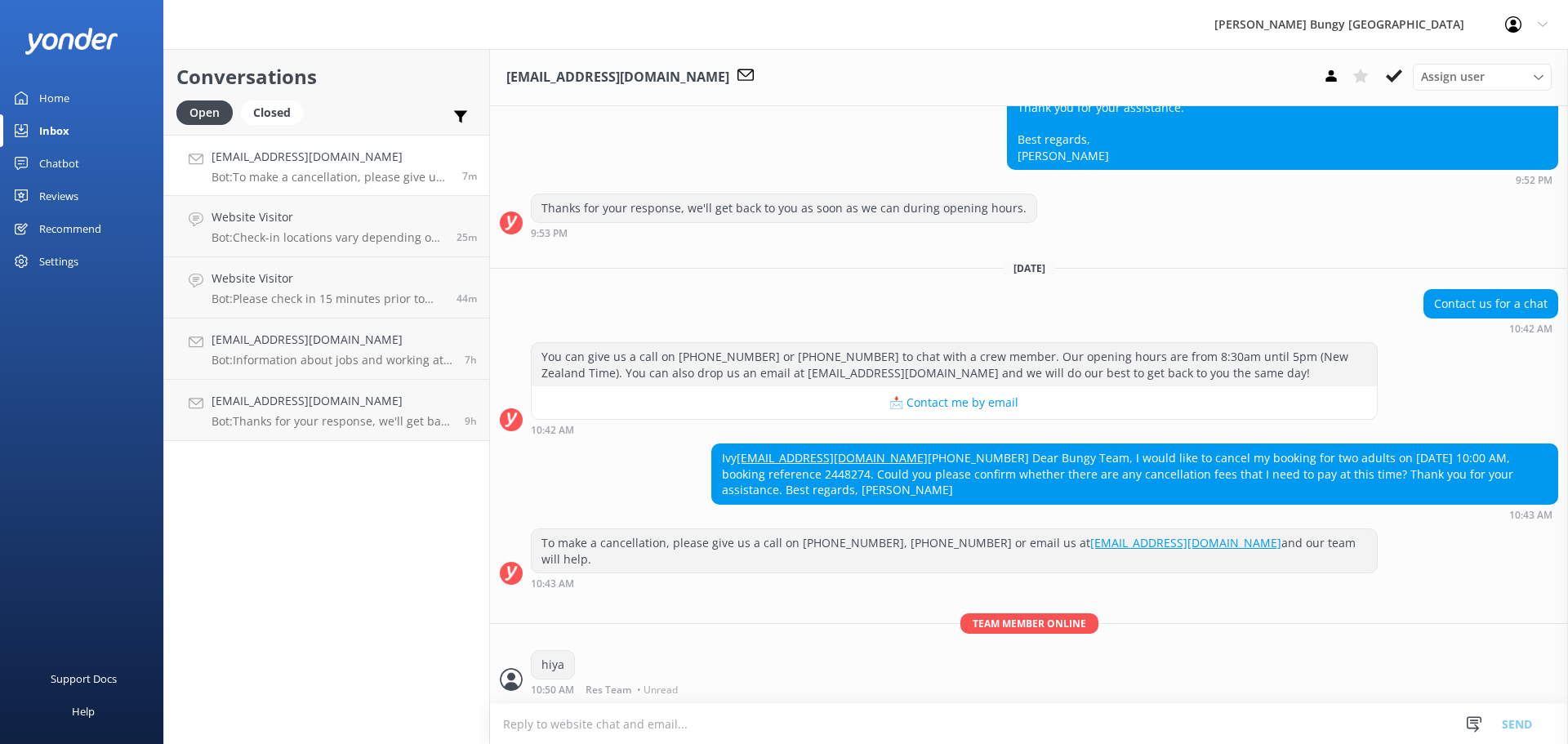
click at [704, 727] on textarea at bounding box center [1030, 725] width 1078 height 40
click at [605, 708] on textarea at bounding box center [1030, 725] width 1078 height 40
click at [698, 710] on textarea at bounding box center [1030, 725] width 1078 height 40
click at [943, 730] on textarea at bounding box center [1030, 725] width 1078 height 40
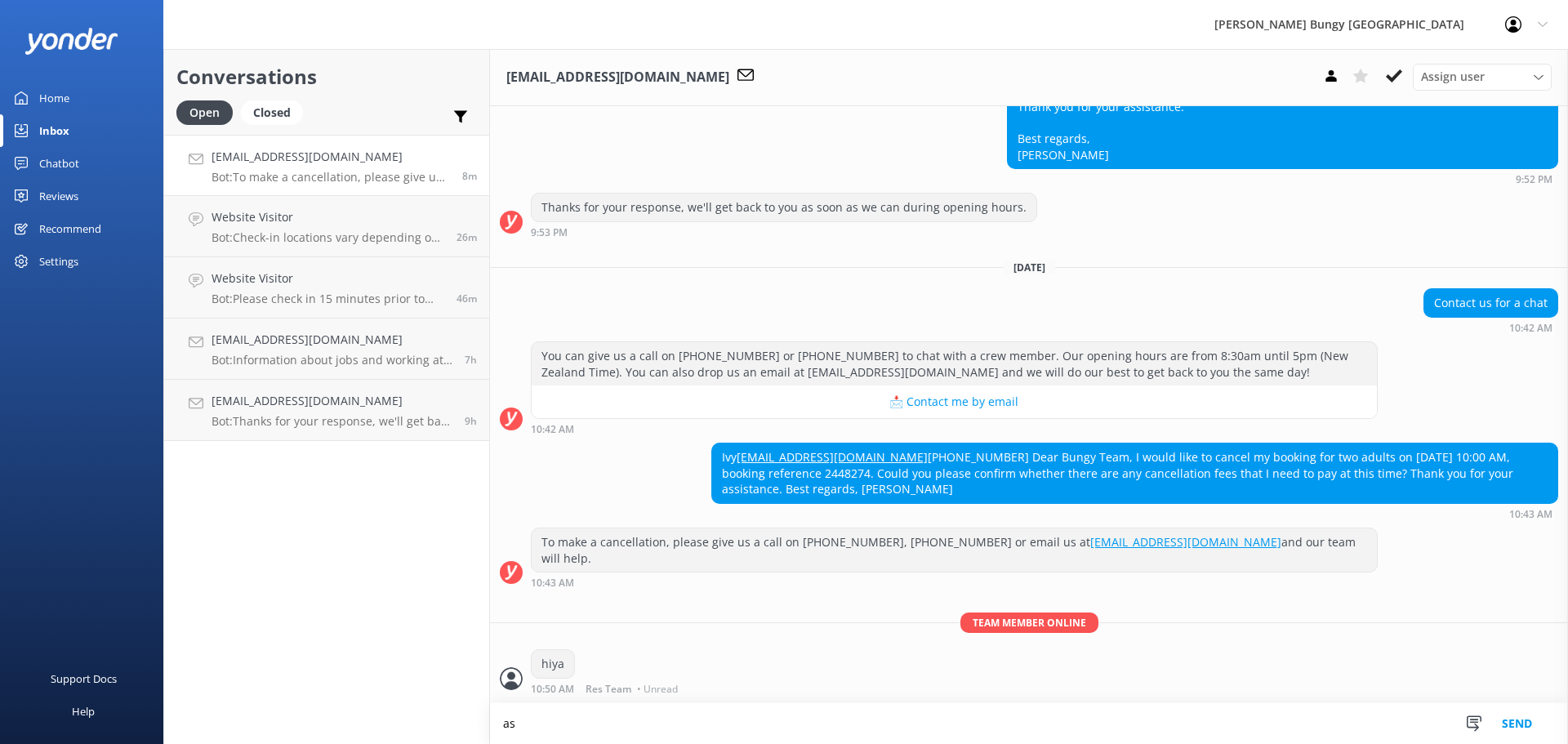
scroll to position [460, 0]
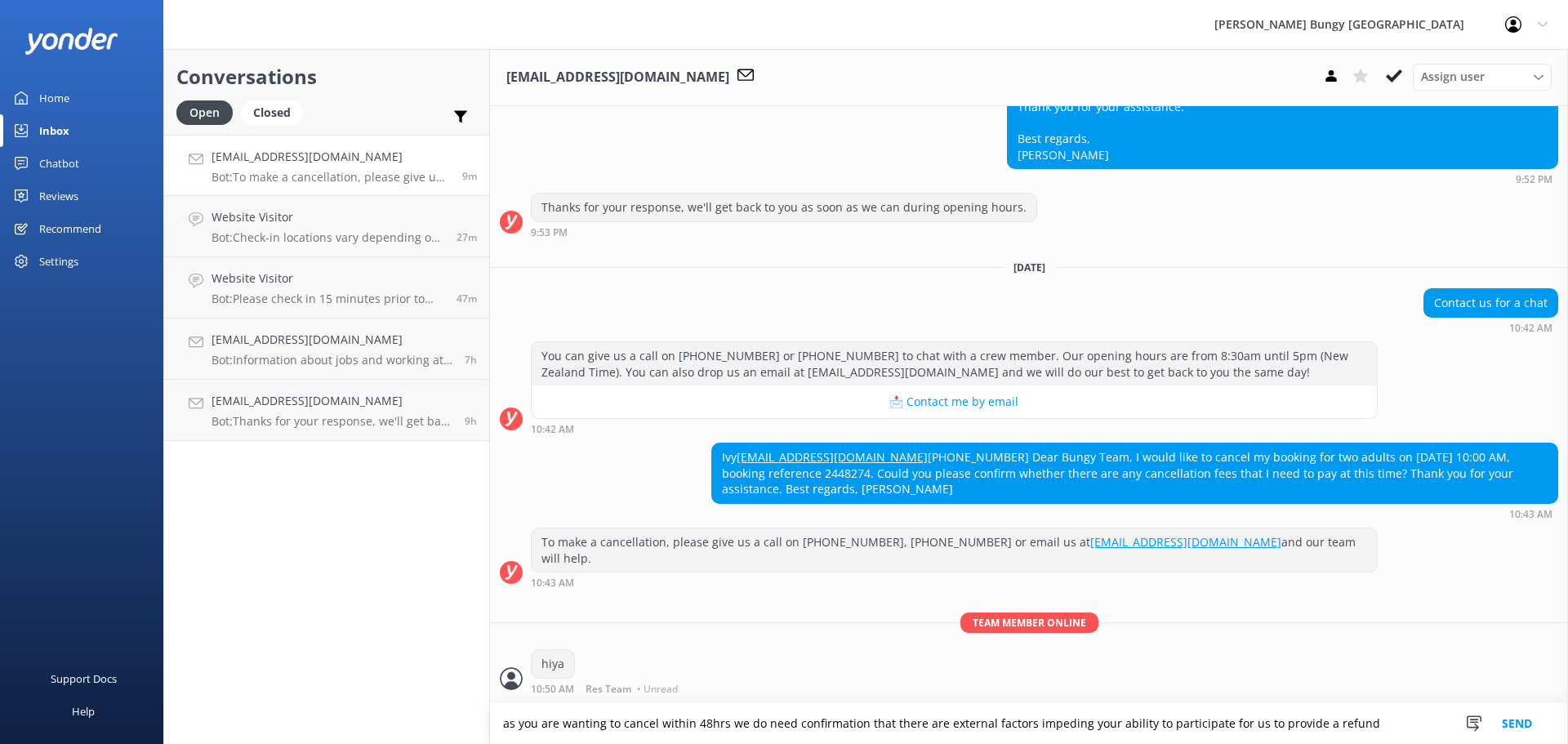
click at [1380, 726] on textarea "as you are wanting to cancel within 48hrs we do need confirmation that there ar…" at bounding box center [1030, 724] width 1078 height 41
type textarea "as you are wanting to cancel within 48hrs we do need confirmation that there ar…"
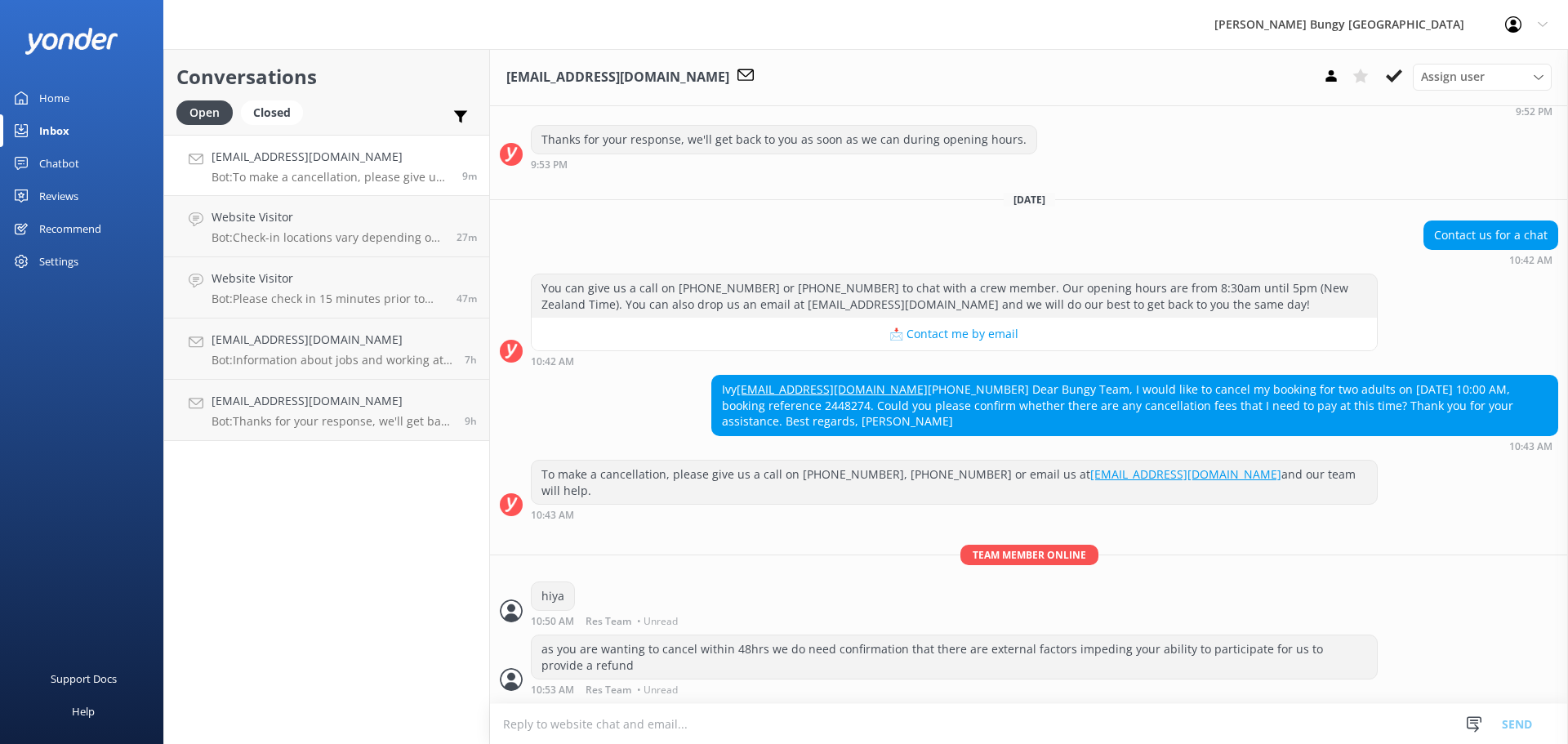
scroll to position [528, 0]
click at [1098, 696] on div "as you are wanting to cancel within 48hrs we do need confirmation that there ar…" at bounding box center [1030, 669] width 1078 height 69
click at [1092, 706] on textarea at bounding box center [1030, 725] width 1078 height 40
type textarea "s"
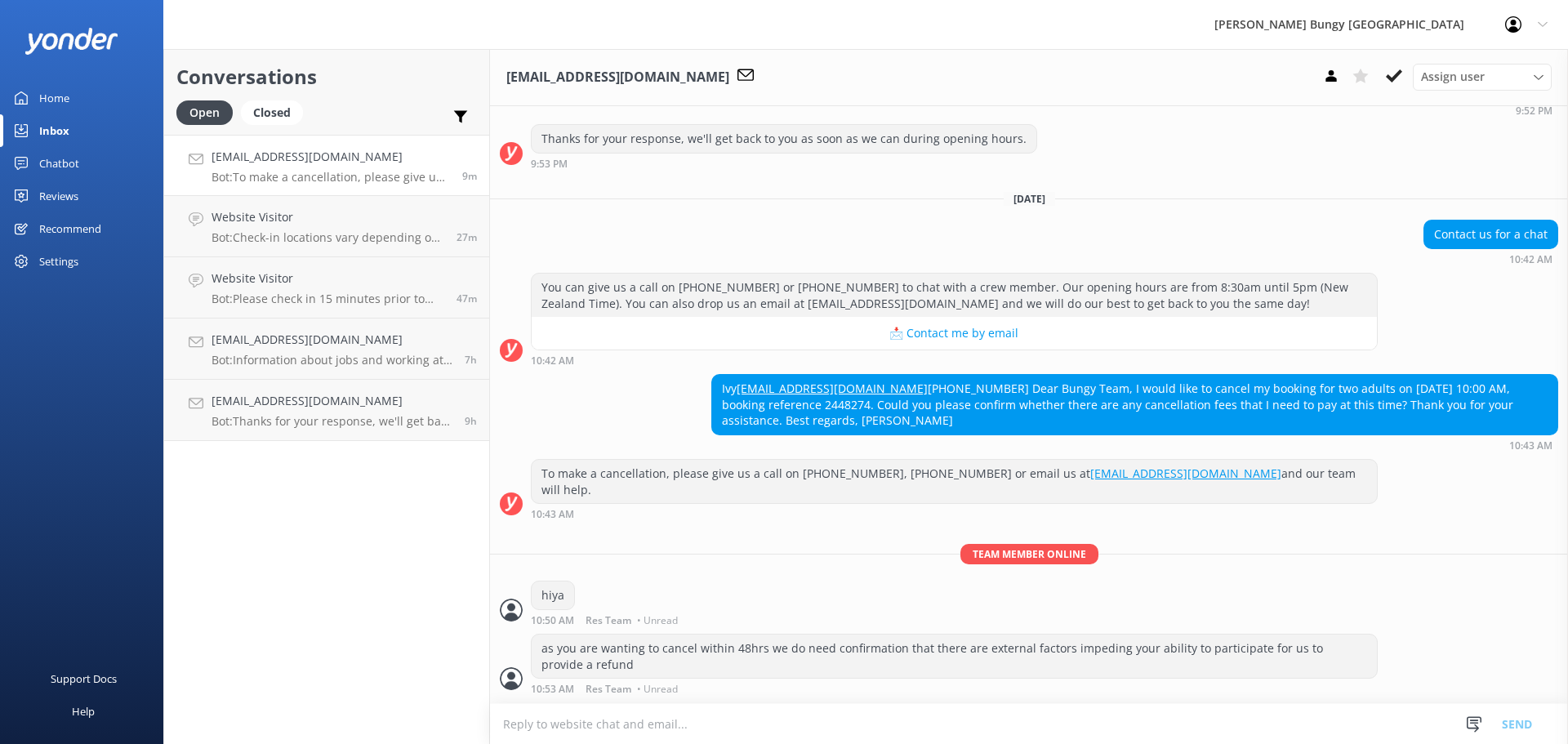
scroll to position [528, 0]
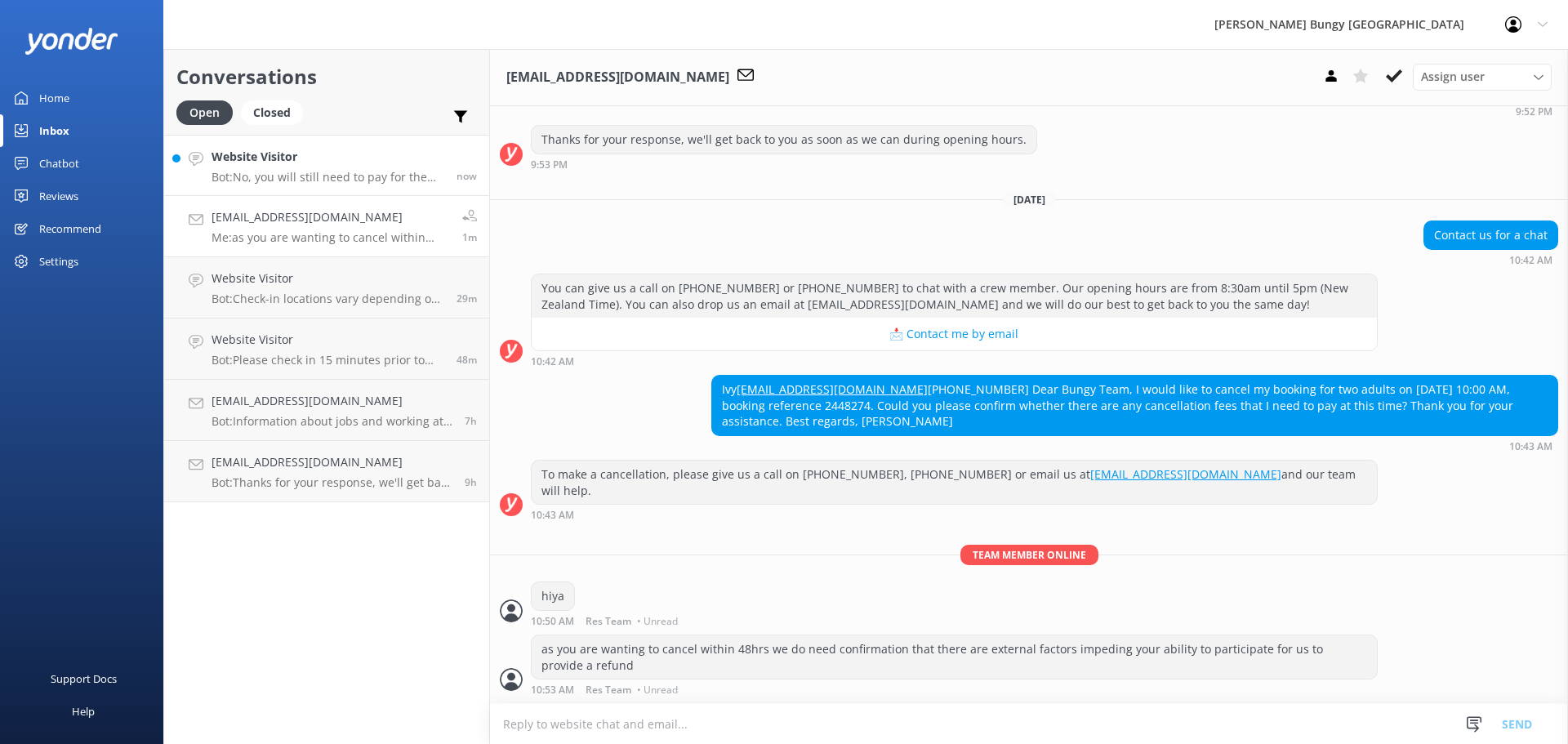
click at [357, 160] on h4 "Website Visitor" at bounding box center [328, 157] width 233 height 18
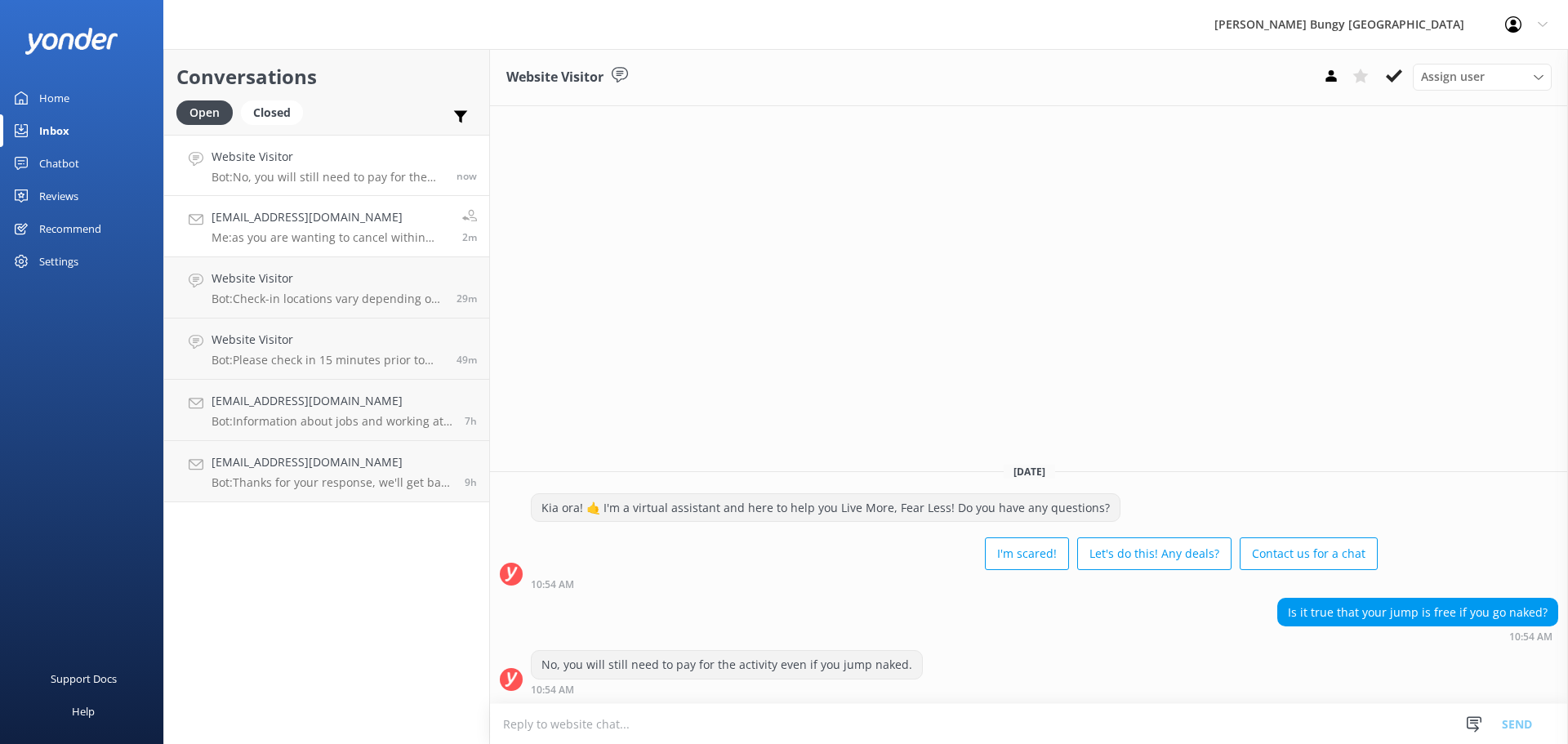
click at [297, 237] on p "Me: as you are wanting to cancel within 48hrs we do need confirmation that ther…" at bounding box center [330, 237] width 238 height 14
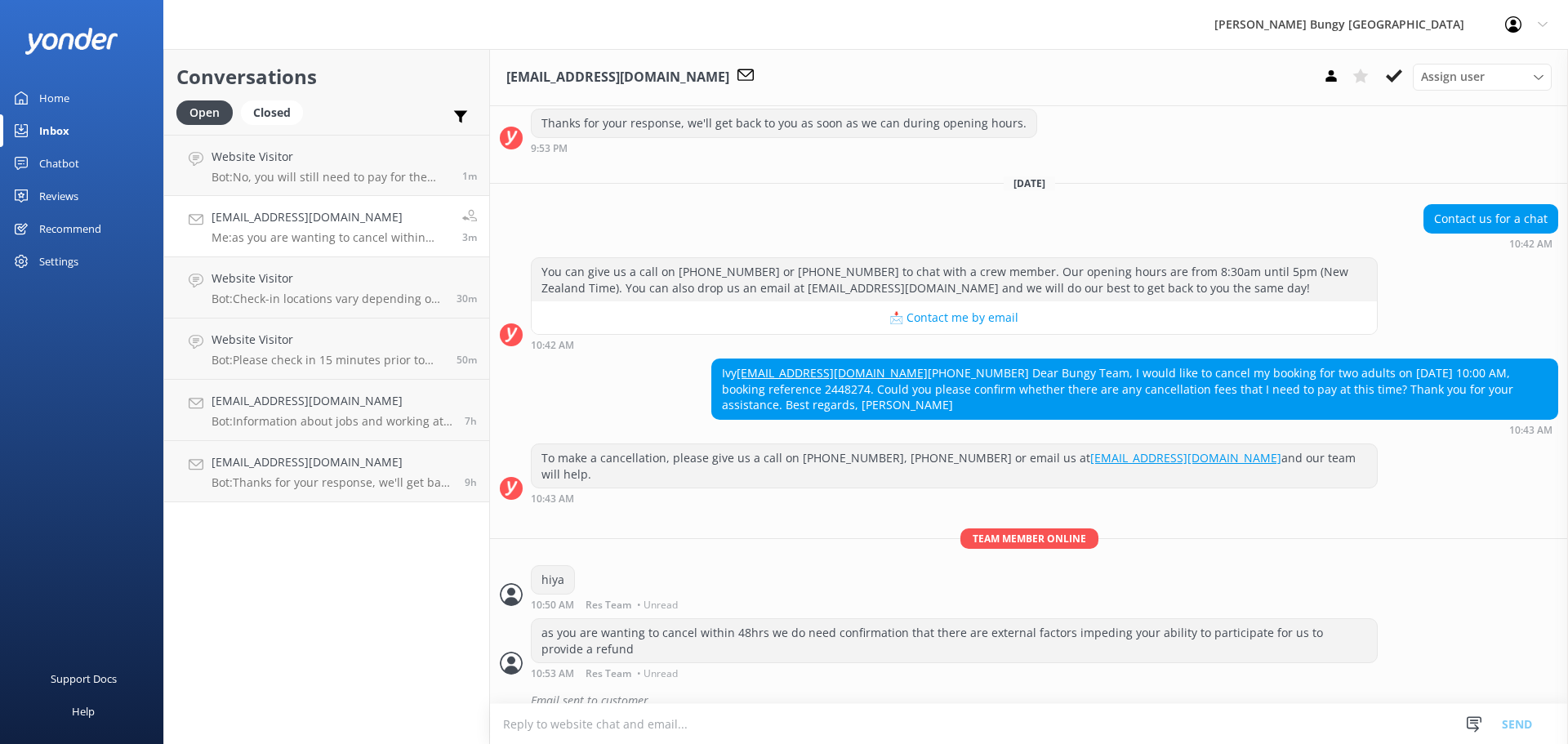
scroll to position [563, 0]
